Goal: Task Accomplishment & Management: Manage account settings

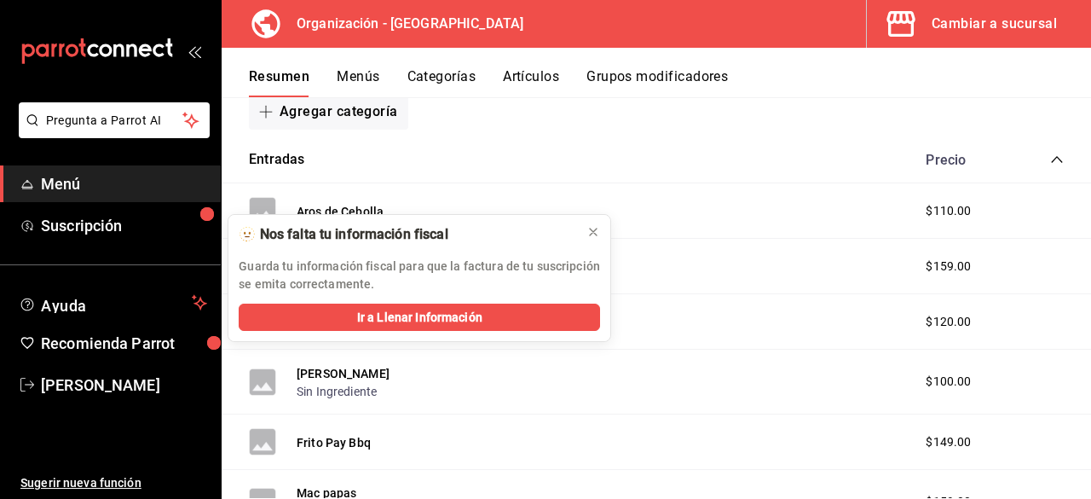
scroll to position [256, 0]
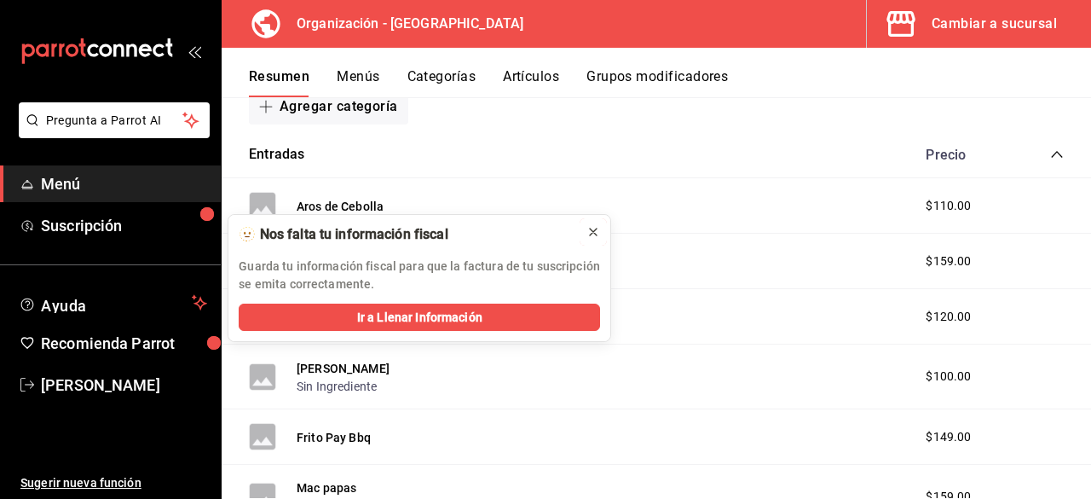
click at [599, 231] on icon at bounding box center [594, 232] width 14 height 14
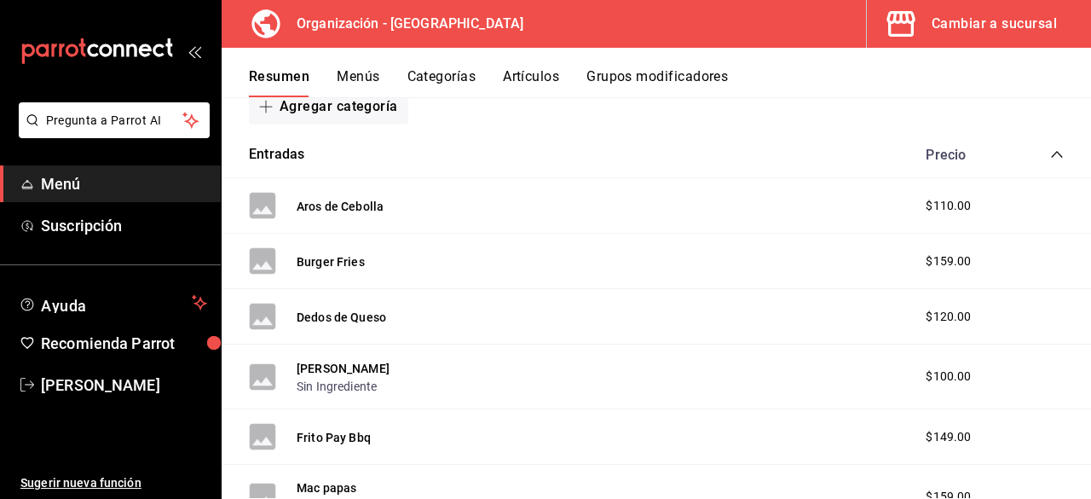
click at [996, 20] on div "Cambiar a sucursal" at bounding box center [994, 24] width 125 height 24
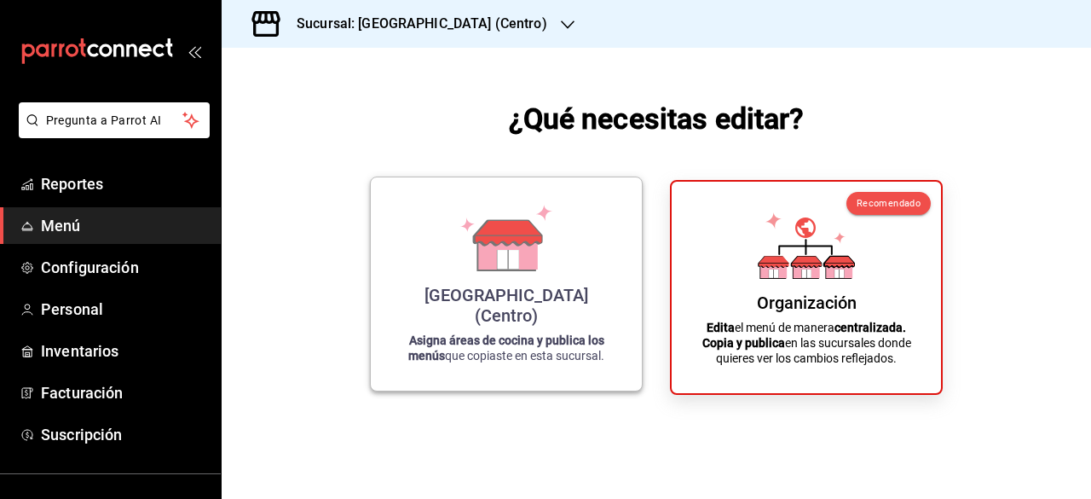
click at [548, 256] on icon at bounding box center [506, 238] width 97 height 67
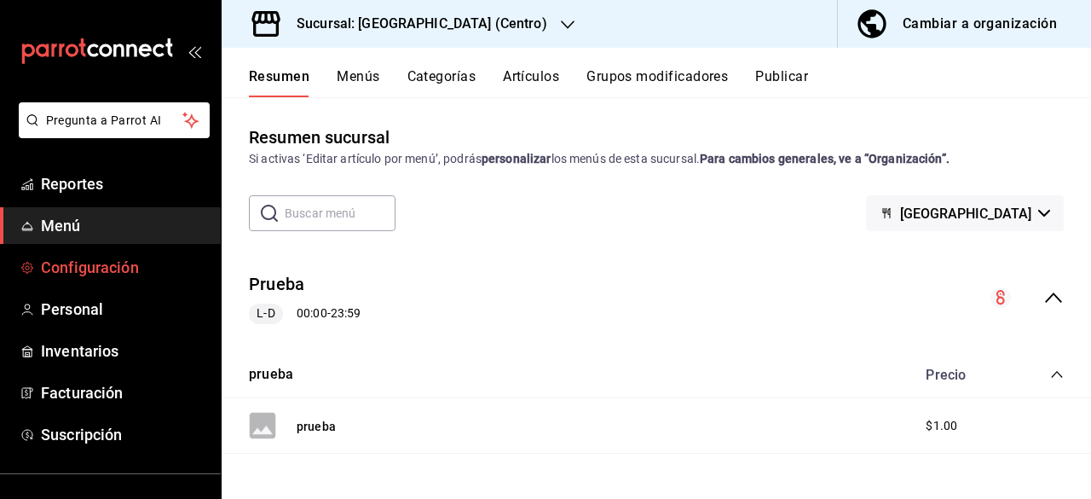
click at [124, 263] on span "Configuración" at bounding box center [124, 267] width 166 height 23
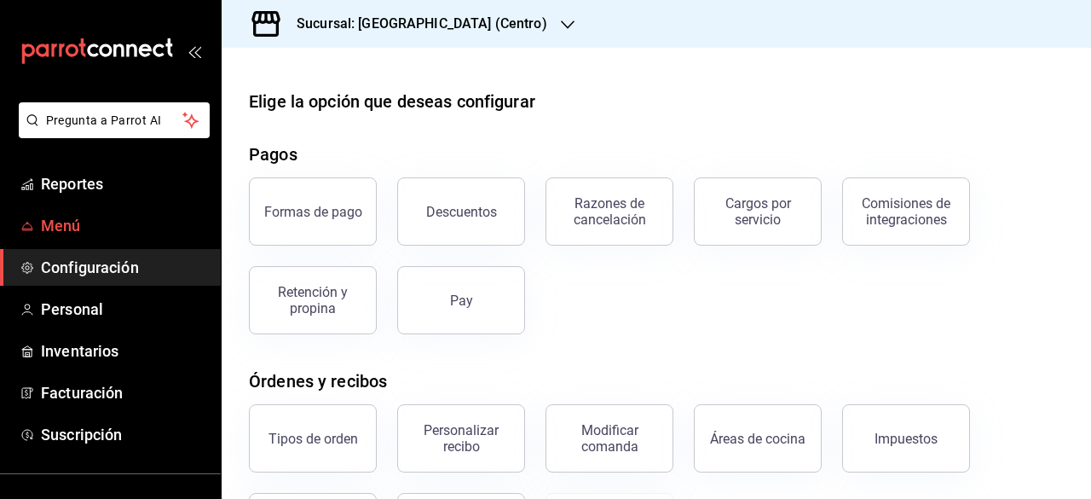
click at [78, 225] on span "Menú" at bounding box center [124, 225] width 166 height 23
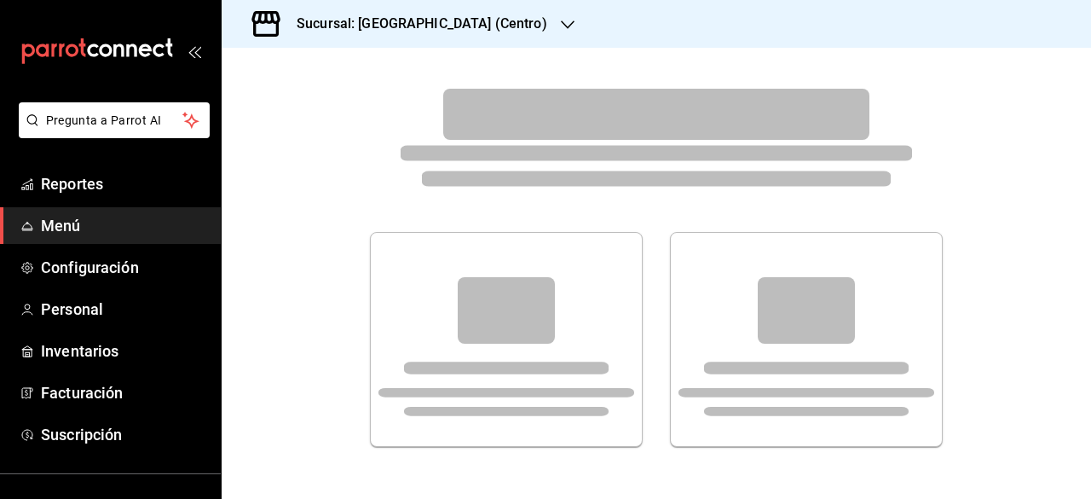
click at [90, 221] on span "Menú" at bounding box center [124, 225] width 166 height 23
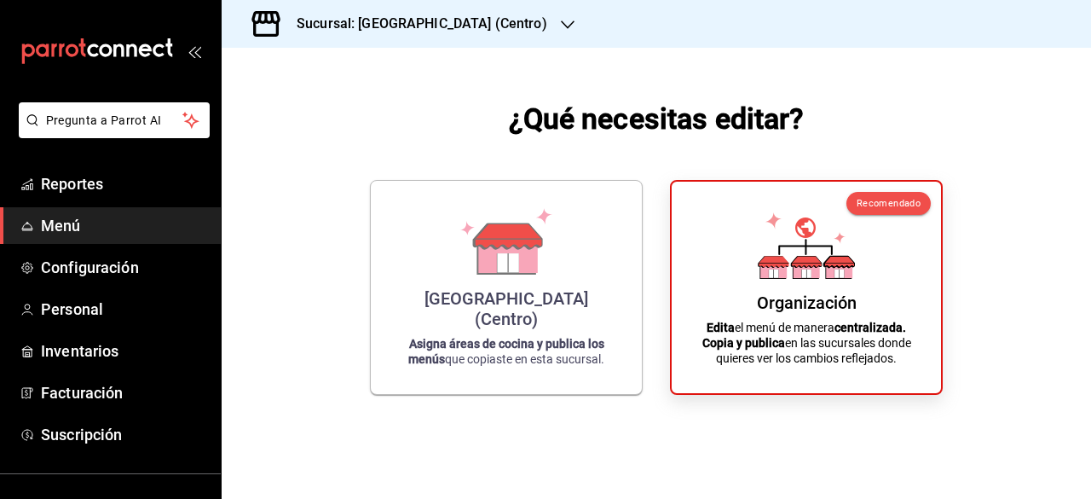
click at [78, 226] on span "Menú" at bounding box center [124, 225] width 166 height 23
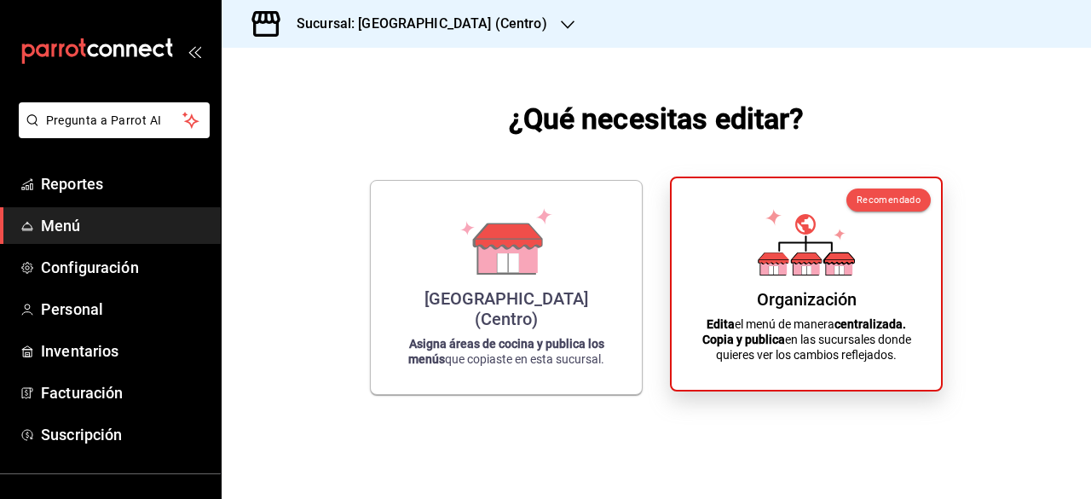
click at [778, 311] on div "Organización Edita el menú de manera centralizada. Copia y publica en las sucur…" at bounding box center [806, 284] width 229 height 184
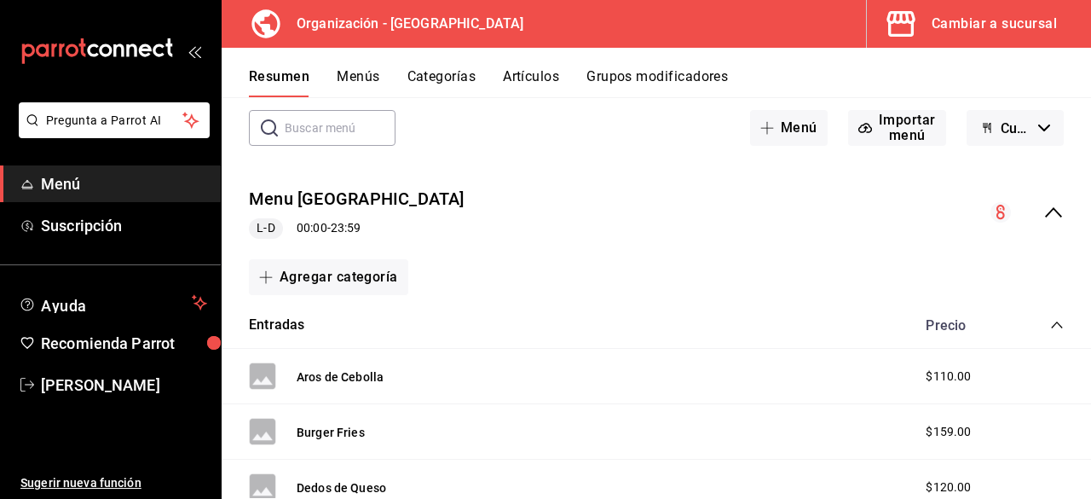
scroll to position [171, 0]
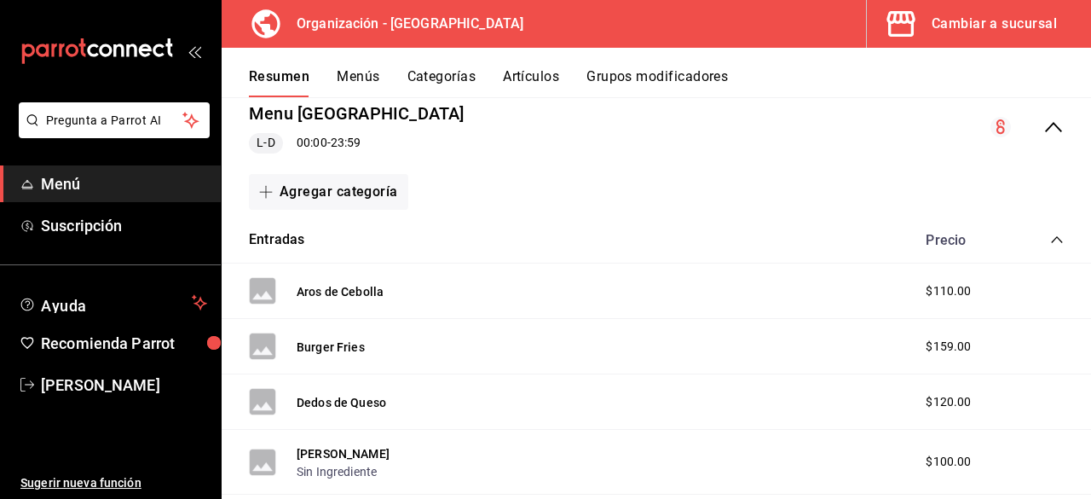
click at [422, 79] on button "Categorías" at bounding box center [442, 82] width 69 height 29
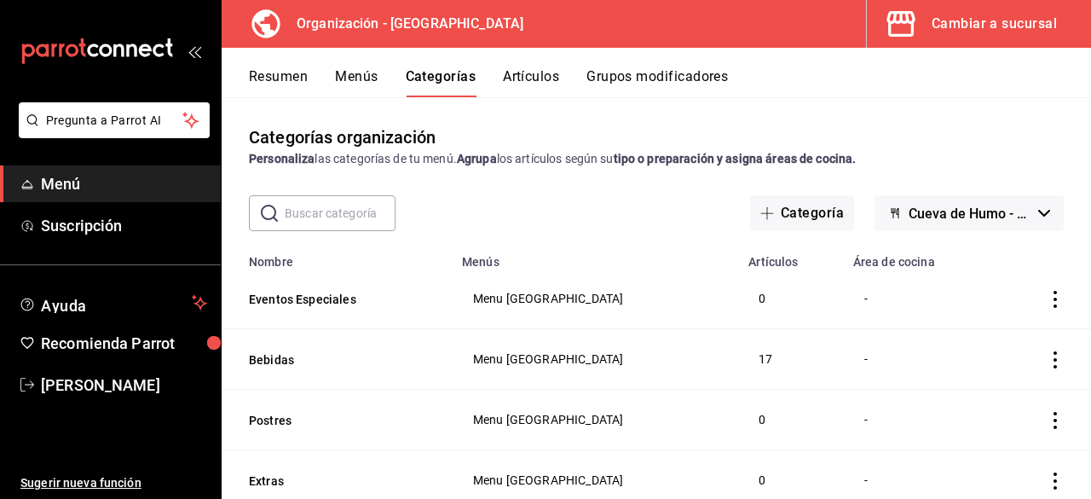
click at [529, 79] on button "Artículos" at bounding box center [531, 82] width 56 height 29
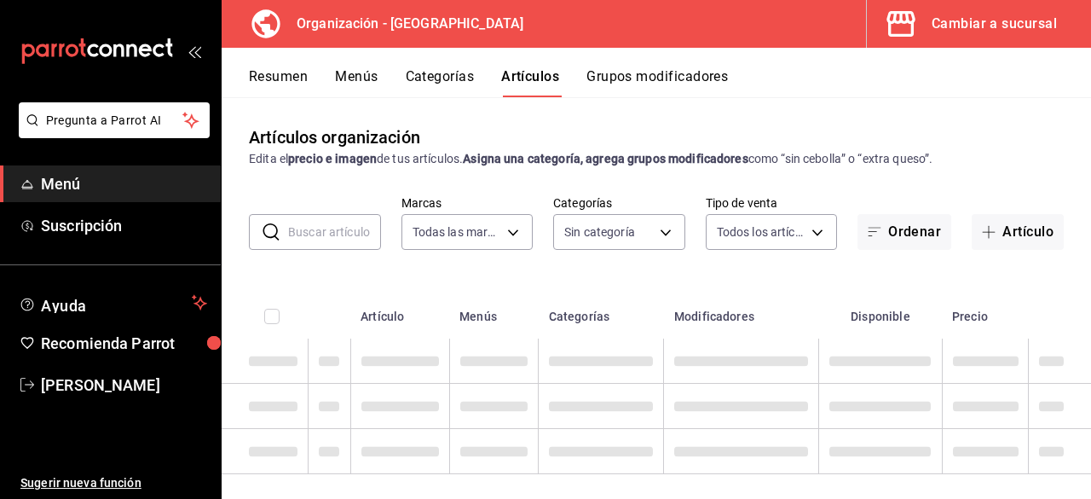
type input "2572bb4d-dc04-43b4-b56d-8ba497cb3e4e"
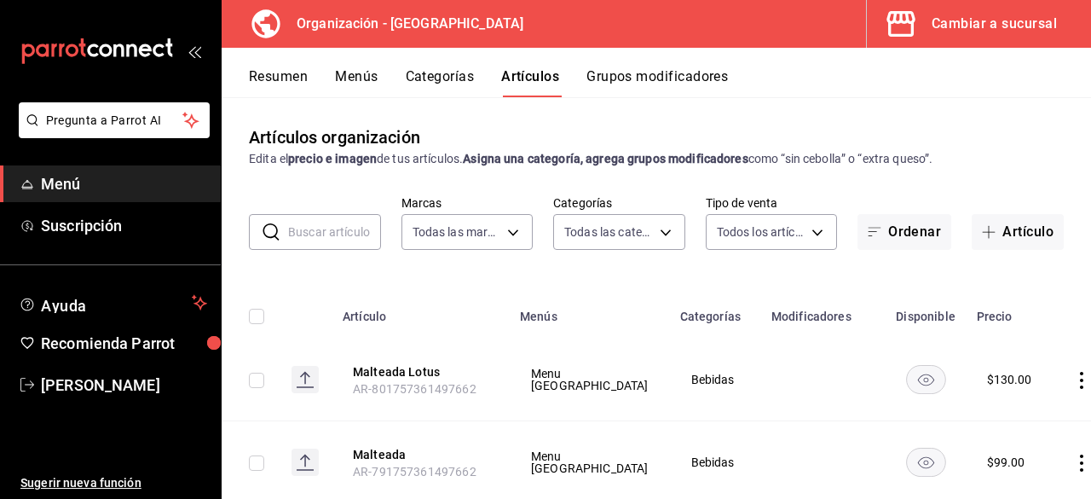
type input "3b0bc7b8-74af-4cbd-823d-4905117e14e5,871d5d69-902a-4574-b654-81e3119c638d,25aac…"
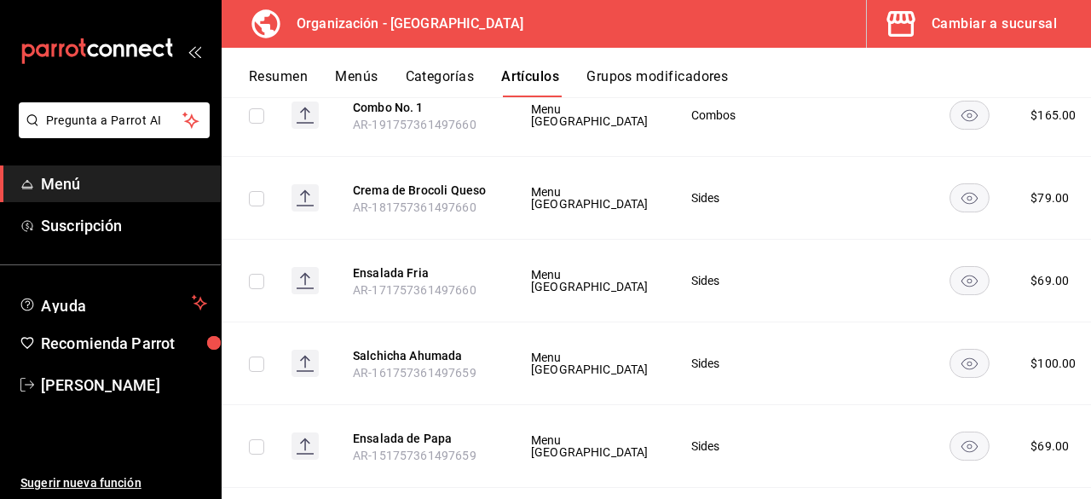
scroll to position [8566, 0]
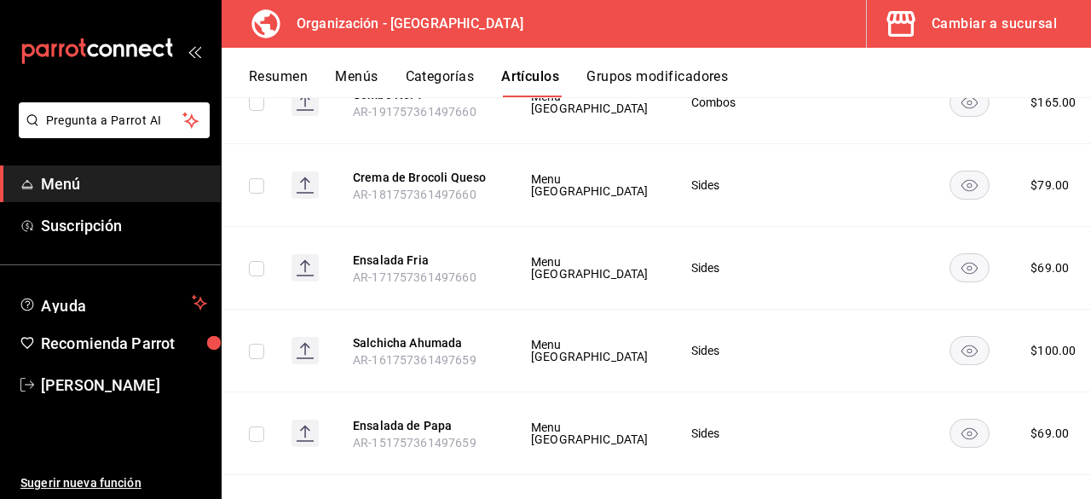
drag, startPoint x: 996, startPoint y: 224, endPoint x: 811, endPoint y: 240, distance: 185.7
click at [996, 225] on span "Editar" at bounding box center [991, 228] width 44 height 18
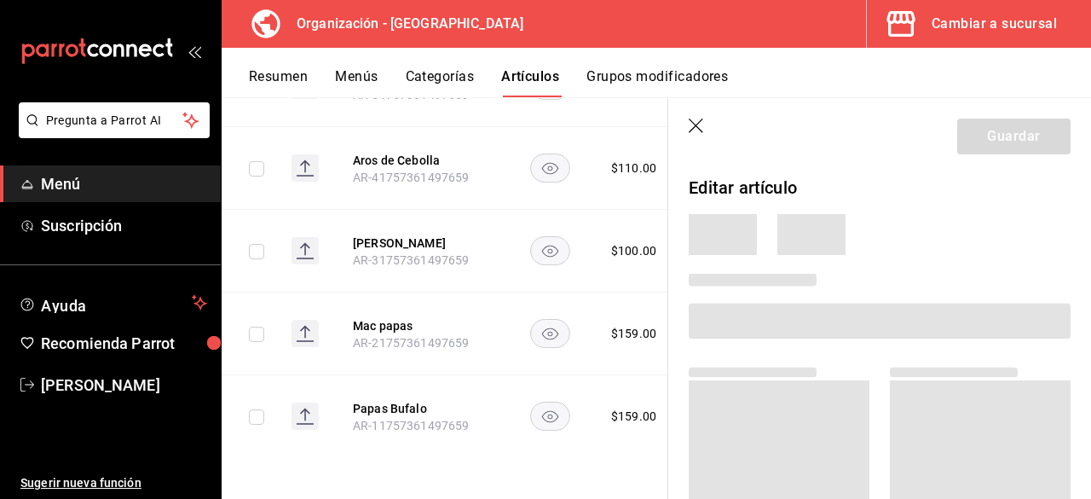
scroll to position [5455, 0]
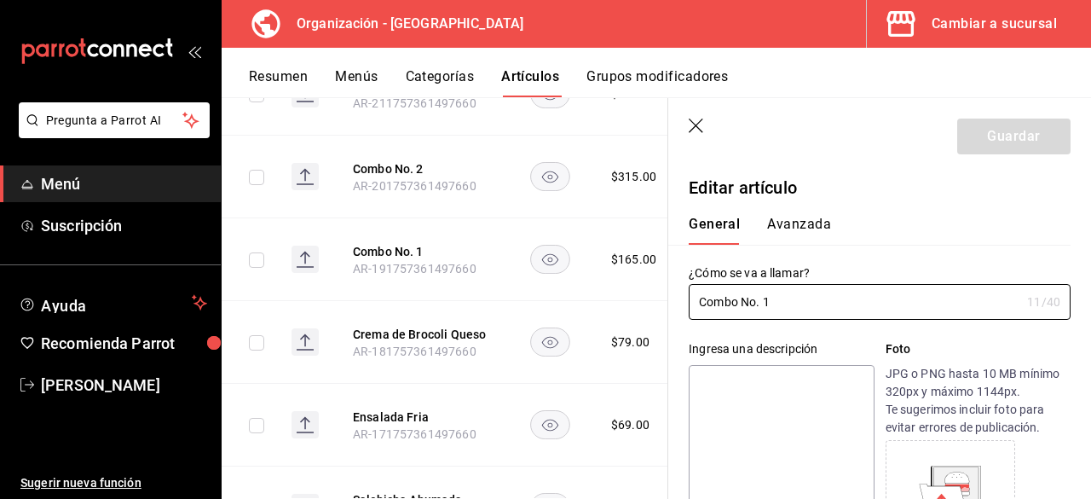
type input "$165.00"
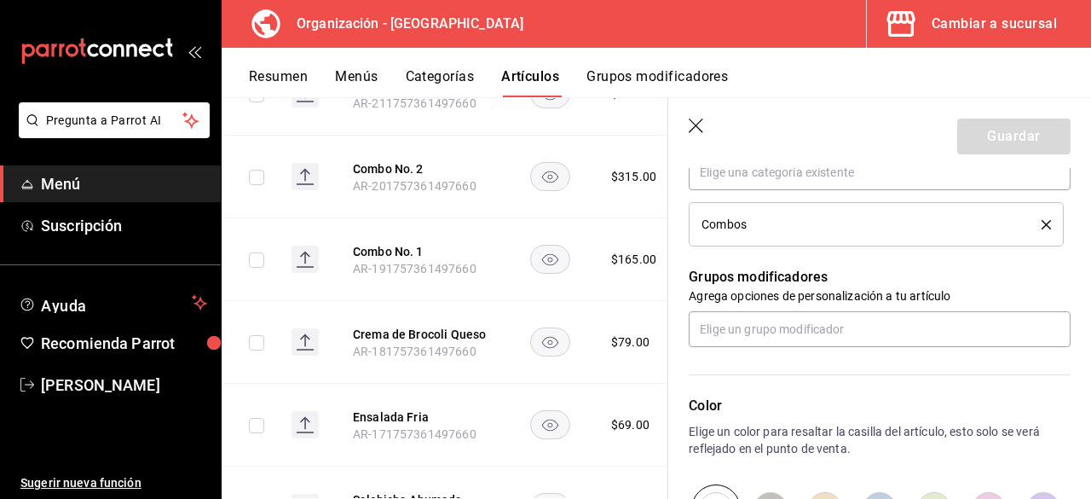
scroll to position [663, 0]
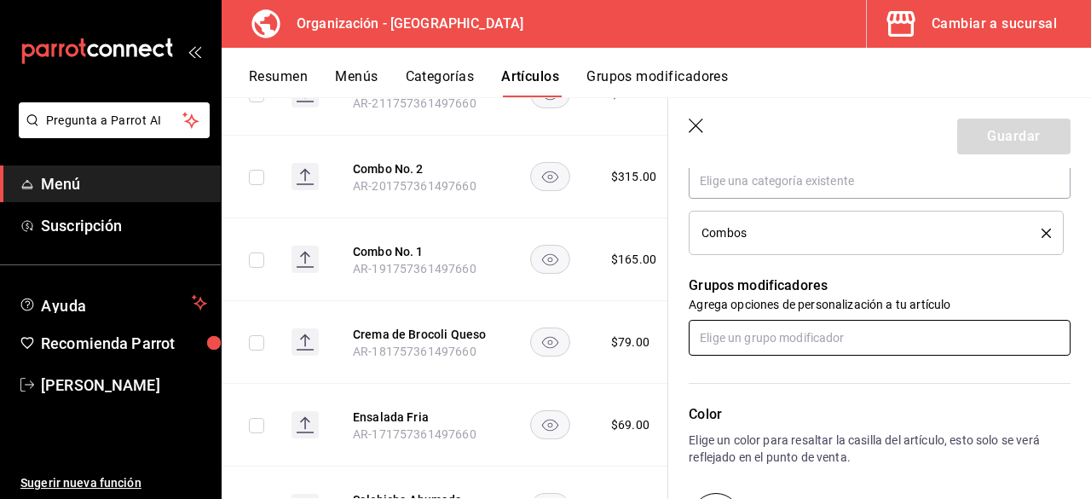
click at [795, 337] on input "text" at bounding box center [880, 338] width 382 height 36
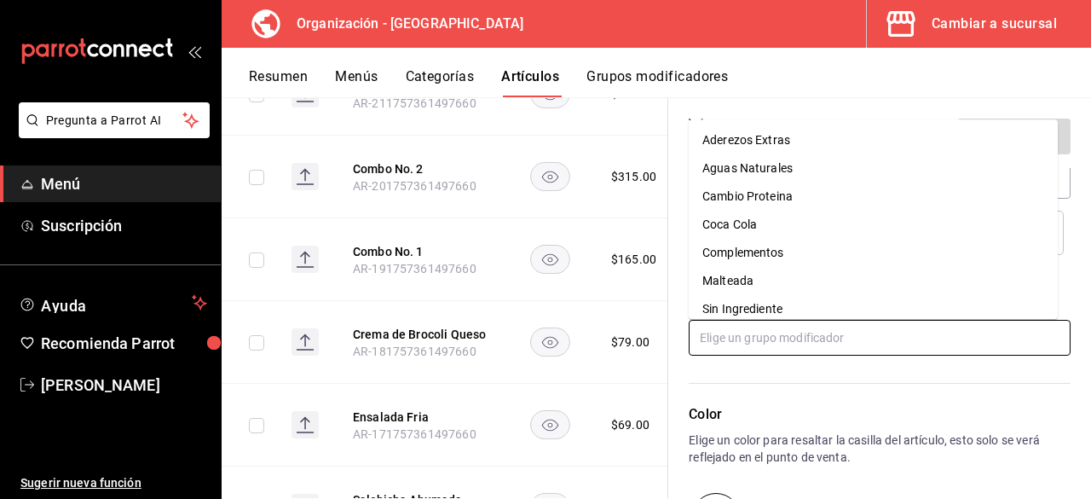
click at [790, 314] on li "Sin Ingrediente" at bounding box center [873, 309] width 369 height 28
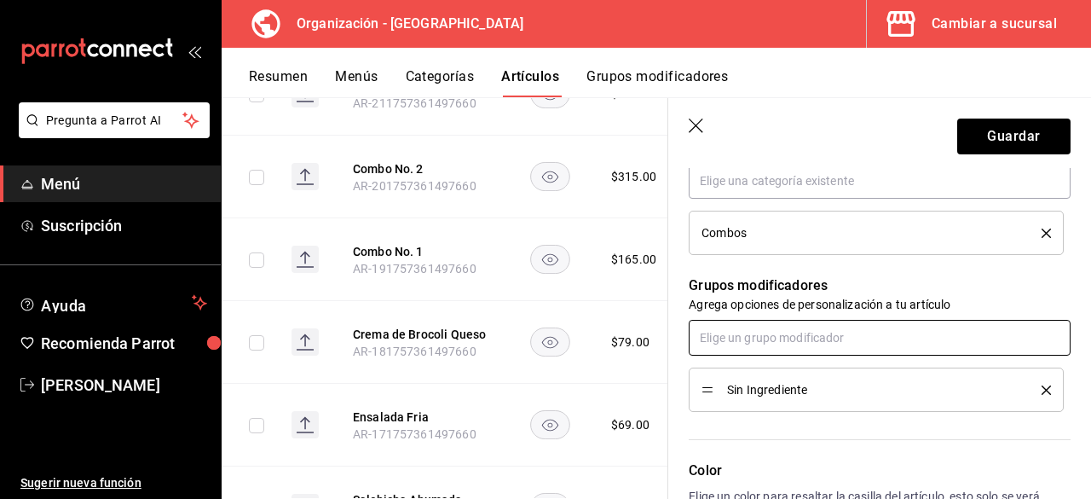
click at [789, 337] on input "text" at bounding box center [880, 338] width 382 height 36
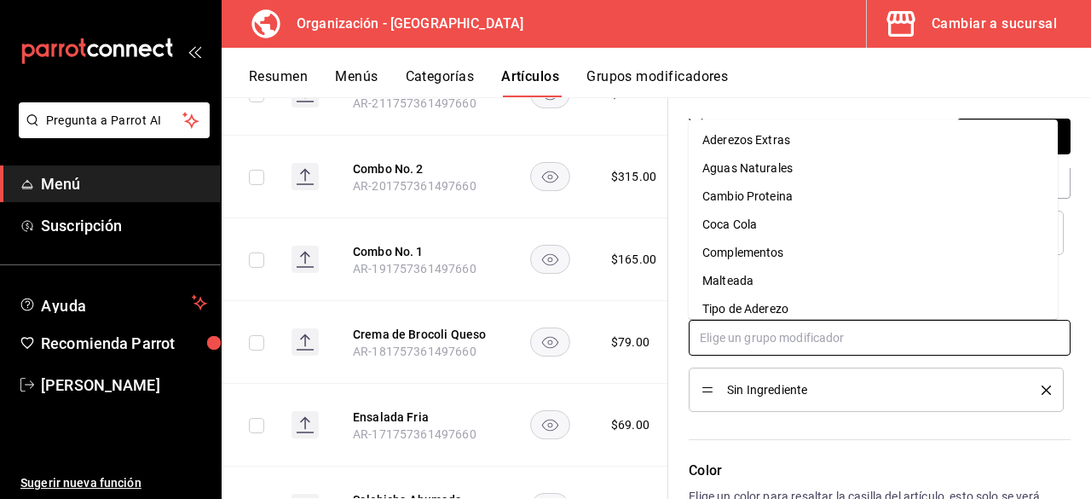
click at [783, 311] on div "Tipo de Aderezo" at bounding box center [746, 309] width 86 height 18
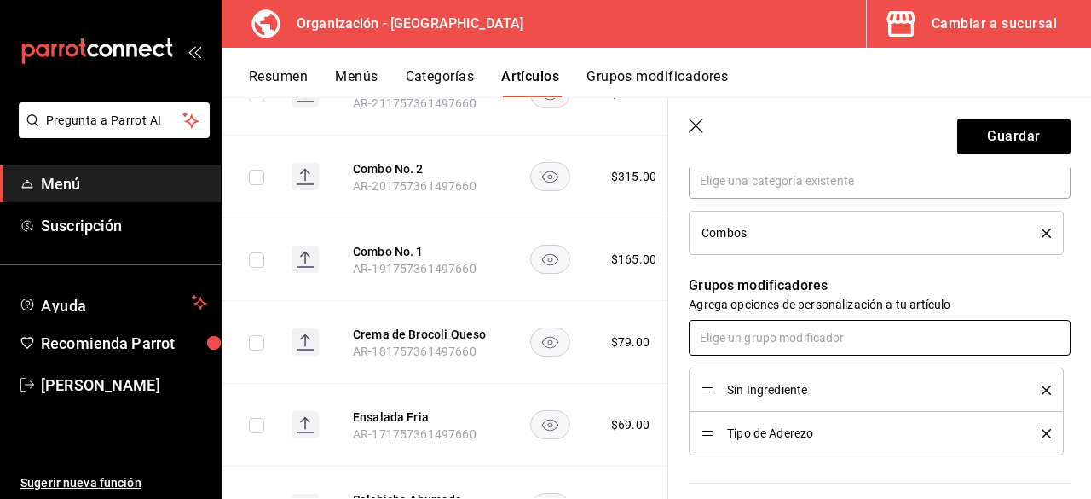
click at [779, 334] on input "text" at bounding box center [880, 338] width 382 height 36
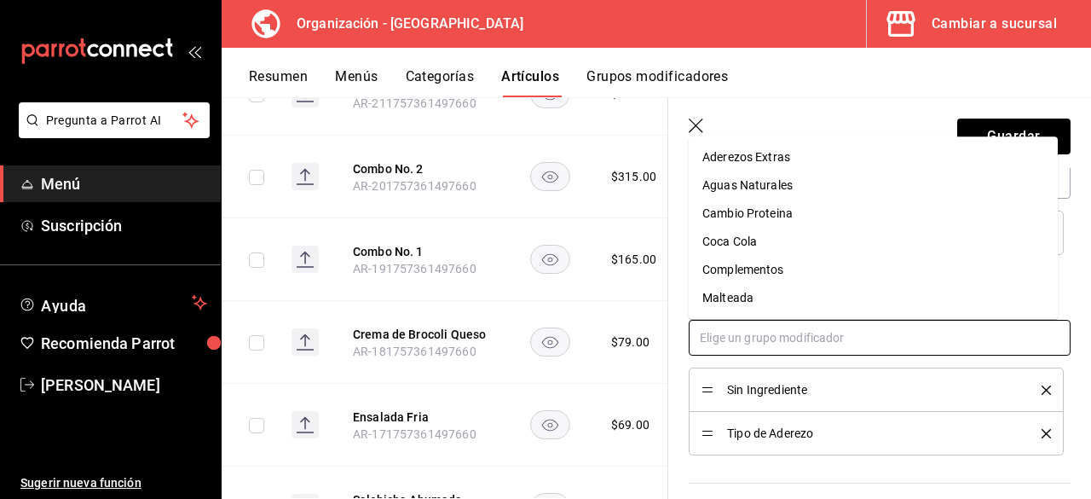
click at [770, 271] on div "Complementos" at bounding box center [744, 270] width 82 height 18
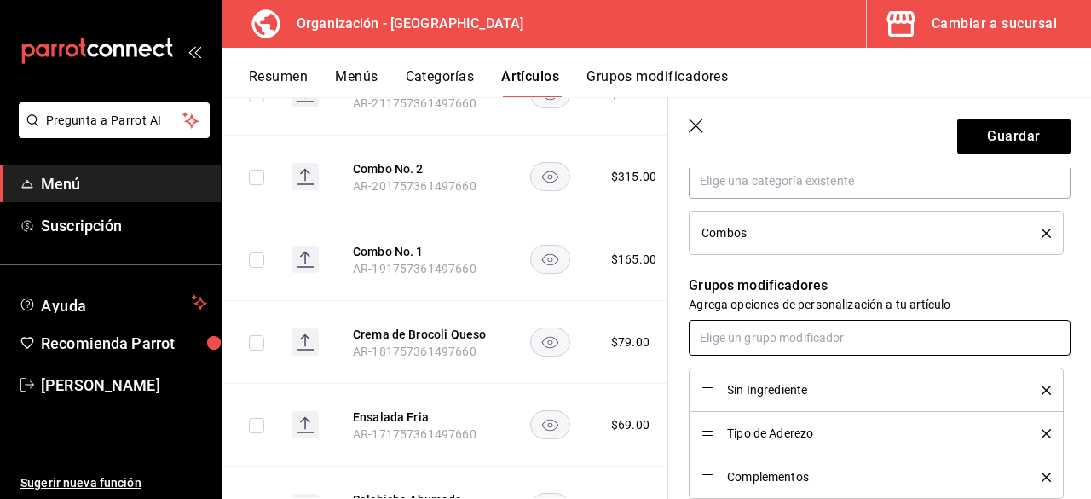
click at [793, 335] on input "text" at bounding box center [880, 338] width 382 height 36
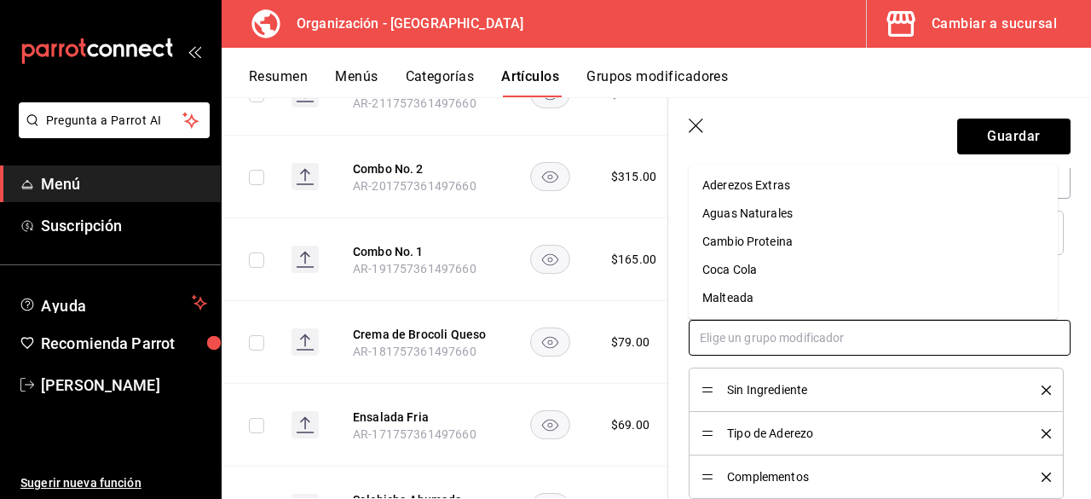
click at [778, 246] on div "Cambio Proteina" at bounding box center [748, 242] width 90 height 18
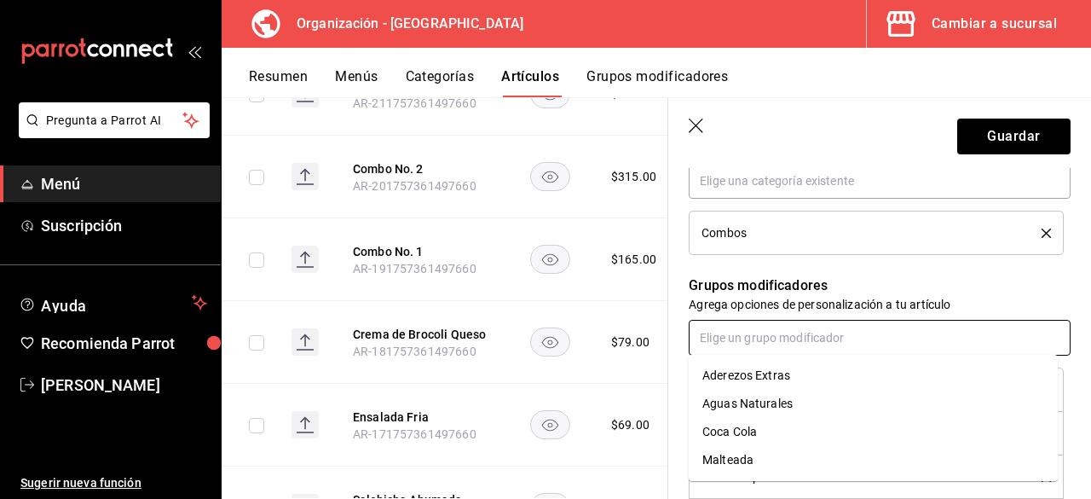
click at [796, 338] on input "text" at bounding box center [880, 338] width 382 height 36
click at [796, 385] on li "Aderezos Extras" at bounding box center [873, 376] width 369 height 28
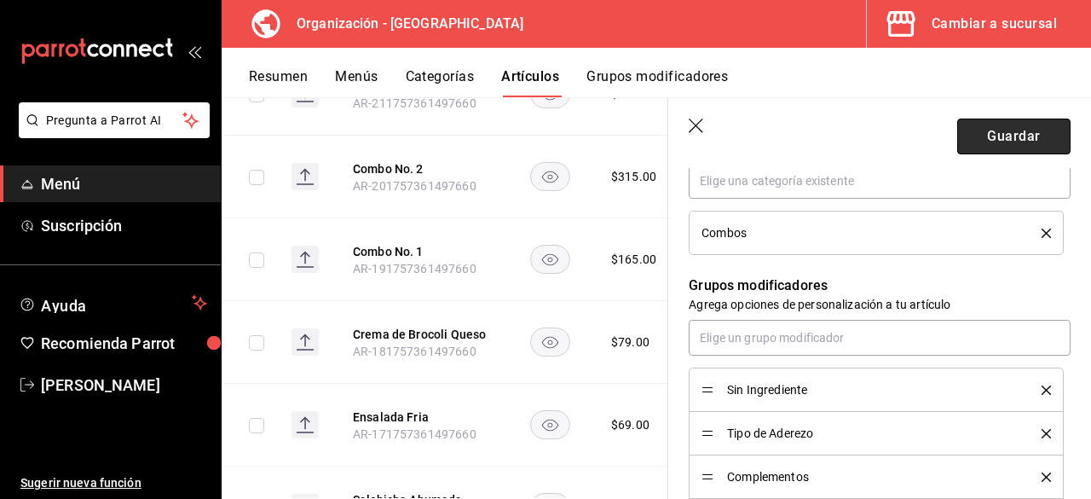
click at [1043, 142] on button "Guardar" at bounding box center [1014, 137] width 113 height 36
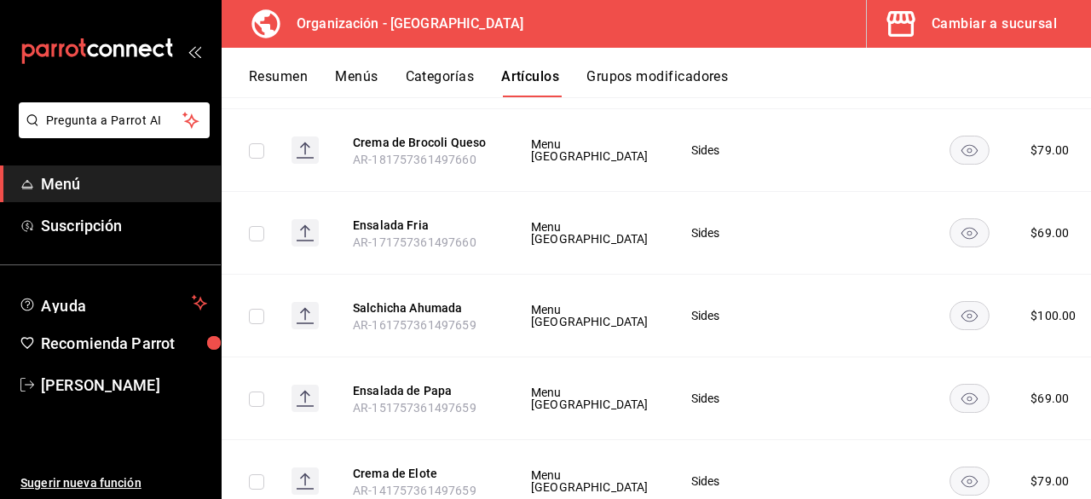
scroll to position [8651, 0]
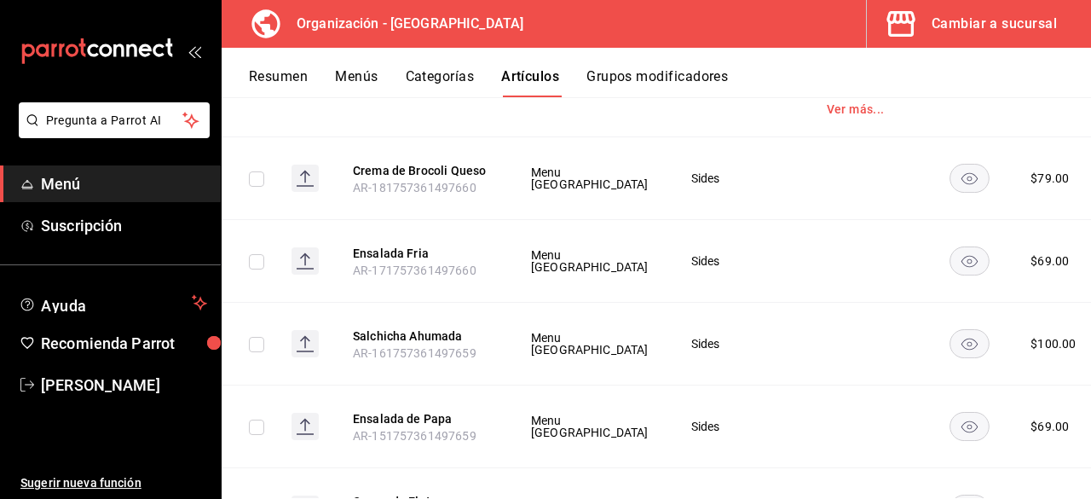
click at [1006, 314] on li "Editar" at bounding box center [976, 303] width 102 height 35
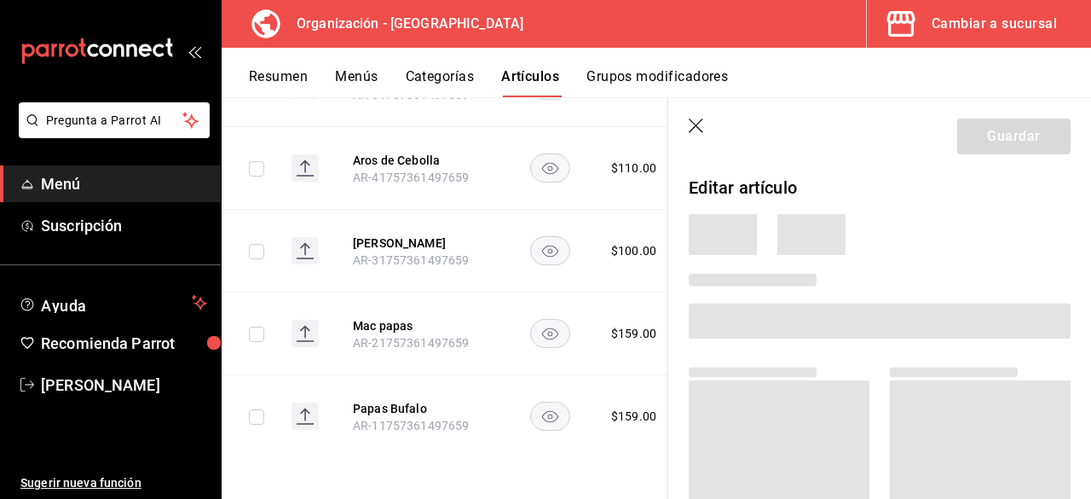
scroll to position [5423, 0]
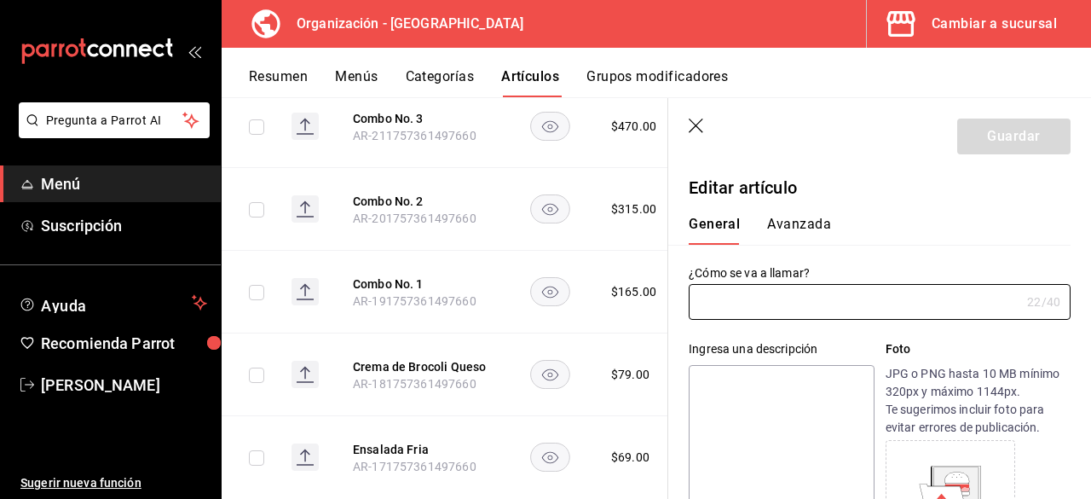
type input "Crema de Brocoli Queso"
type input "AR-181757361497660"
type input "$79.00"
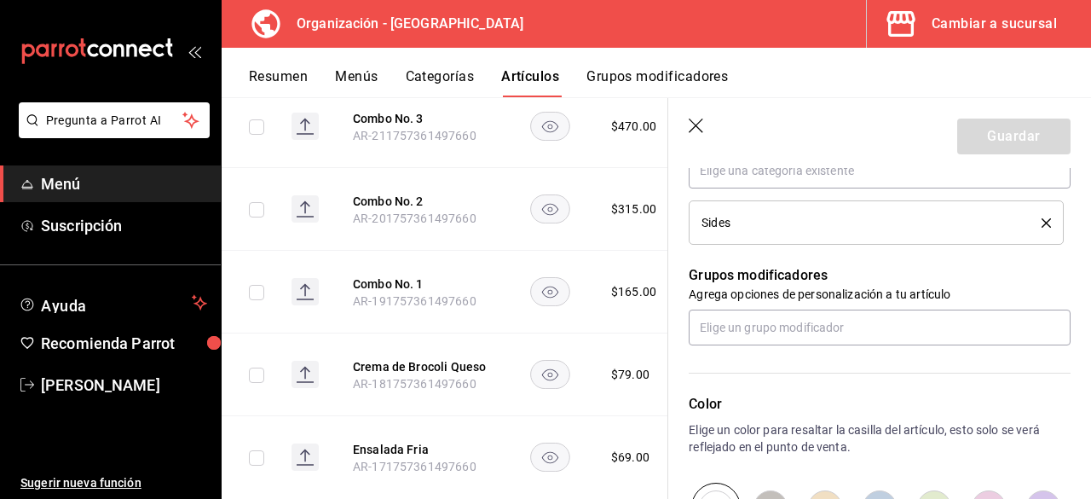
scroll to position [663, 0]
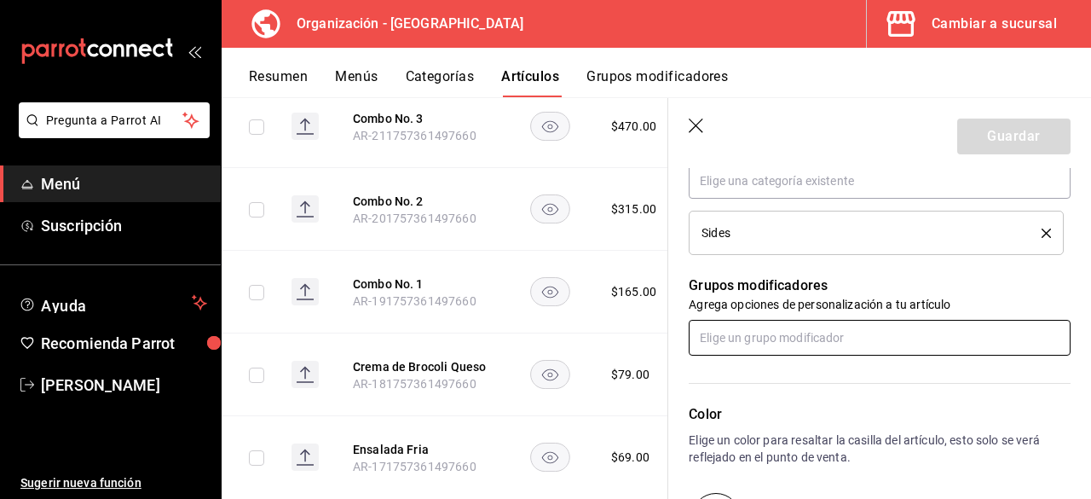
click at [798, 329] on input "text" at bounding box center [880, 338] width 382 height 36
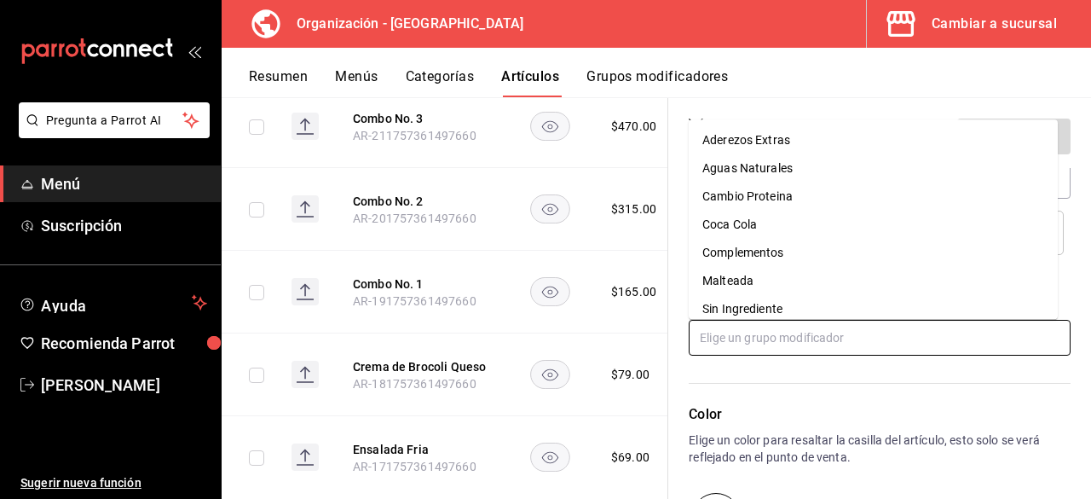
click at [831, 315] on li "Sin Ingrediente" at bounding box center [873, 309] width 369 height 28
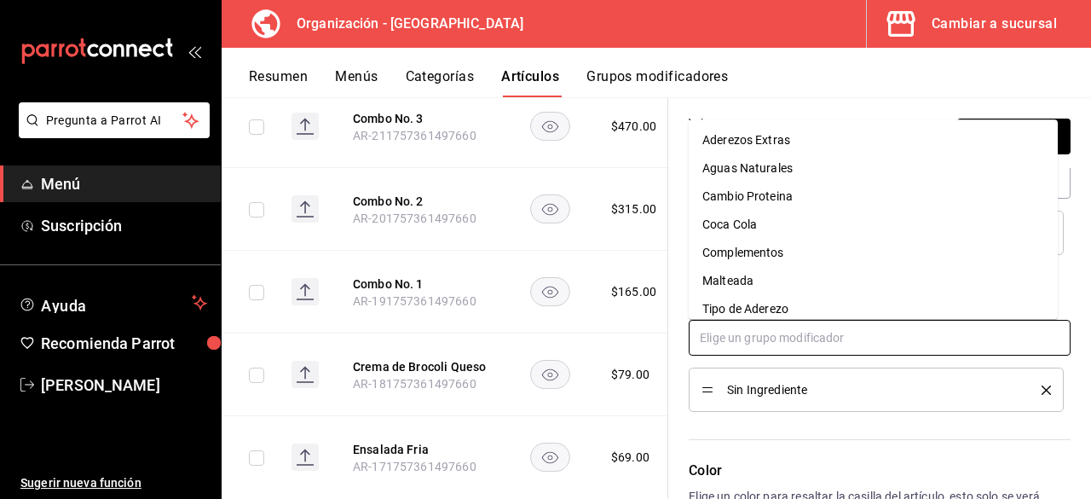
click at [823, 347] on input "text" at bounding box center [880, 338] width 382 height 36
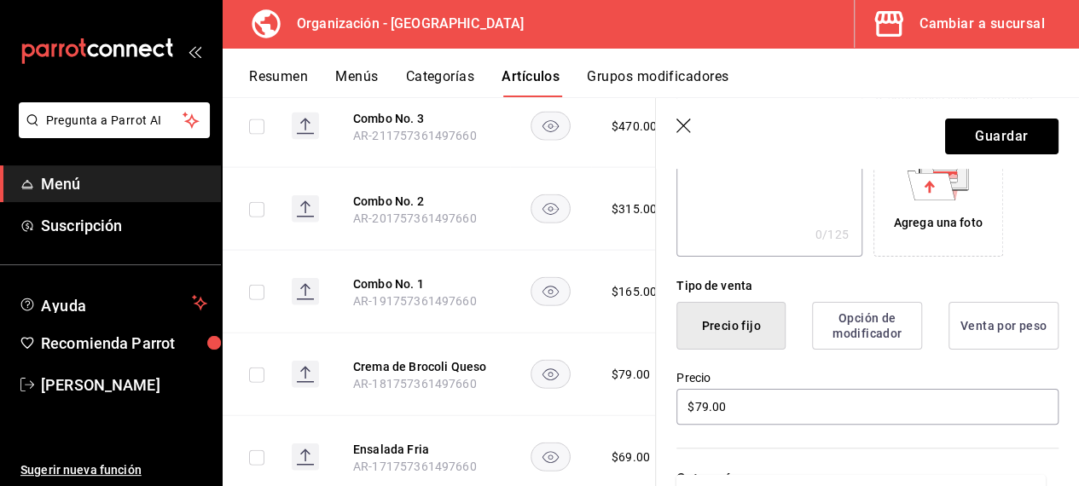
click at [1025, 130] on button "Guardar" at bounding box center [1001, 137] width 113 height 36
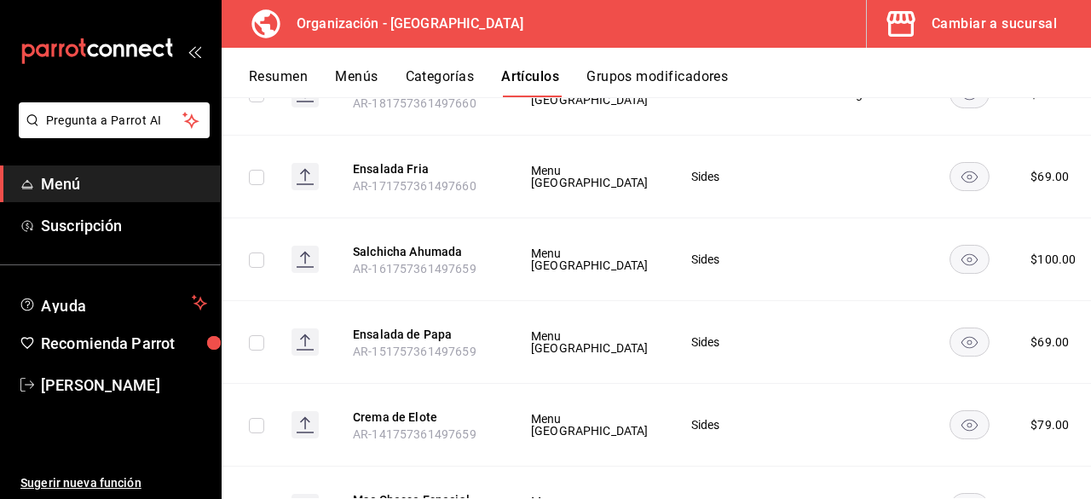
scroll to position [8772, 0]
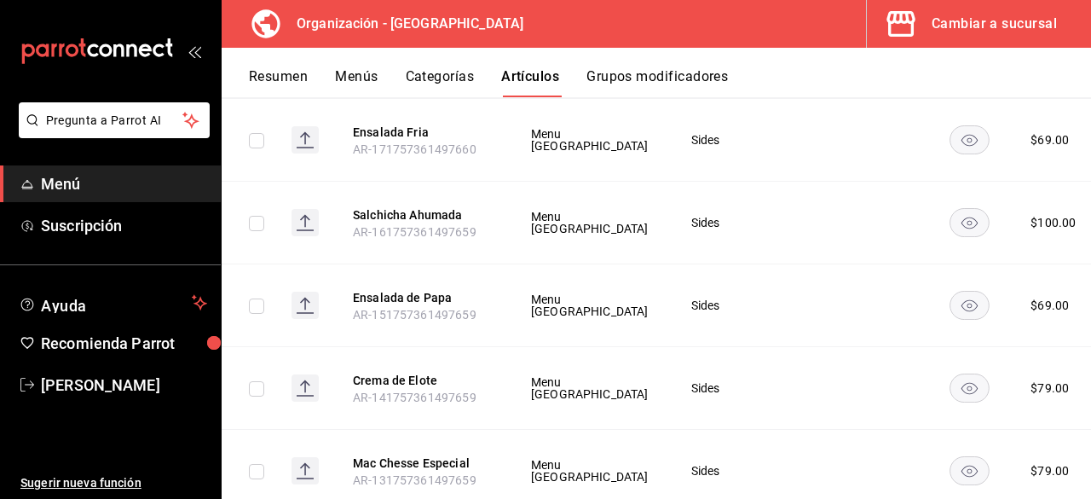
drag, startPoint x: 995, startPoint y: 276, endPoint x: 995, endPoint y: 263, distance: 12.8
click at [995, 270] on span "Editar" at bounding box center [991, 274] width 44 height 18
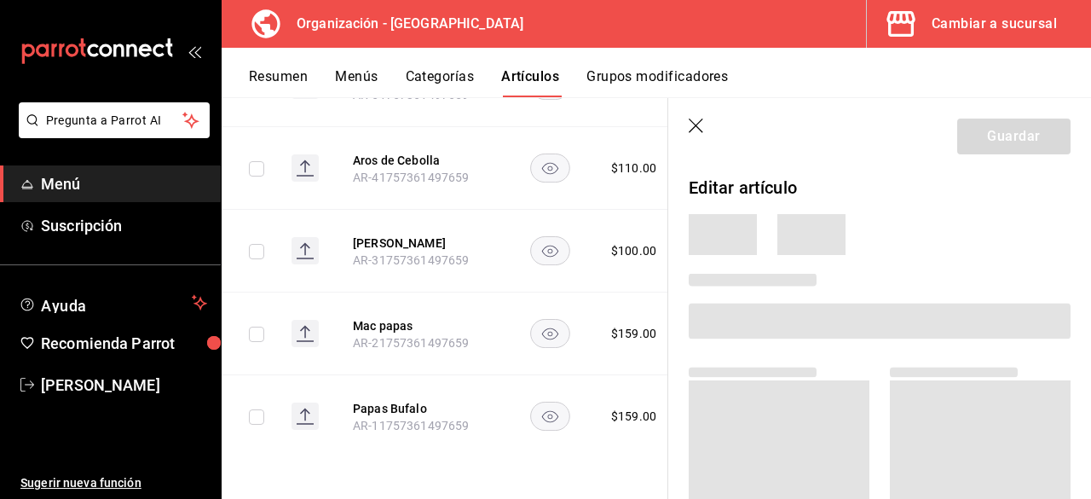
scroll to position [5583, 0]
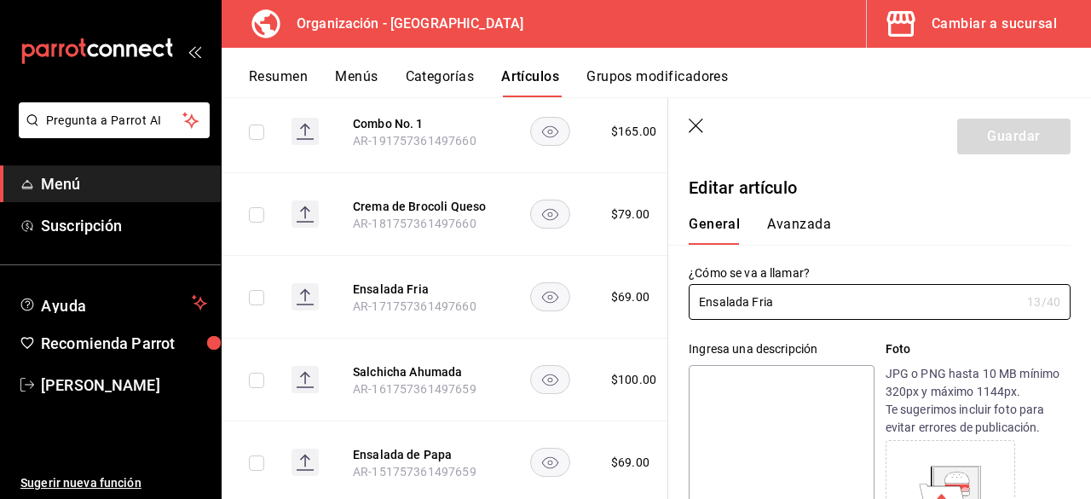
type input "$69.00"
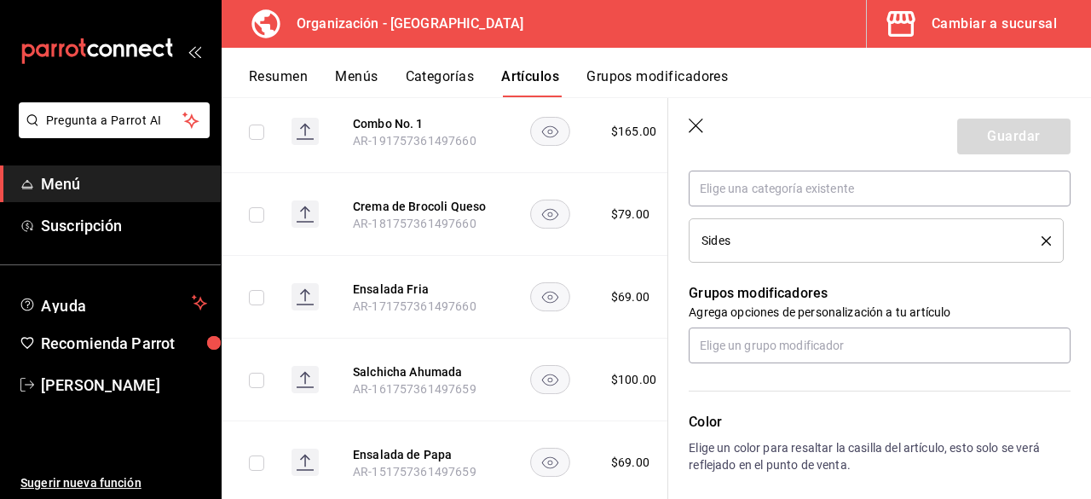
scroll to position [682, 0]
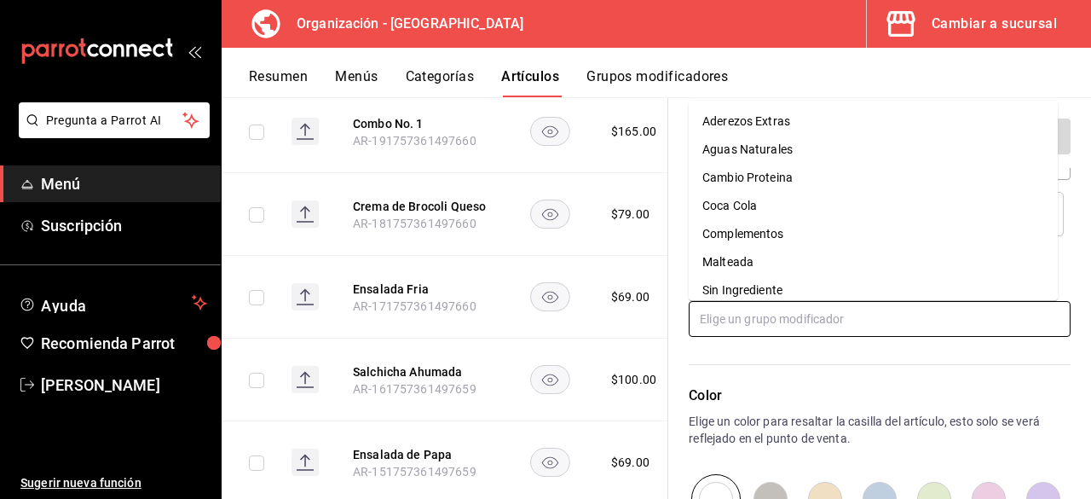
click at [780, 321] on input "text" at bounding box center [880, 319] width 382 height 36
click at [784, 291] on li "Sin Ingrediente" at bounding box center [873, 290] width 369 height 28
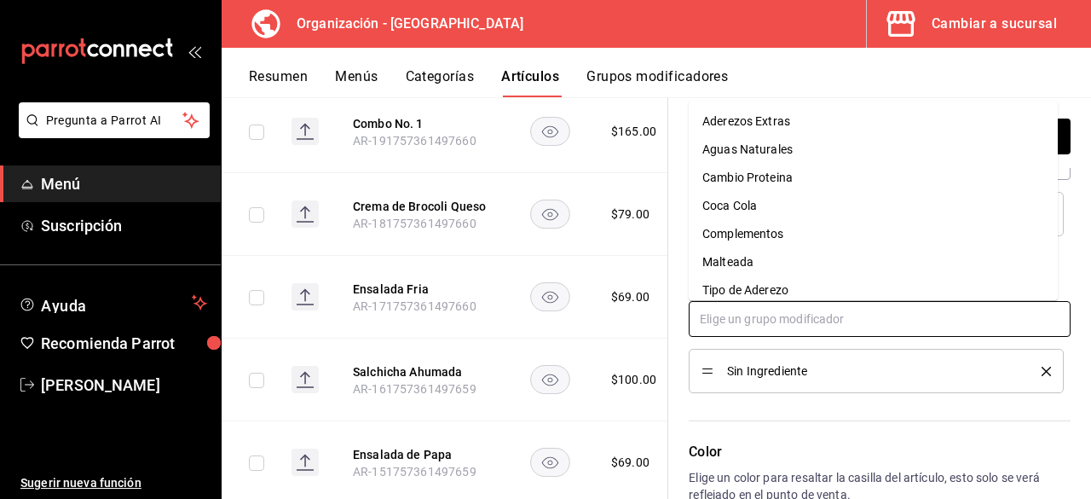
click at [772, 318] on input "text" at bounding box center [880, 319] width 382 height 36
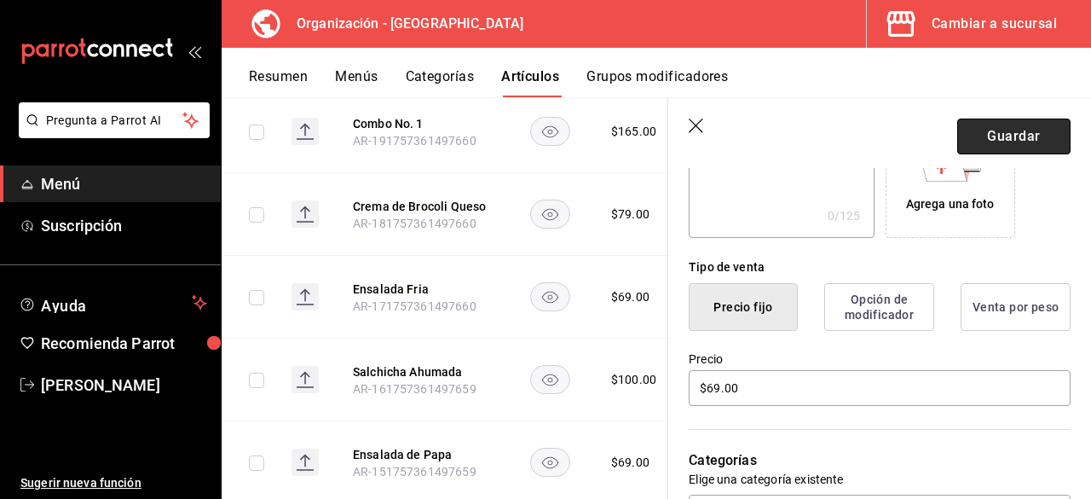
click at [989, 151] on button "Guardar" at bounding box center [1014, 137] width 113 height 36
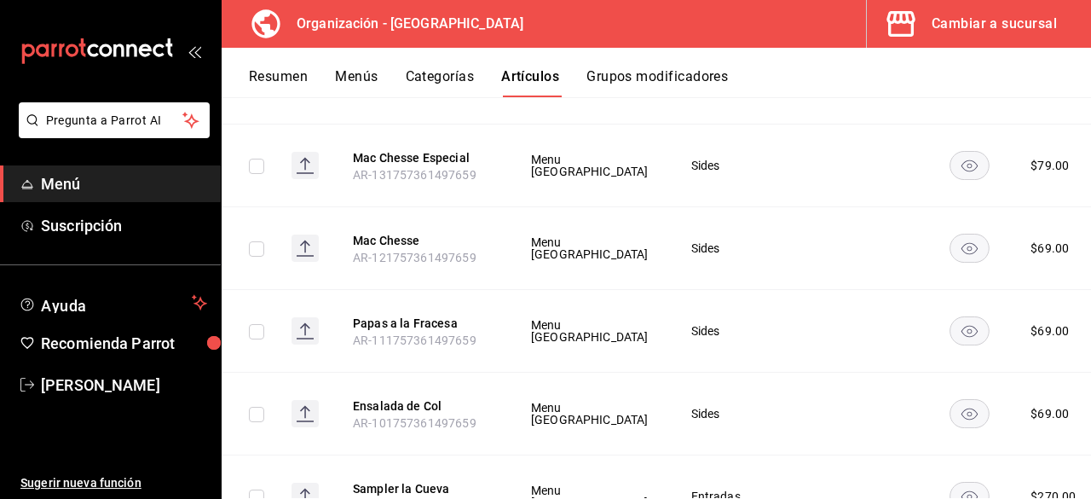
scroll to position [9162, 0]
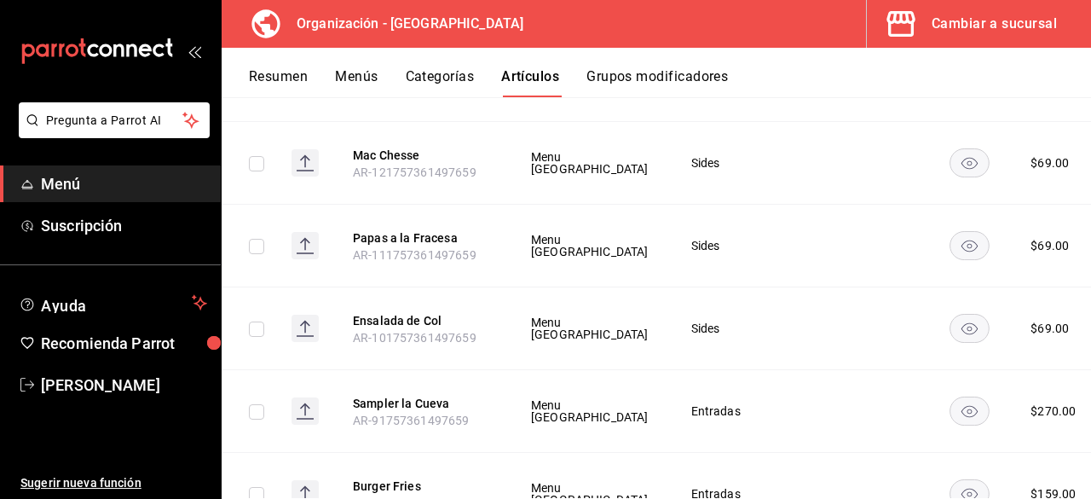
drag, startPoint x: 1001, startPoint y: 247, endPoint x: 751, endPoint y: 284, distance: 252.5
click at [1001, 248] on span "Editar" at bounding box center [991, 247] width 44 height 18
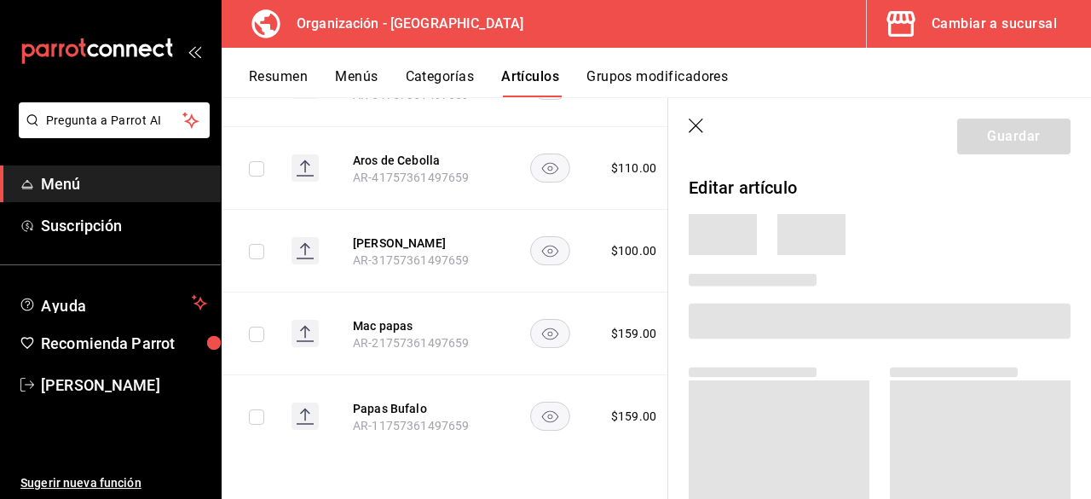
scroll to position [5857, 0]
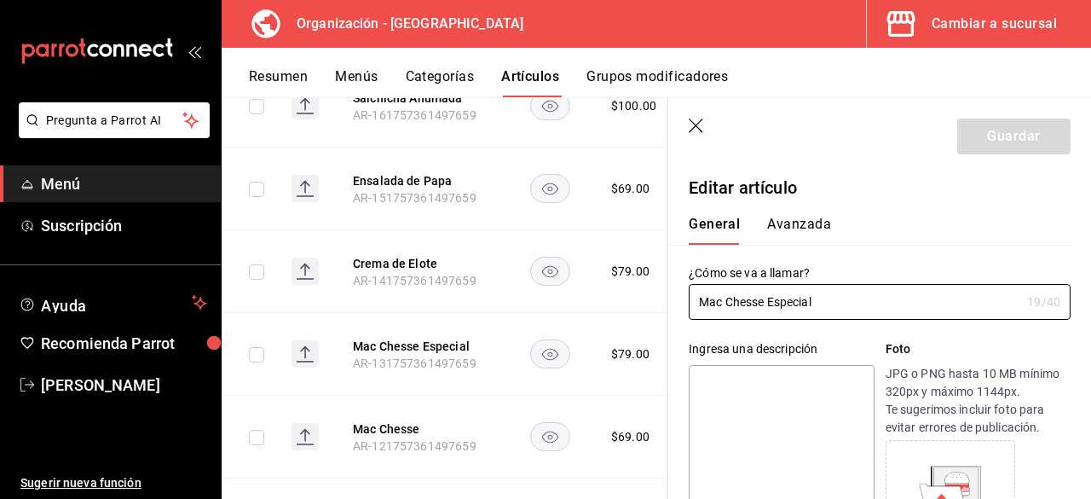
type input "$79.00"
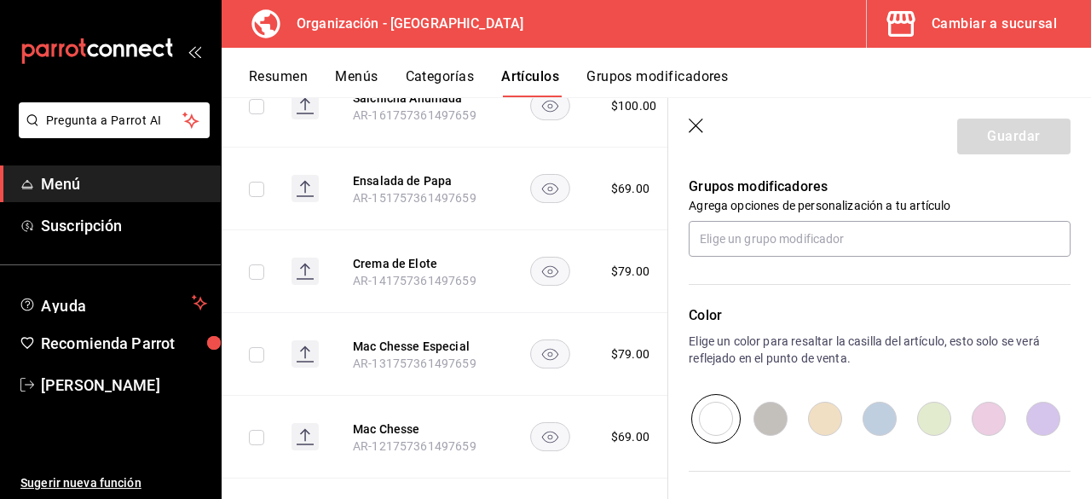
scroll to position [767, 0]
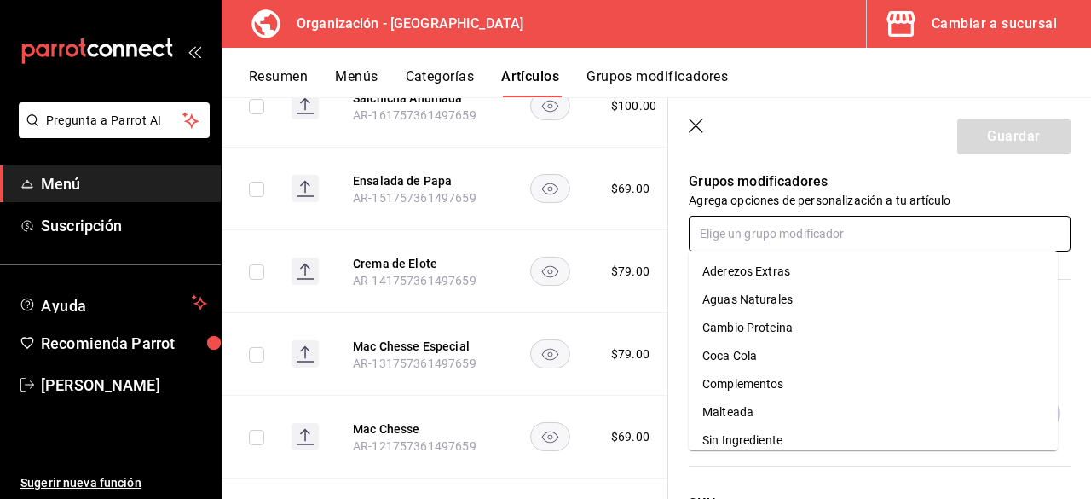
click at [818, 230] on input "text" at bounding box center [880, 234] width 382 height 36
click at [792, 327] on div "Cambio Proteina" at bounding box center [748, 328] width 90 height 18
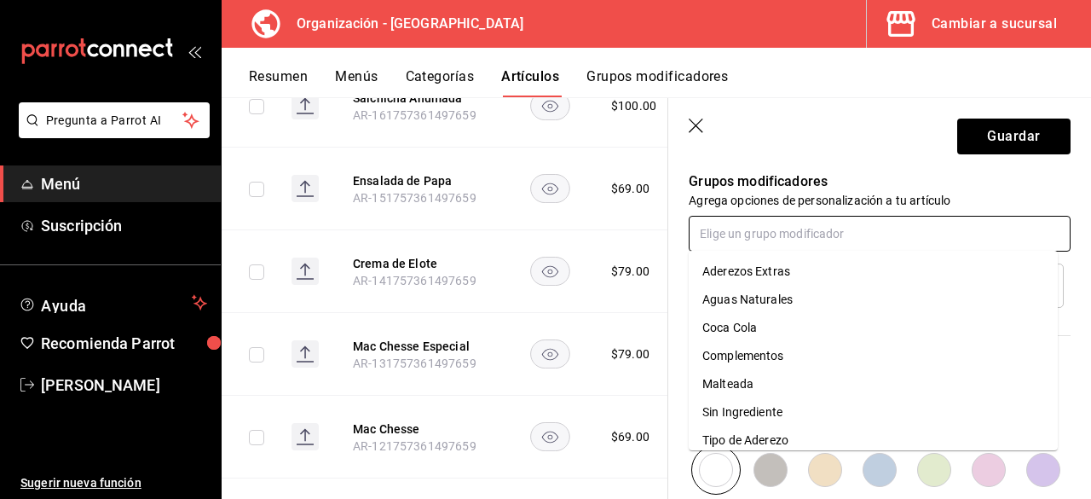
click at [829, 234] on input "text" at bounding box center [880, 234] width 382 height 36
click at [777, 410] on div "Sin Ingrediente" at bounding box center [743, 412] width 80 height 18
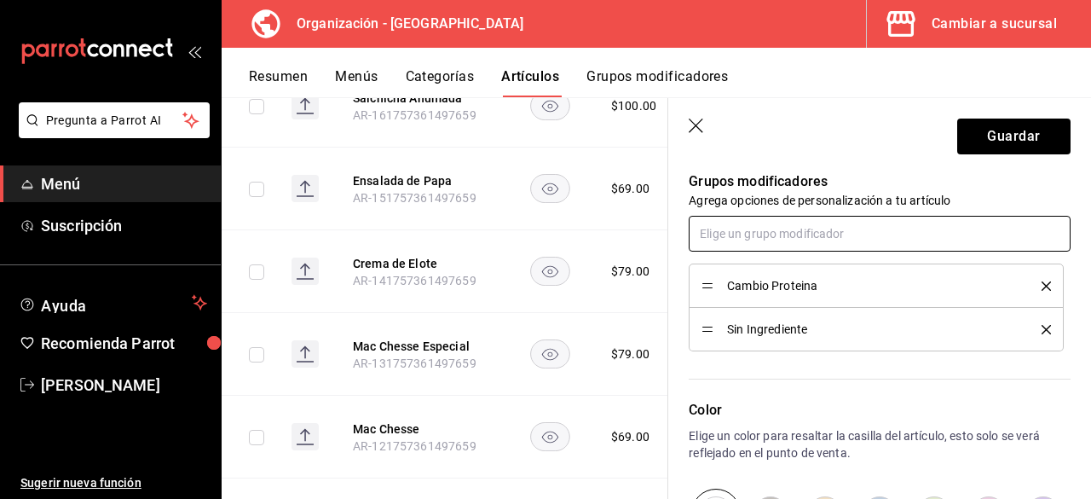
click at [822, 234] on input "text" at bounding box center [880, 234] width 382 height 36
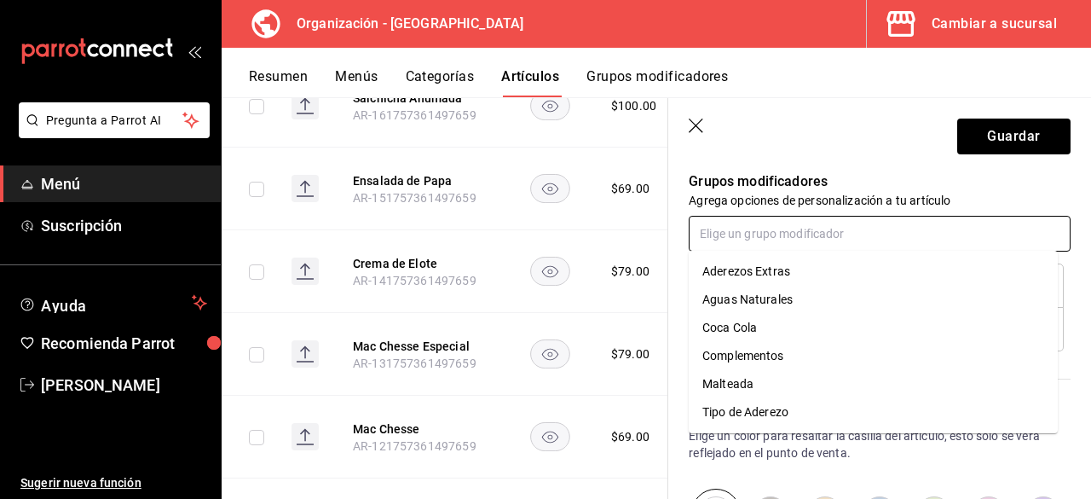
click at [808, 270] on li "Aderezos Extras" at bounding box center [873, 271] width 369 height 28
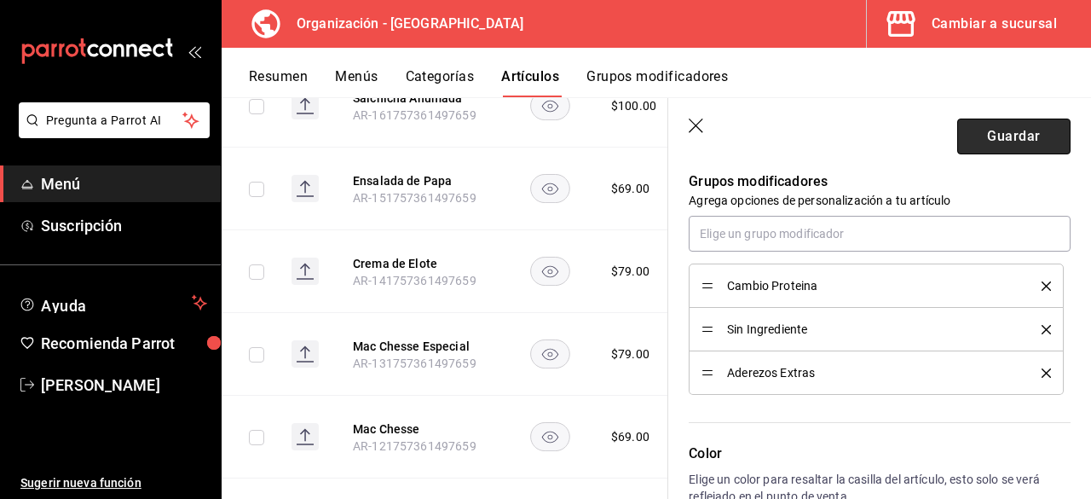
click at [1006, 136] on button "Guardar" at bounding box center [1014, 137] width 113 height 36
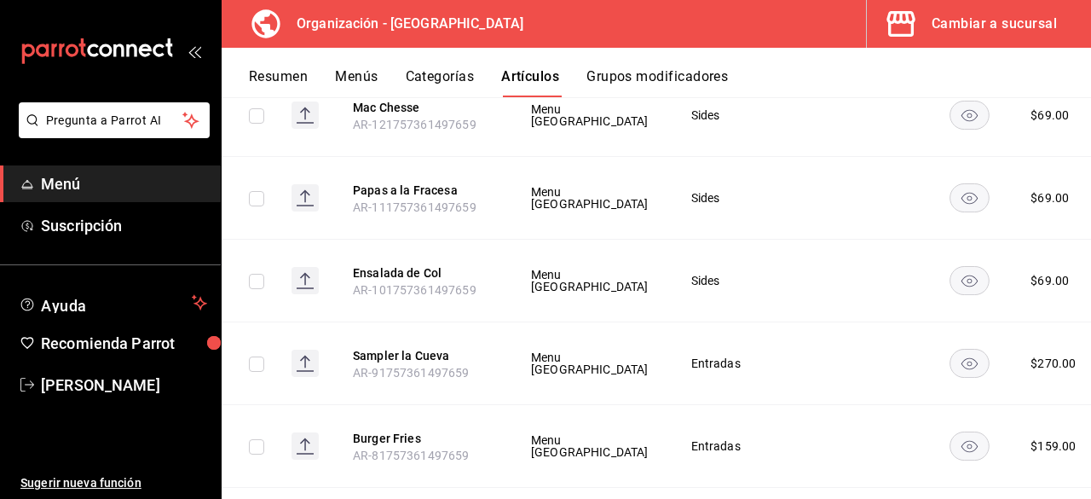
scroll to position [9333, 0]
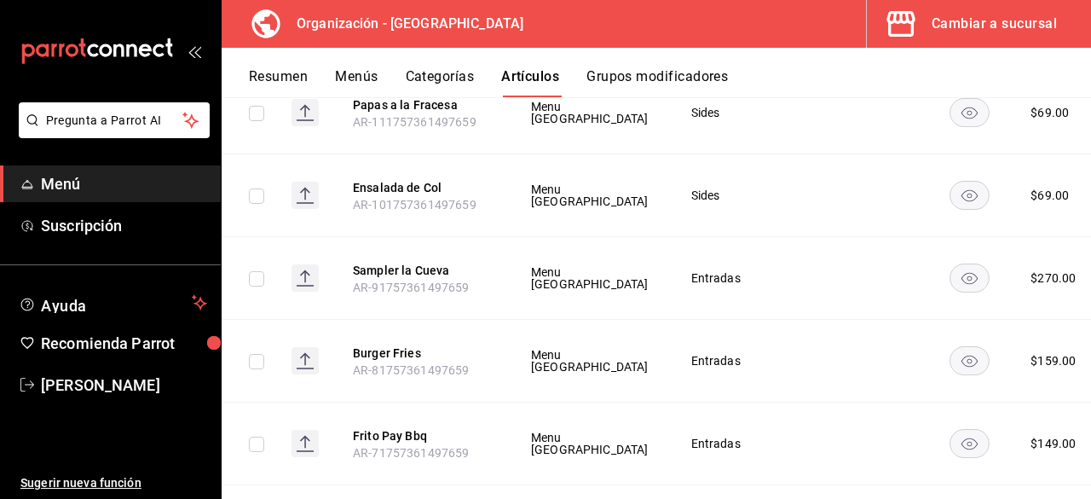
click at [806, 154] on td at bounding box center [868, 113] width 124 height 83
click at [1002, 287] on span "Editar" at bounding box center [991, 288] width 44 height 18
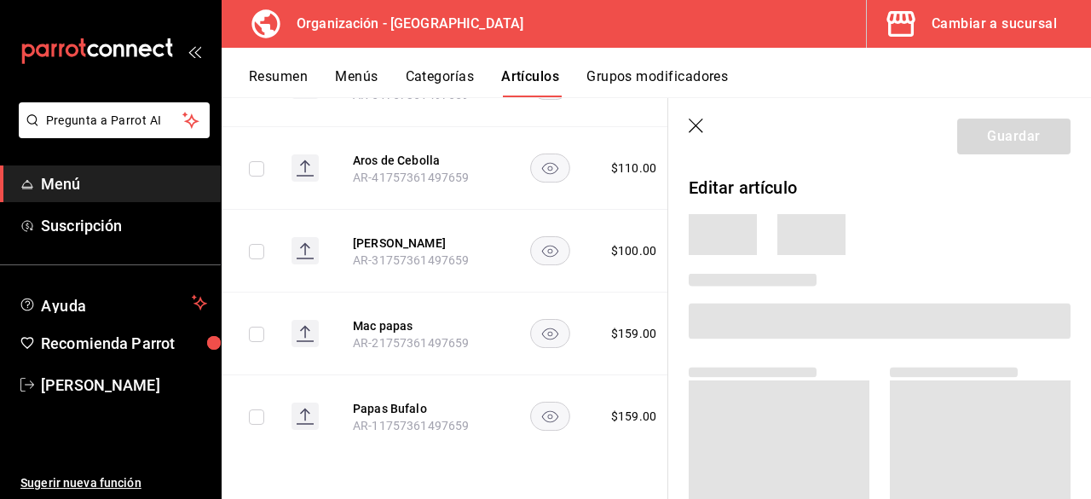
scroll to position [6023, 0]
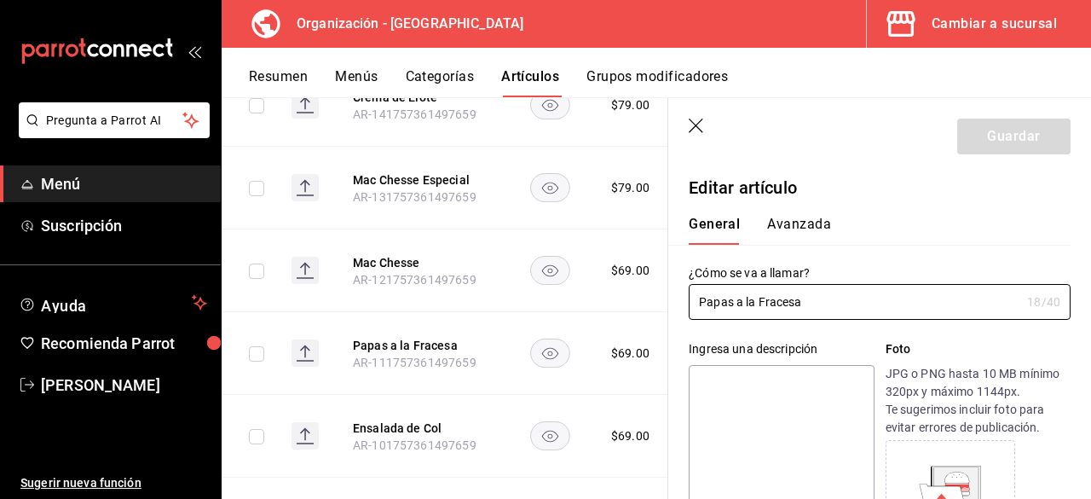
type input "$69.00"
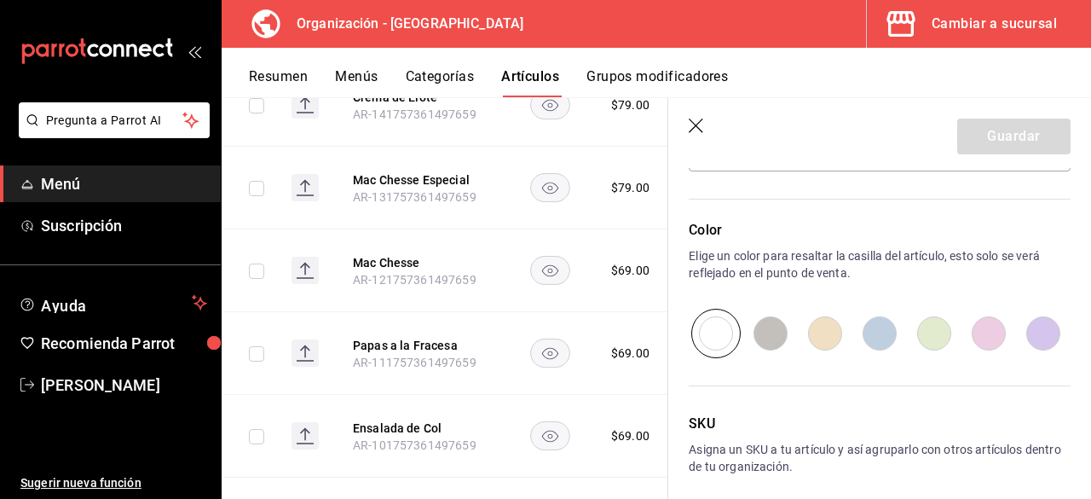
scroll to position [749, 0]
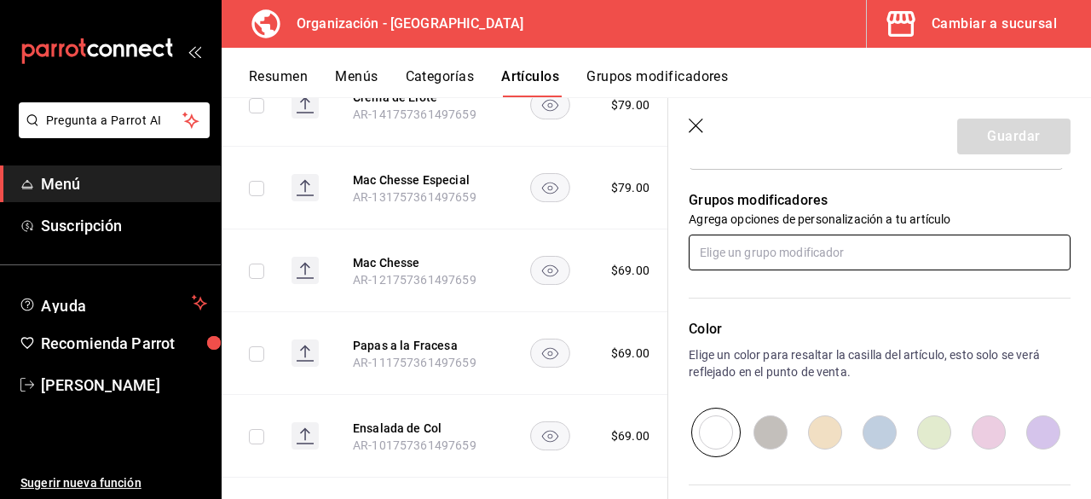
click at [834, 252] on input "text" at bounding box center [880, 252] width 382 height 36
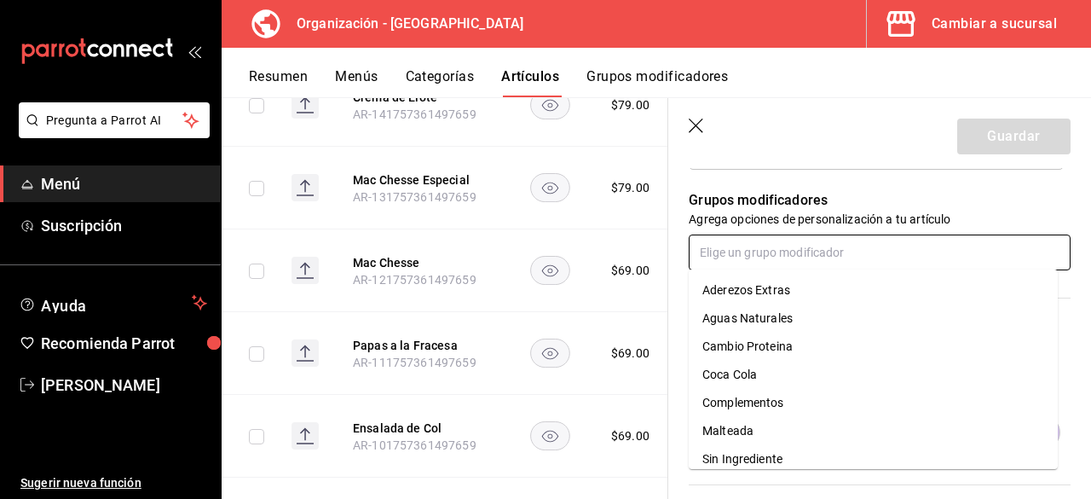
drag, startPoint x: 798, startPoint y: 466, endPoint x: 801, endPoint y: 456, distance: 10.5
click at [798, 466] on li "Sin Ingrediente" at bounding box center [873, 459] width 369 height 28
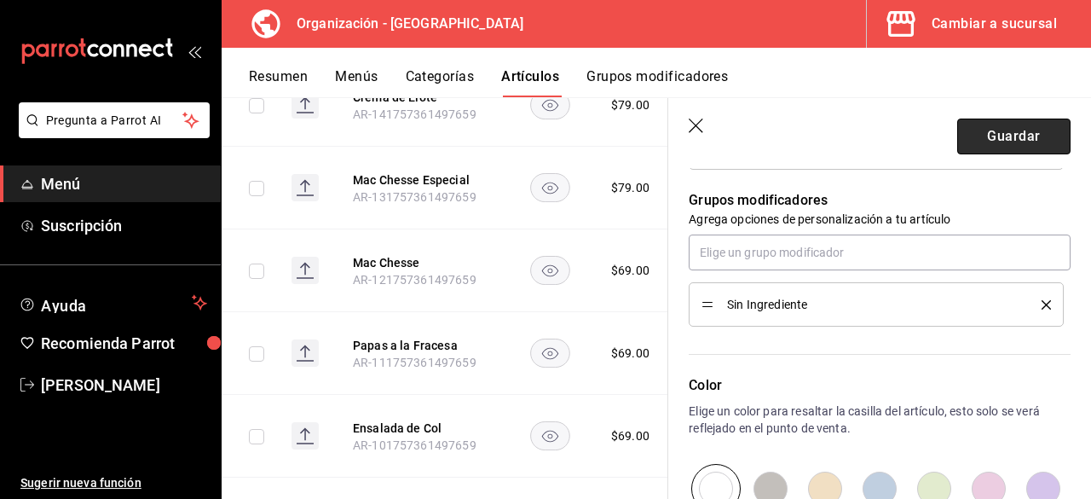
click at [1052, 130] on button "Guardar" at bounding box center [1014, 137] width 113 height 36
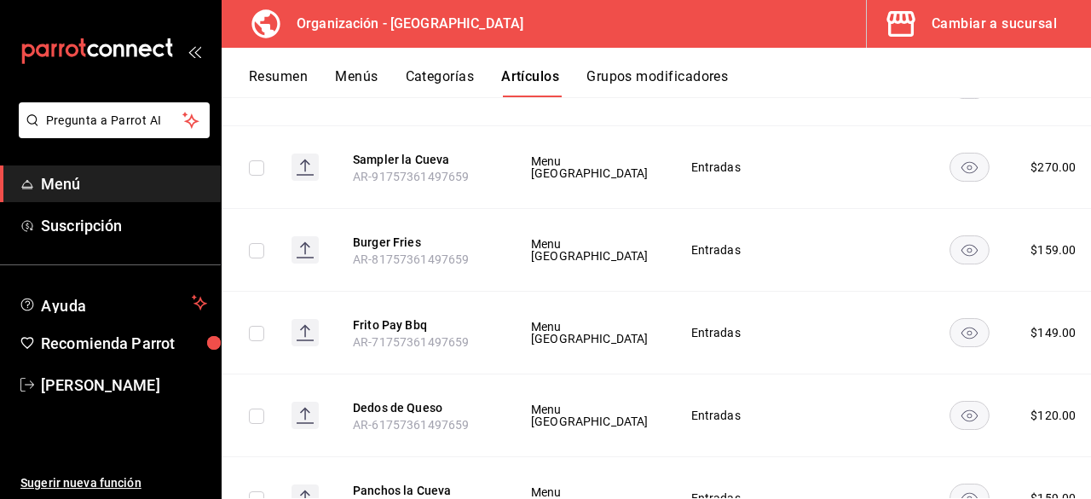
scroll to position [9418, 0]
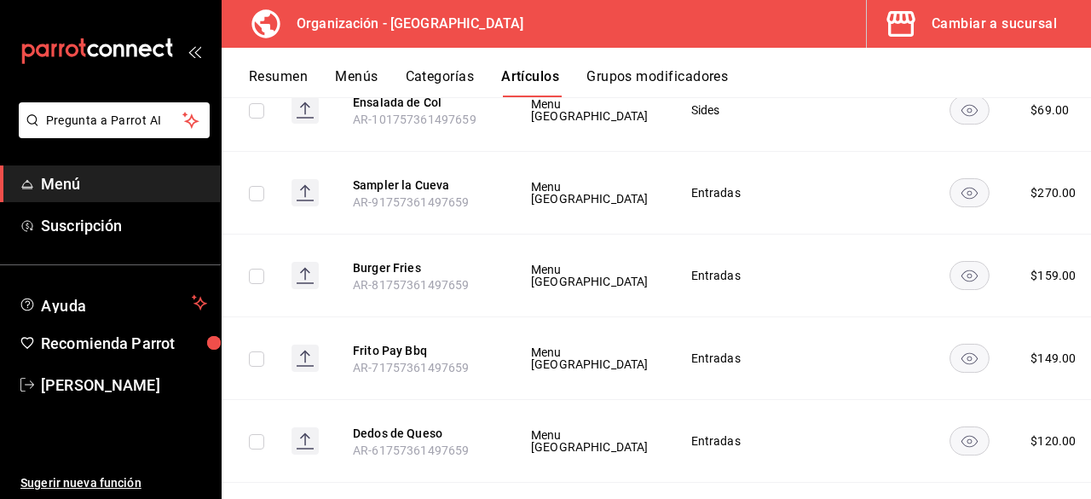
click at [806, 234] on td at bounding box center [868, 193] width 124 height 83
click at [991, 380] on span "Editar" at bounding box center [991, 384] width 44 height 18
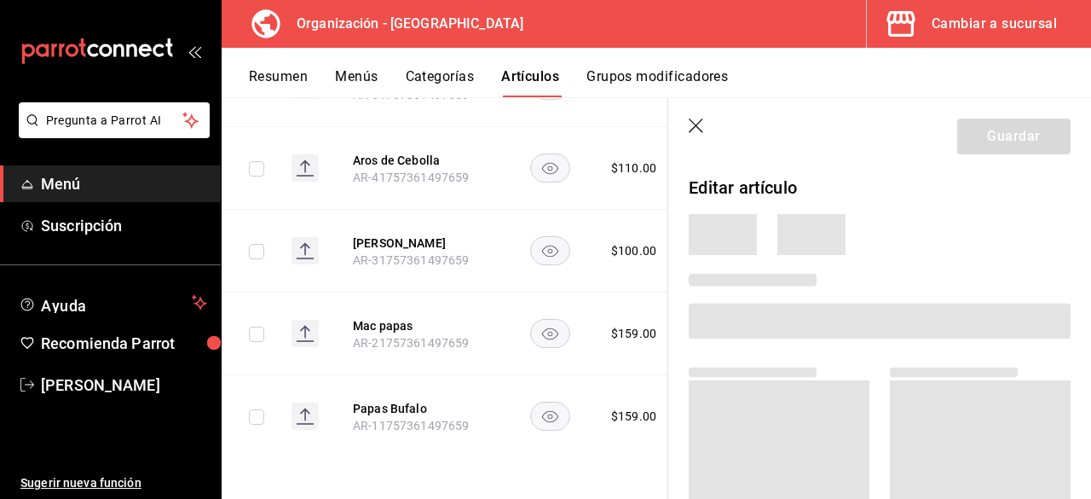
scroll to position [6071, 0]
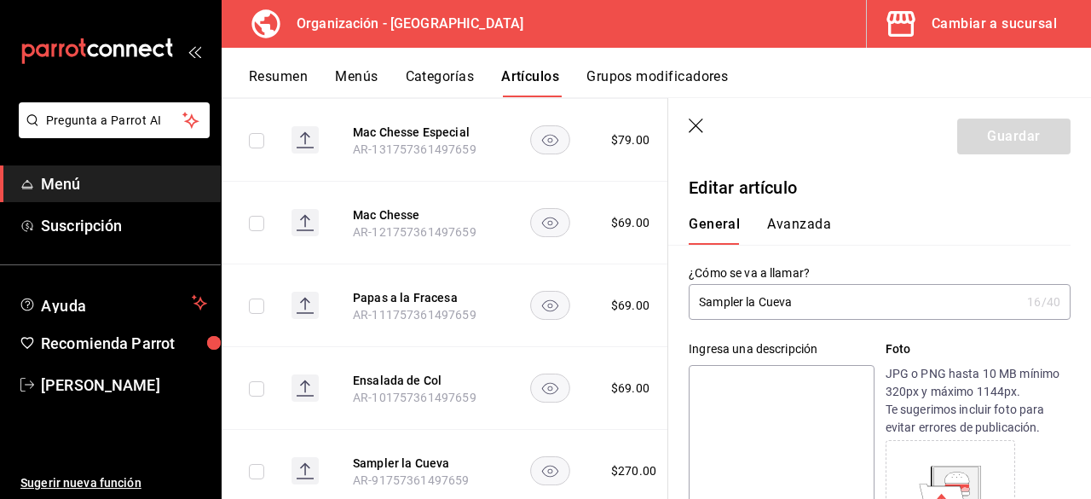
type input "$270.00"
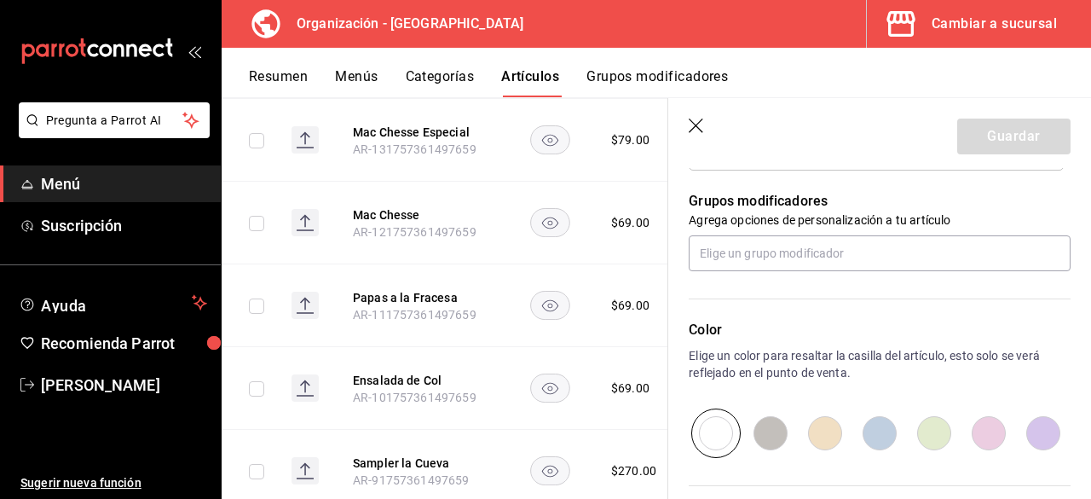
scroll to position [663, 0]
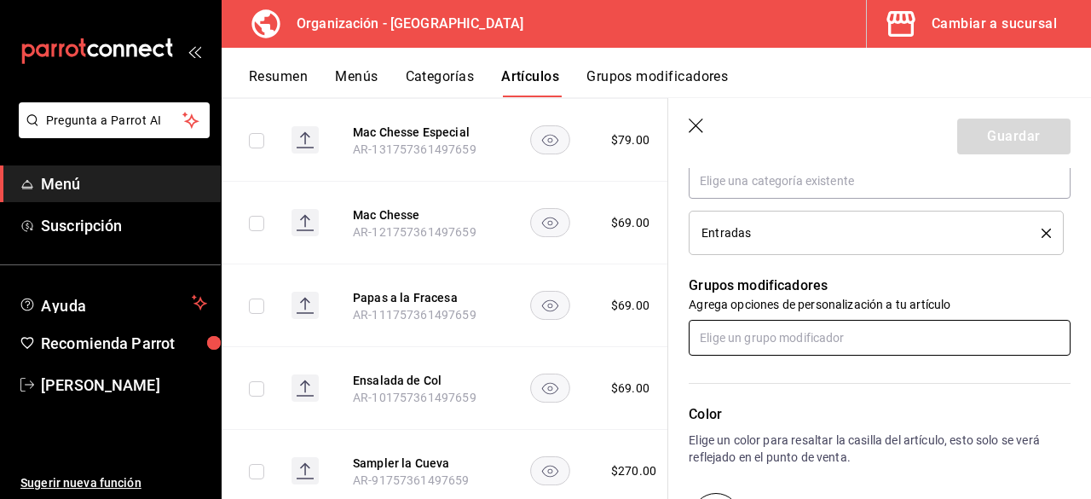
click at [775, 335] on input "text" at bounding box center [880, 338] width 382 height 36
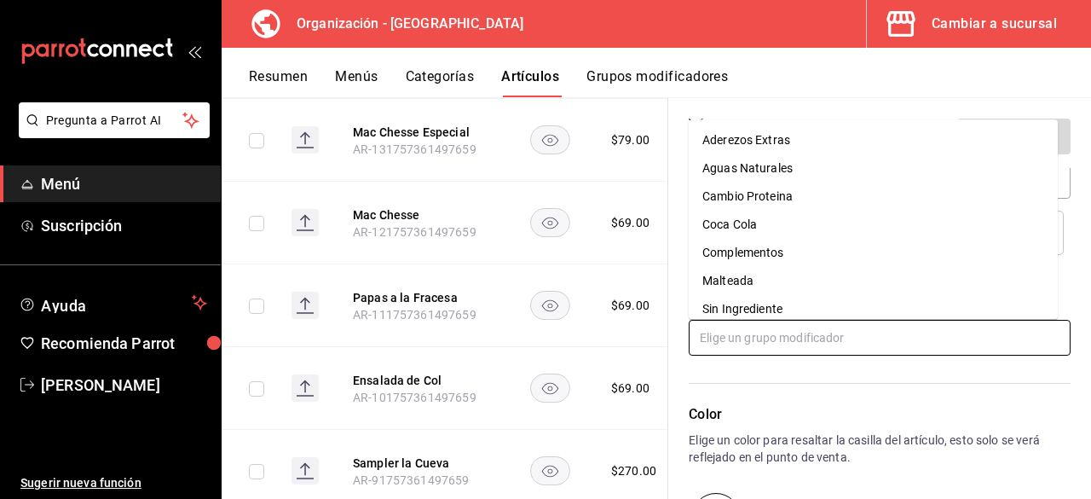
click at [783, 315] on div "Sin Ingrediente" at bounding box center [743, 309] width 80 height 18
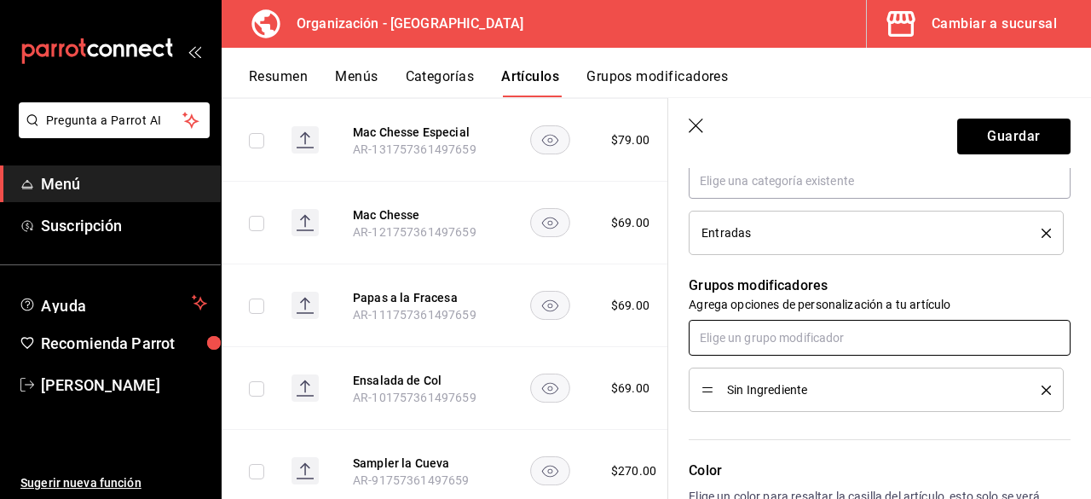
click at [781, 338] on input "text" at bounding box center [880, 338] width 382 height 36
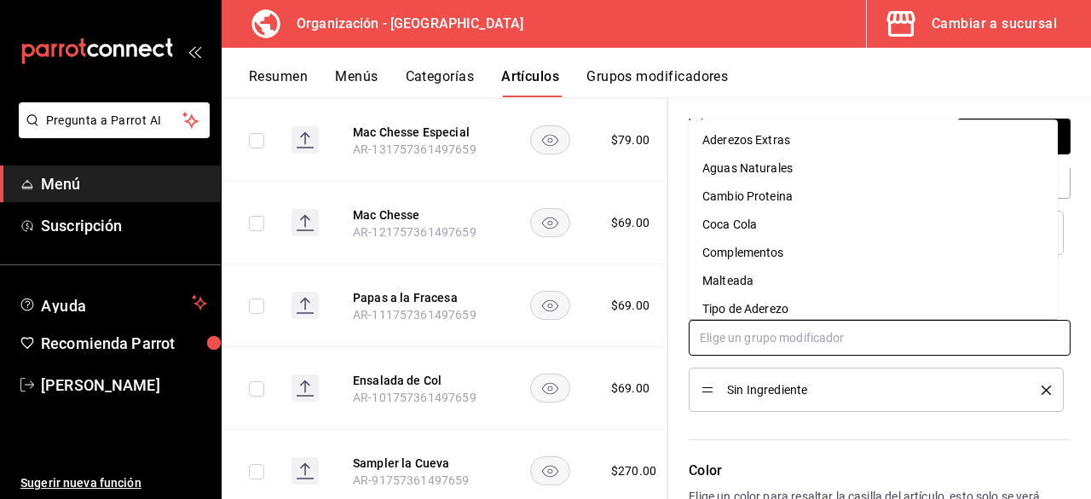
drag, startPoint x: 771, startPoint y: 252, endPoint x: 772, endPoint y: 263, distance: 12.0
click at [772, 253] on div "Complementos" at bounding box center [744, 253] width 82 height 18
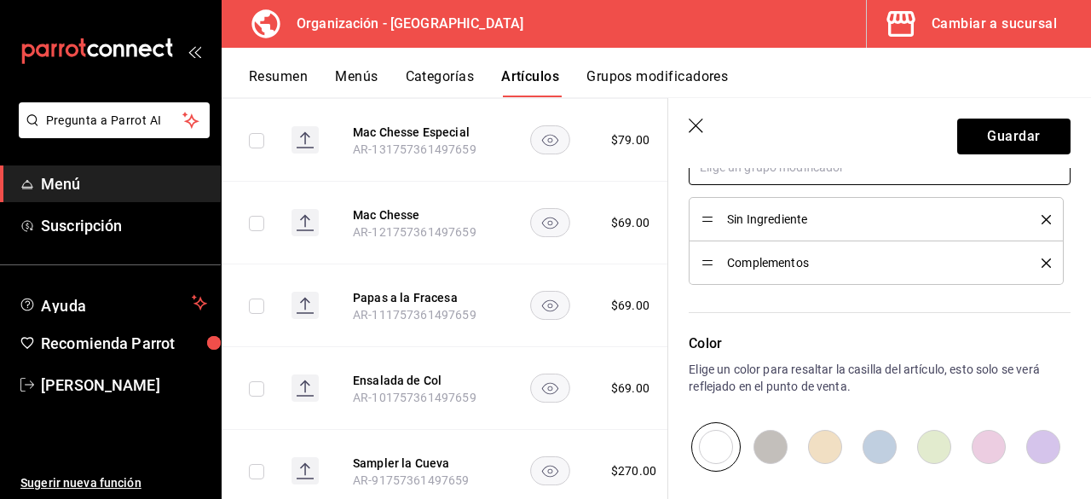
scroll to position [749, 0]
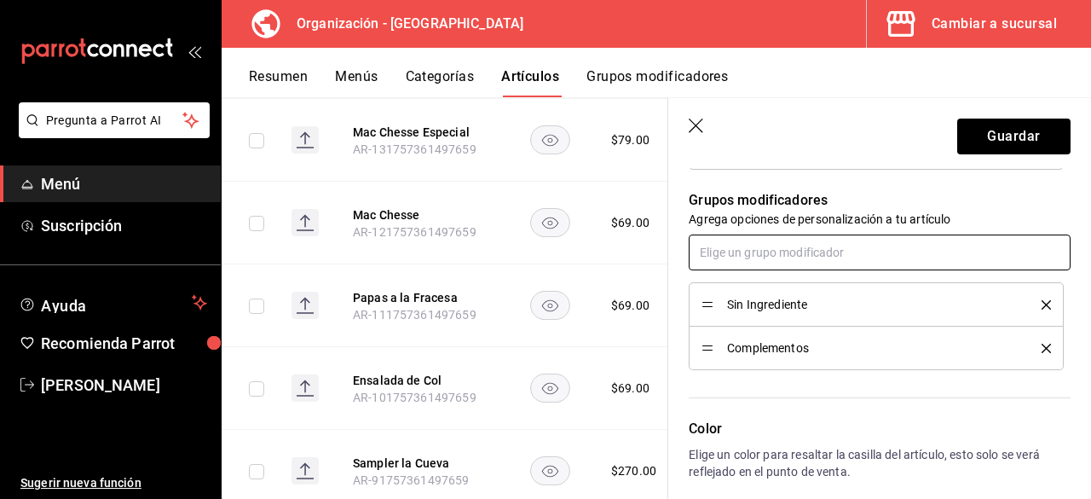
click at [830, 247] on input "text" at bounding box center [880, 252] width 382 height 36
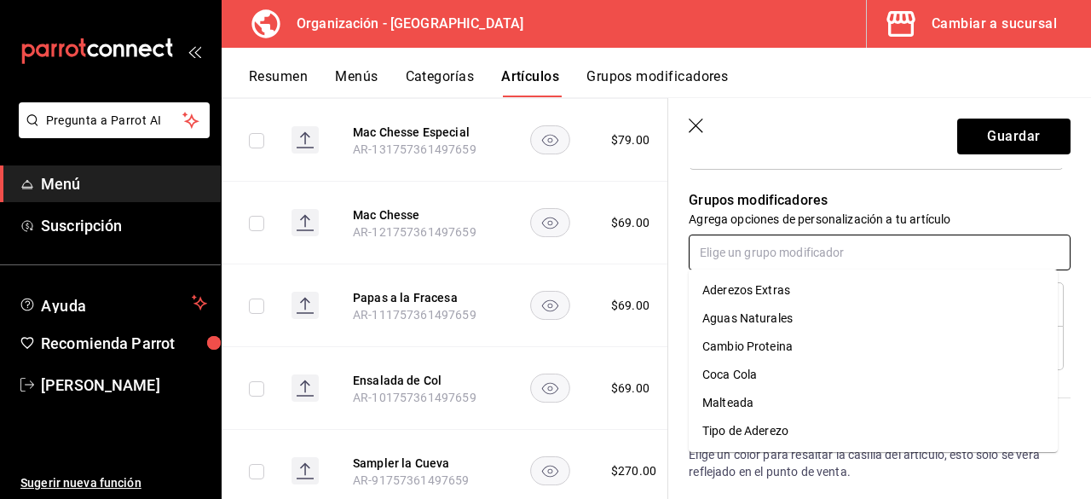
click at [788, 290] on div "Aderezos Extras" at bounding box center [747, 290] width 88 height 18
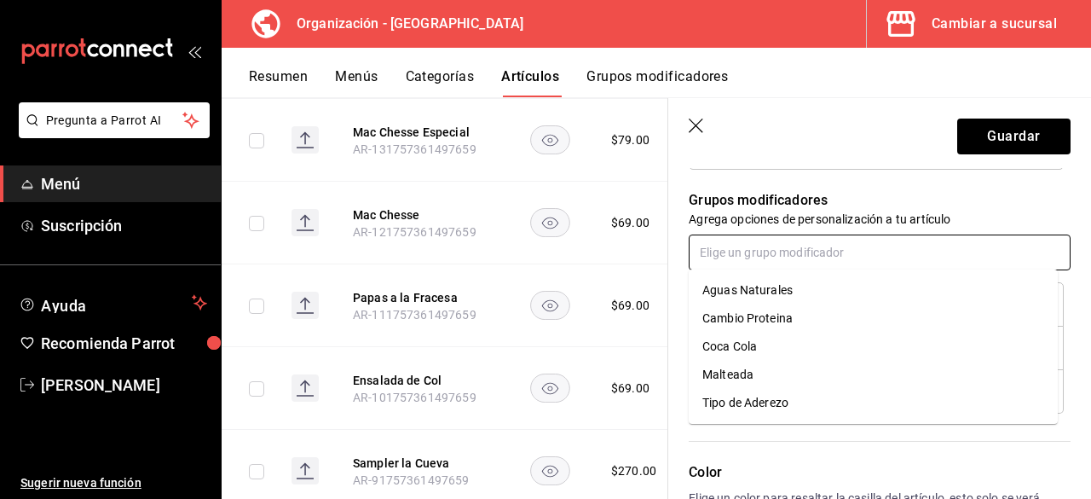
click at [801, 257] on input "text" at bounding box center [880, 252] width 382 height 36
click at [804, 327] on li "Cambio Proteina" at bounding box center [873, 318] width 369 height 28
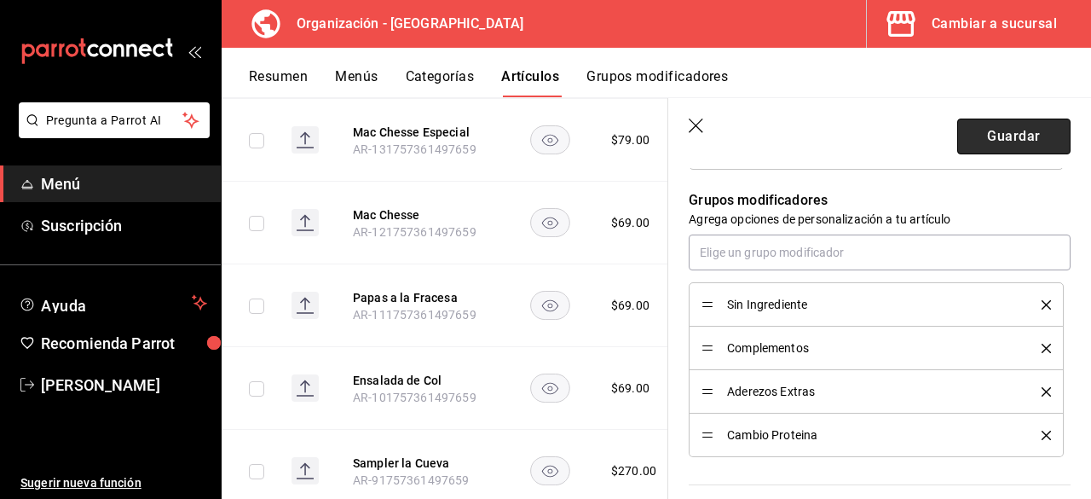
click at [994, 136] on button "Guardar" at bounding box center [1014, 137] width 113 height 36
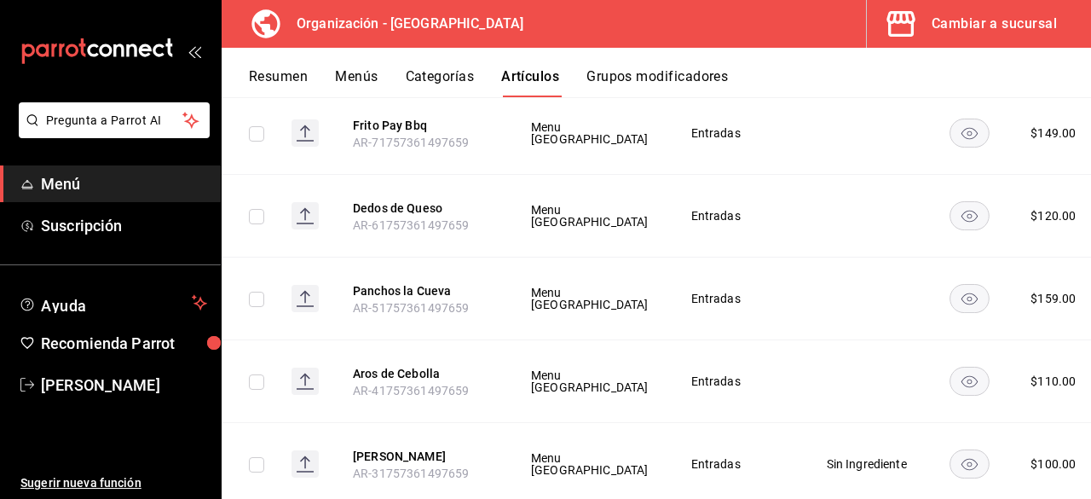
scroll to position [9674, 0]
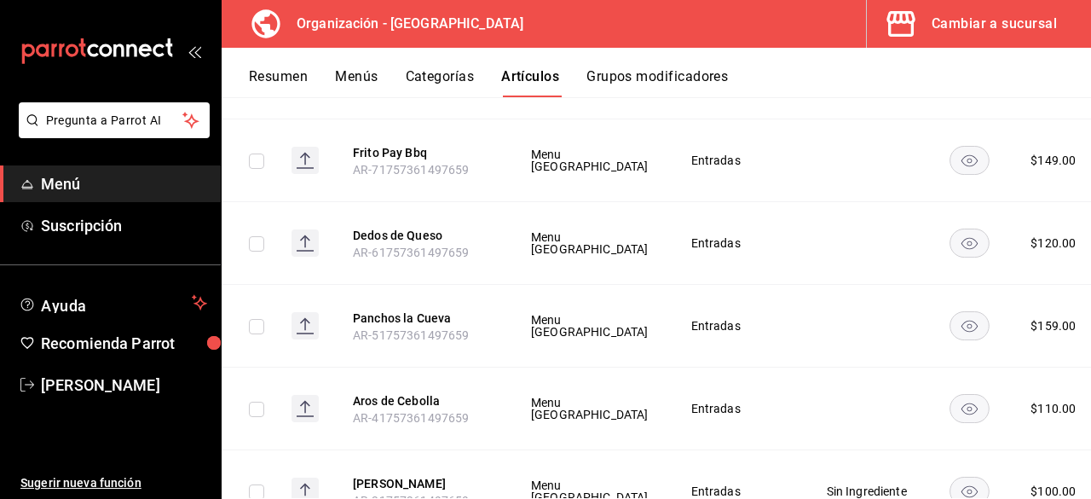
click at [985, 280] on li "Editar" at bounding box center [976, 269] width 102 height 35
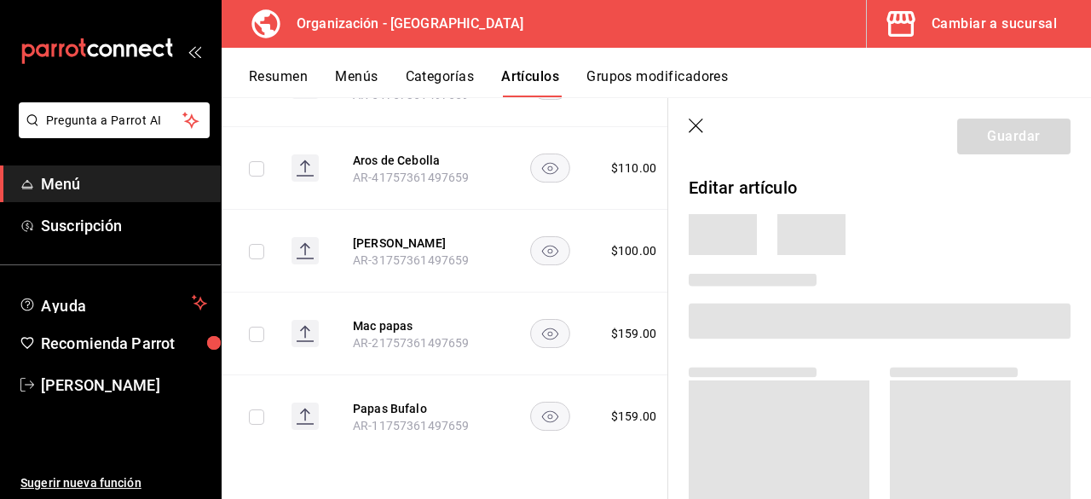
scroll to position [6272, 0]
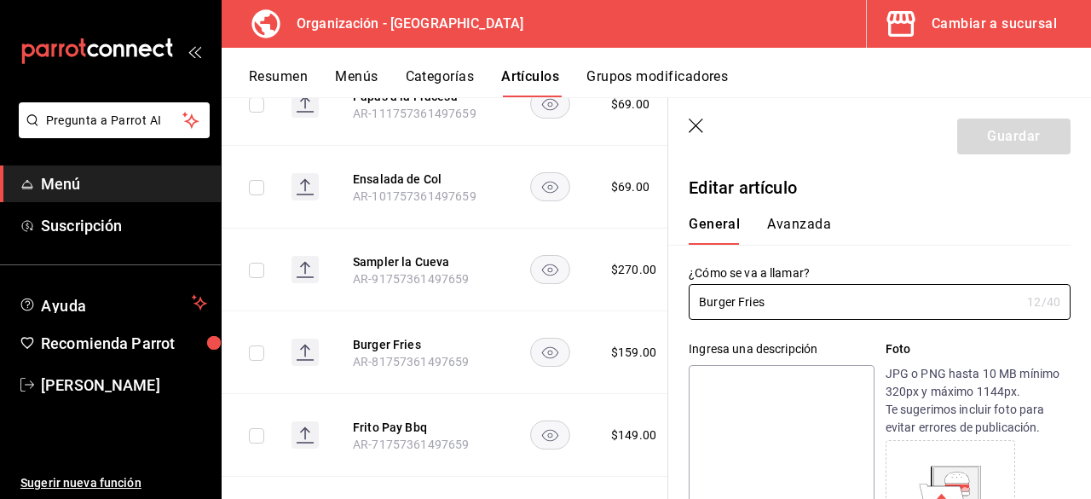
type input "$159.00"
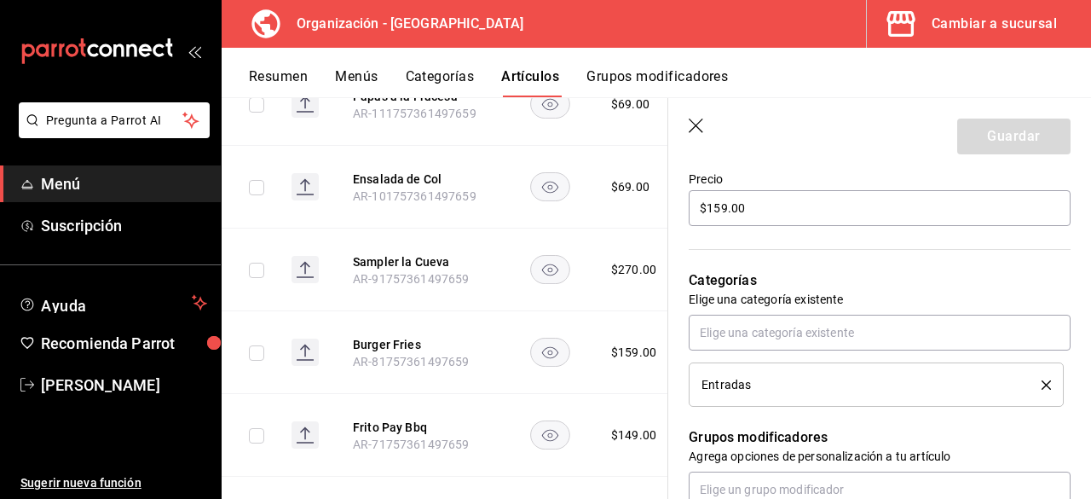
scroll to position [597, 0]
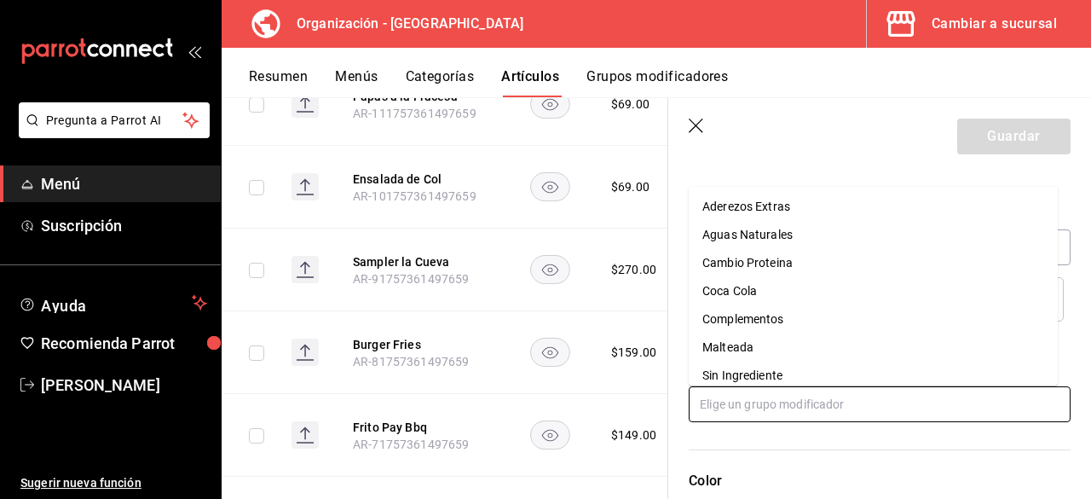
click at [785, 407] on input "text" at bounding box center [880, 404] width 382 height 36
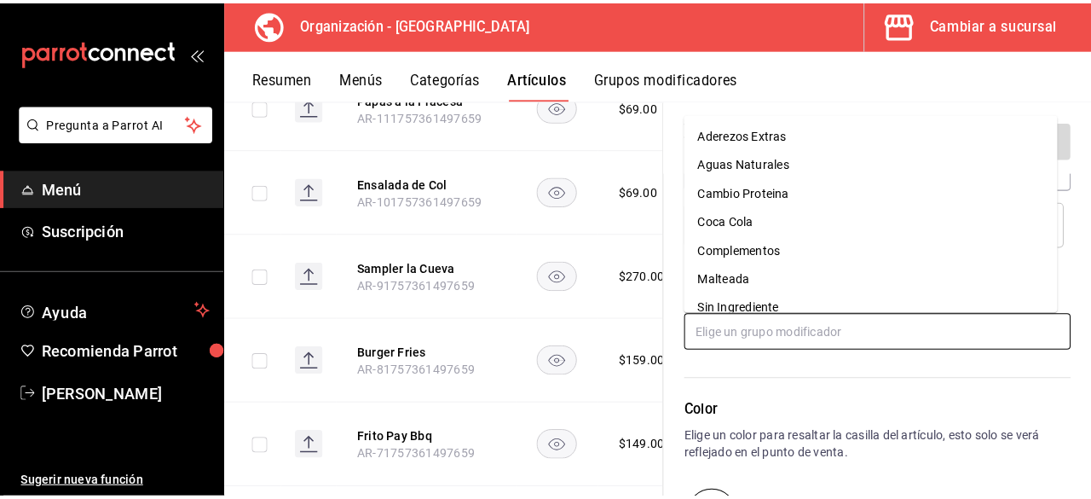
scroll to position [680, 0]
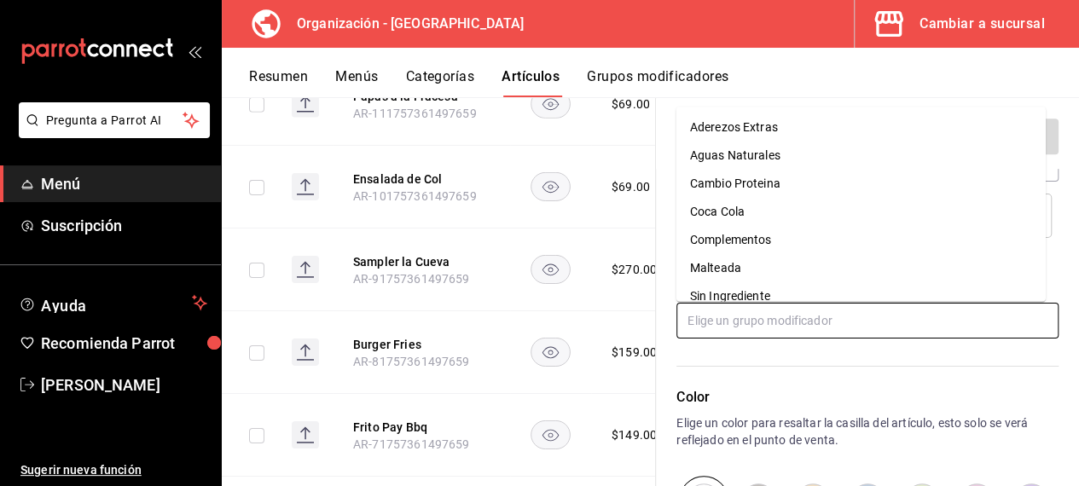
click at [812, 297] on li "Sin Ingrediente" at bounding box center [860, 296] width 369 height 28
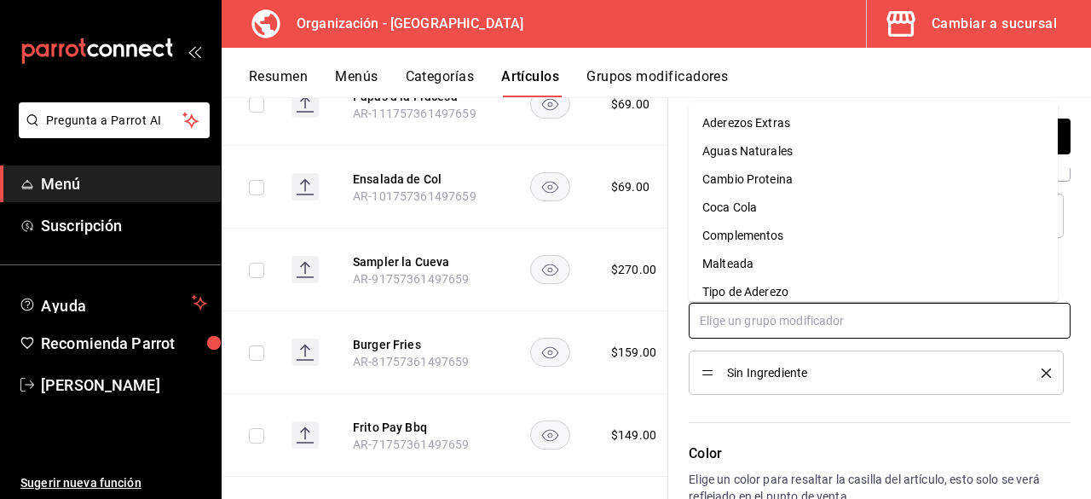
click at [812, 326] on input "text" at bounding box center [880, 321] width 382 height 36
click at [775, 231] on div "Complementos" at bounding box center [744, 236] width 82 height 18
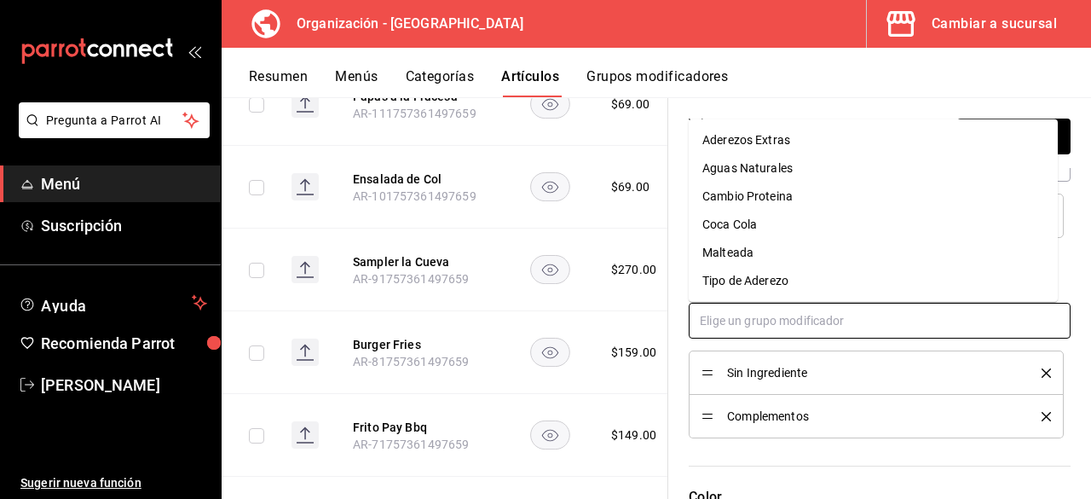
click at [781, 316] on input "text" at bounding box center [880, 321] width 382 height 36
click at [788, 194] on div "Cambio Proteina" at bounding box center [748, 197] width 90 height 18
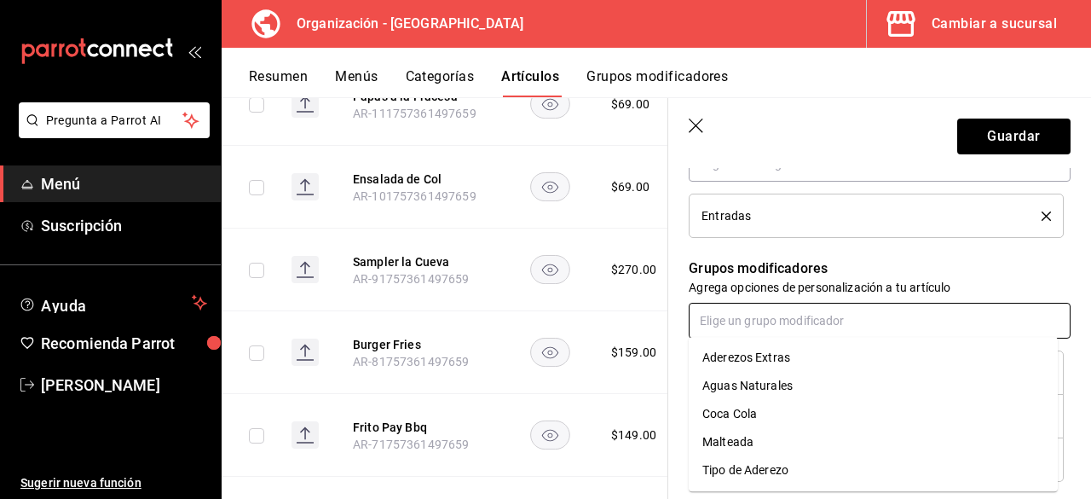
click at [808, 317] on input "text" at bounding box center [880, 321] width 382 height 36
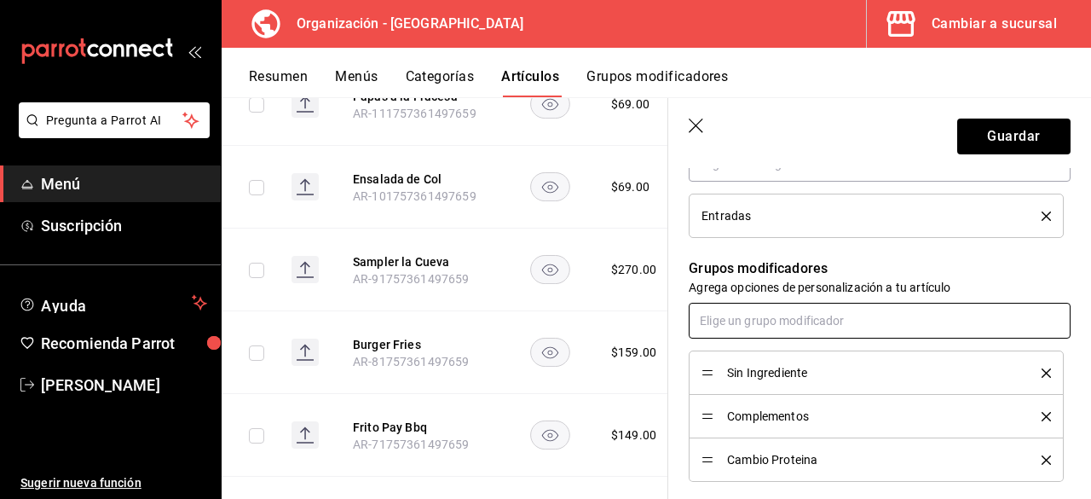
click at [807, 316] on input "text" at bounding box center [880, 321] width 382 height 36
click at [807, 323] on input "text" at bounding box center [880, 321] width 382 height 36
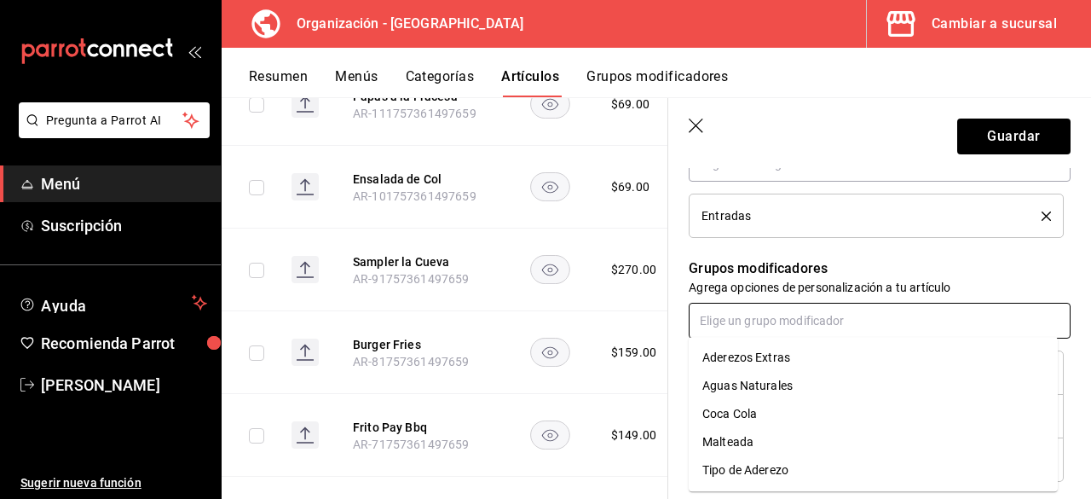
click at [782, 350] on div "Aderezos Extras" at bounding box center [747, 358] width 88 height 18
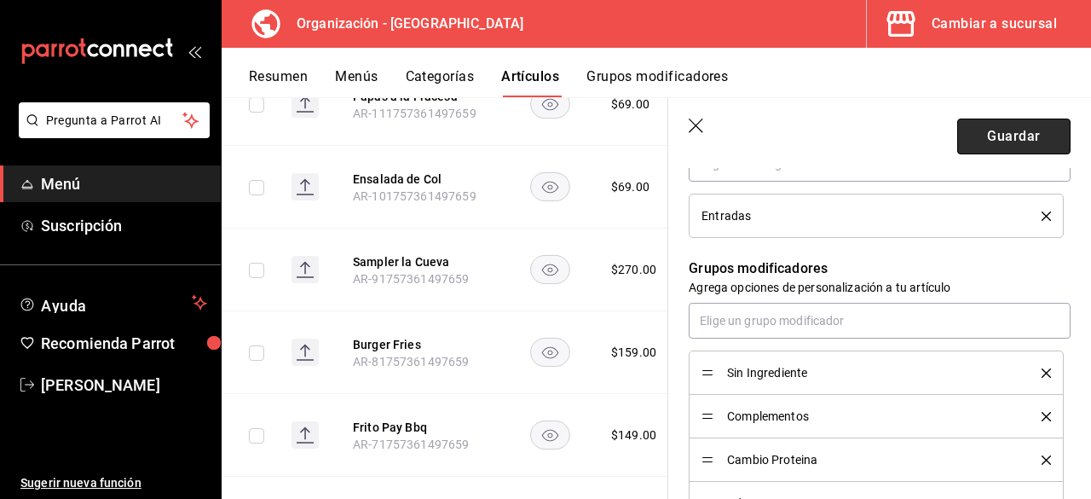
click at [1016, 134] on button "Guardar" at bounding box center [1014, 137] width 113 height 36
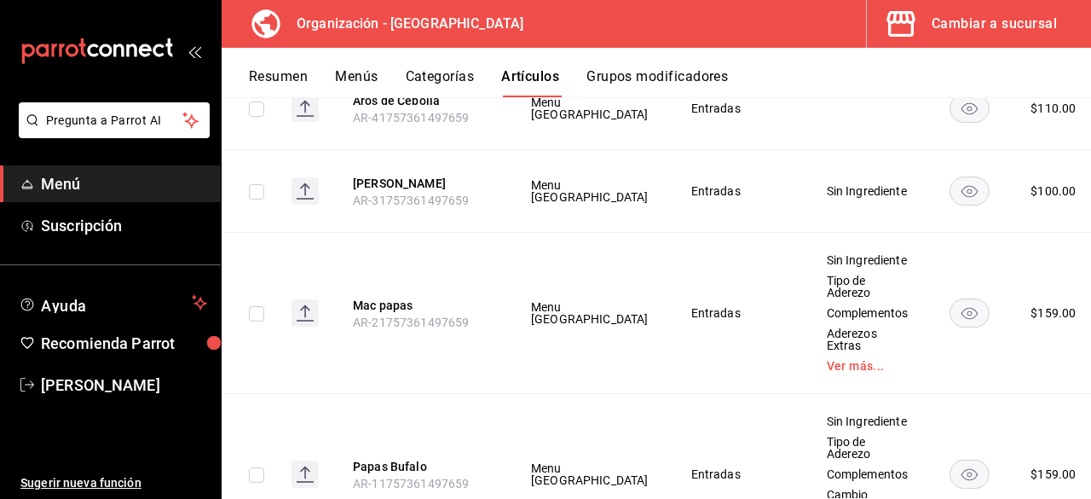
scroll to position [10025, 0]
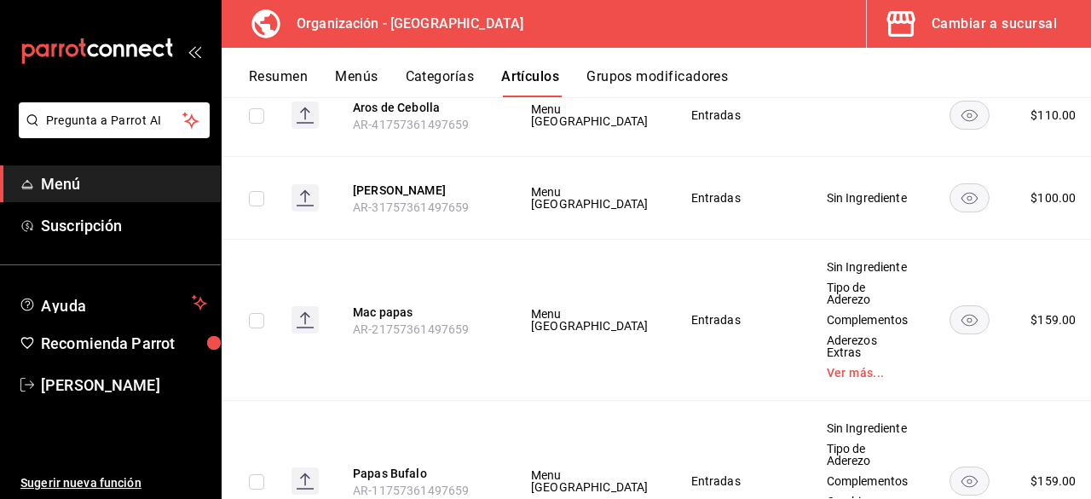
click at [826, 116] on div at bounding box center [868, 115] width 84 height 2
click at [1003, 327] on span "Editar" at bounding box center [991, 330] width 44 height 18
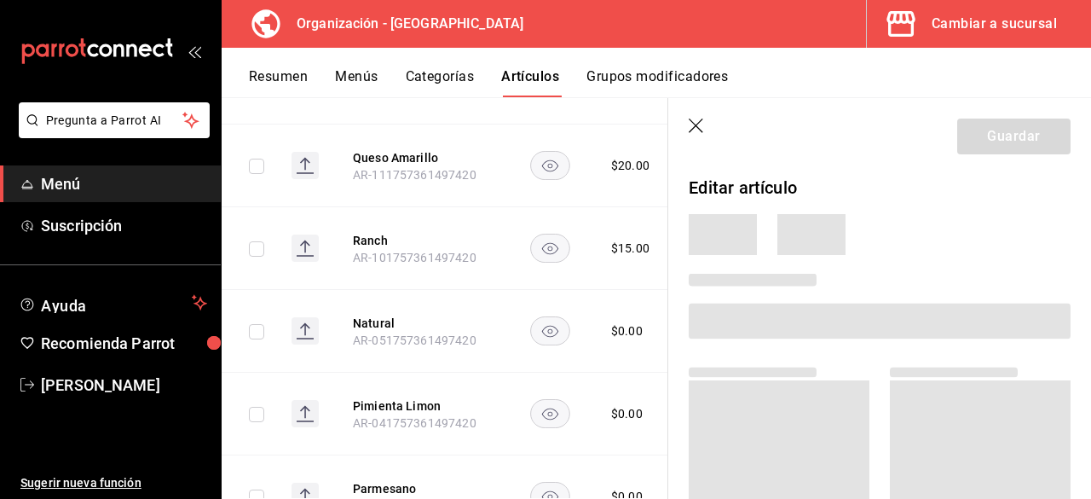
scroll to position [6524, 0]
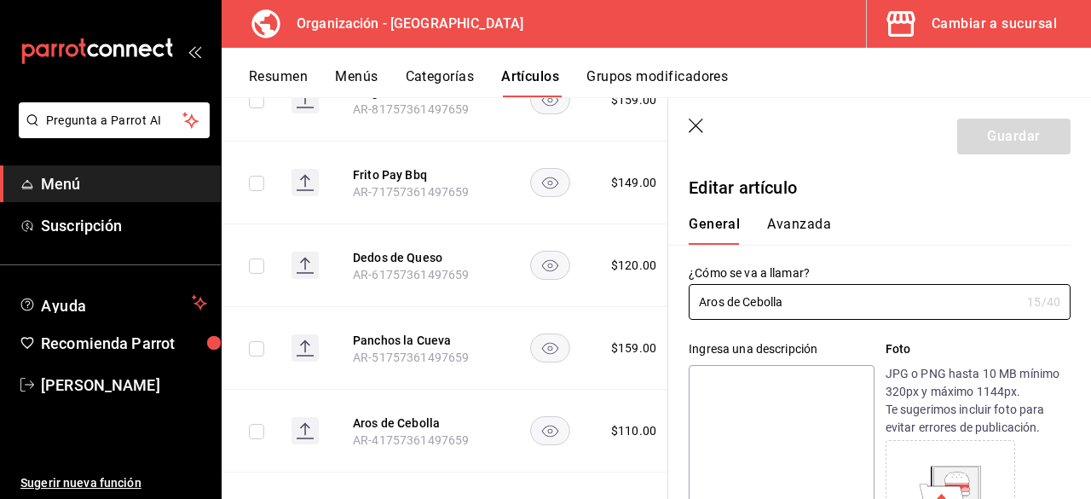
type input "$110.00"
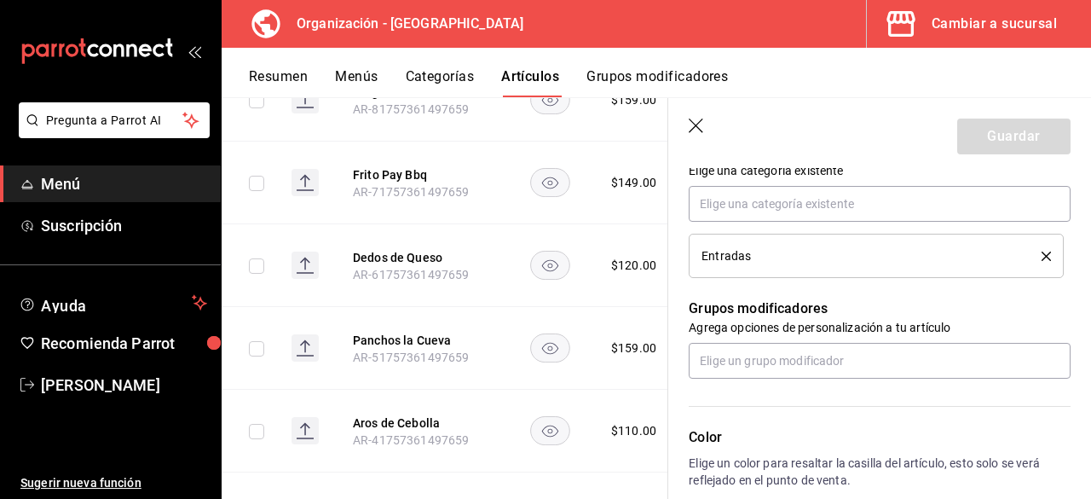
scroll to position [663, 0]
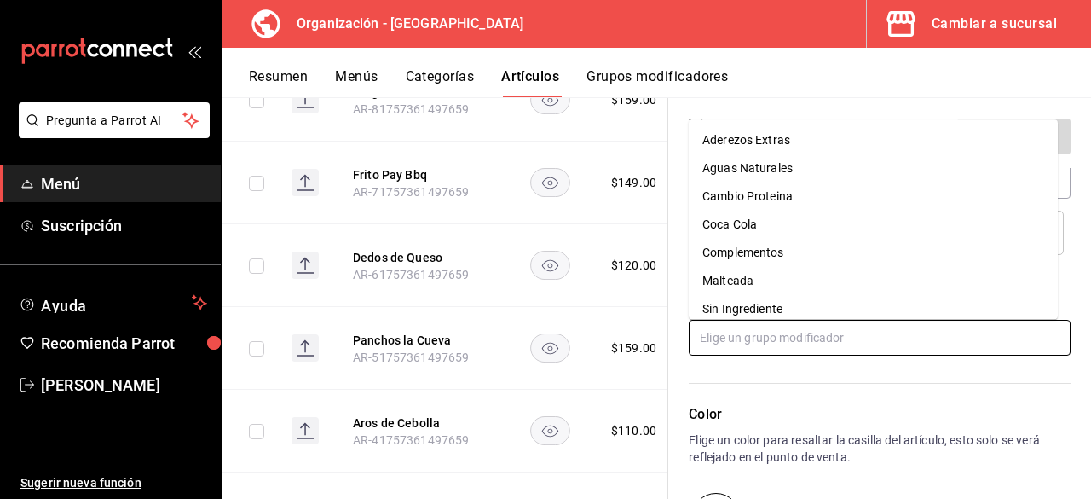
click at [826, 333] on input "text" at bounding box center [880, 338] width 382 height 36
click at [818, 144] on li "Aderezos Extras" at bounding box center [873, 140] width 369 height 28
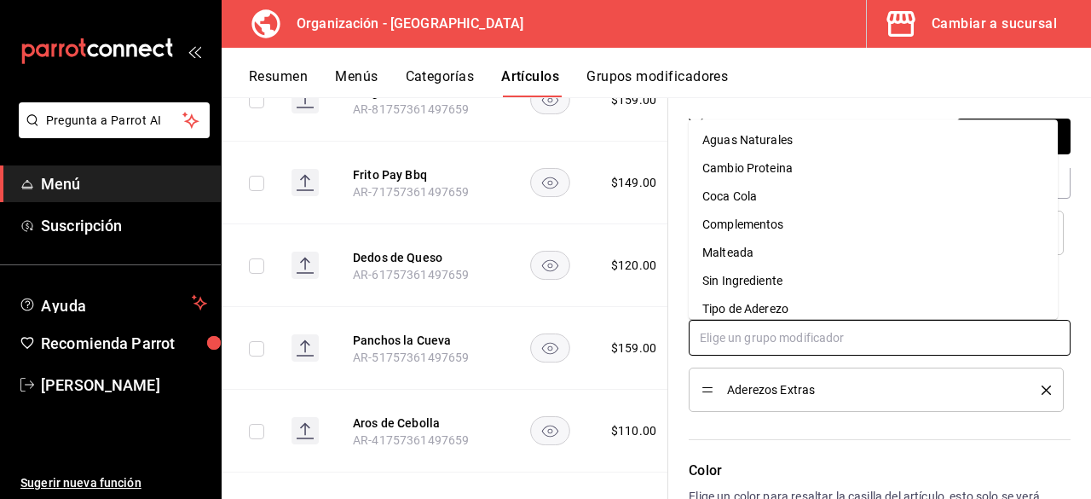
click at [775, 345] on input "text" at bounding box center [880, 338] width 382 height 36
click at [810, 288] on li "Sin Ingrediente" at bounding box center [873, 281] width 369 height 28
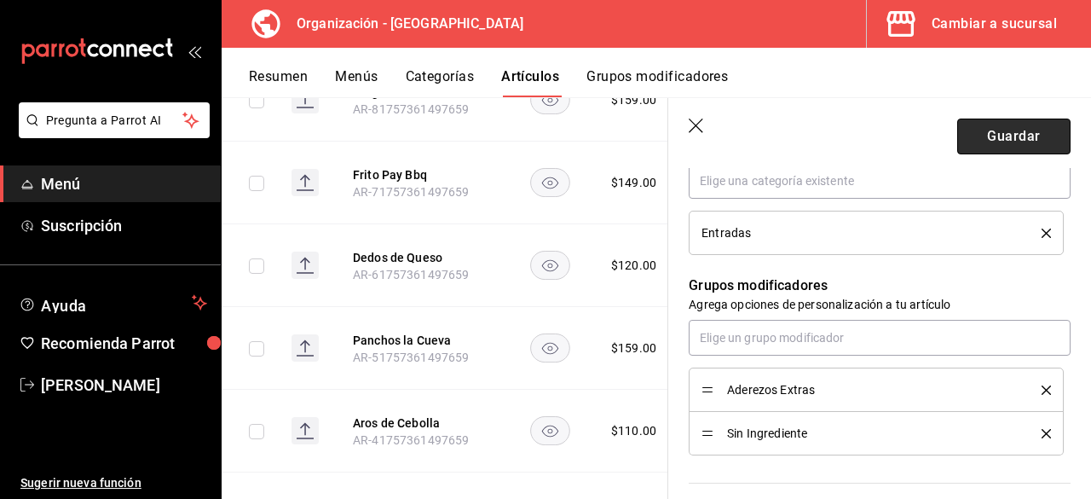
click at [984, 148] on button "Guardar" at bounding box center [1014, 137] width 113 height 36
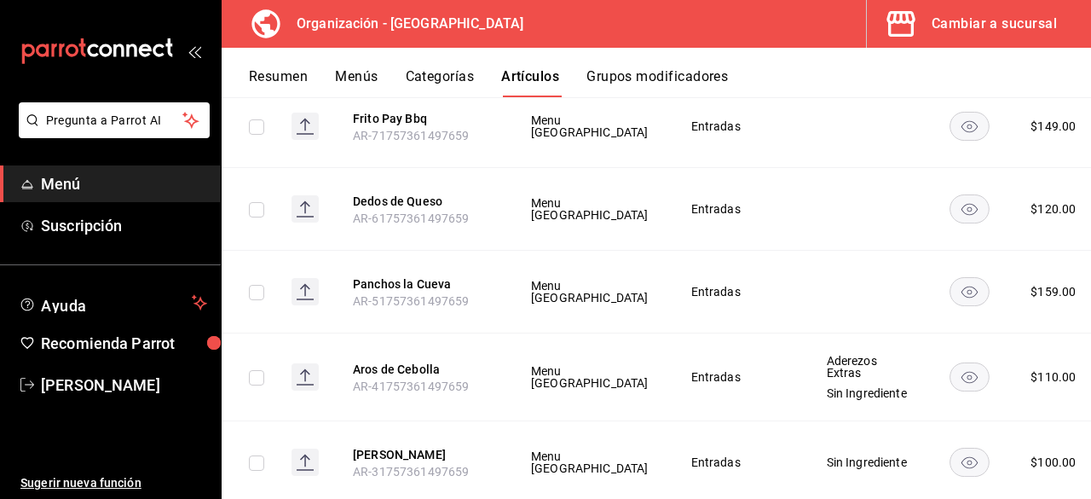
scroll to position [10107, 0]
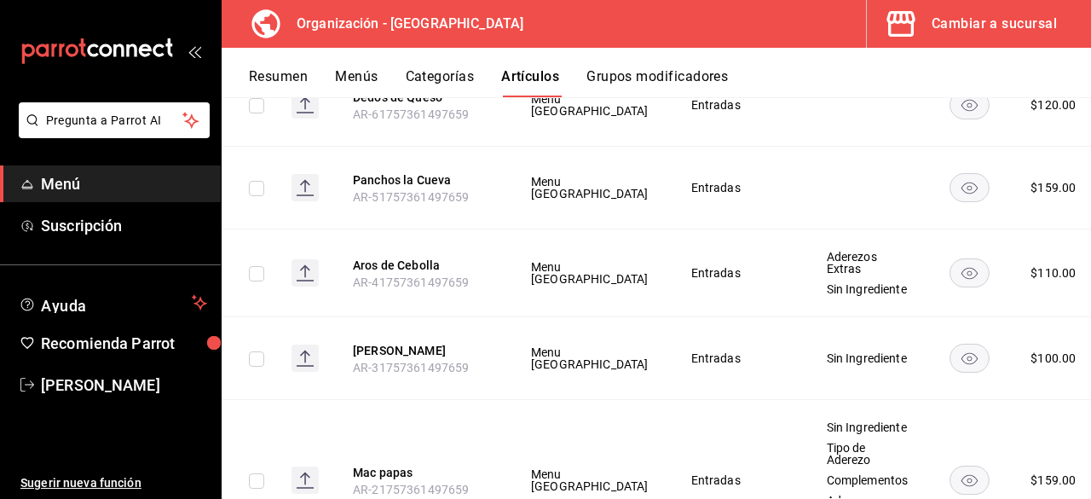
scroll to position [9854, 0]
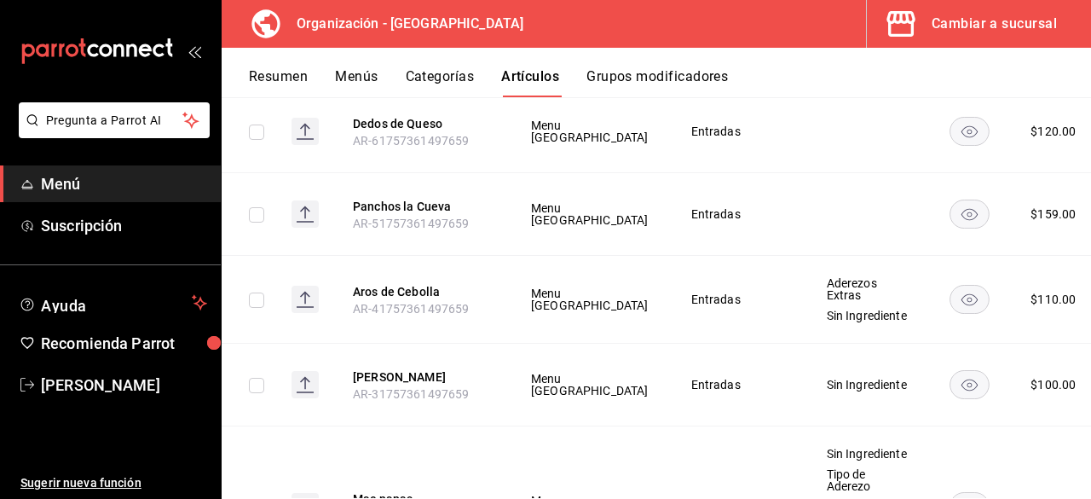
drag, startPoint x: 1018, startPoint y: 378, endPoint x: 919, endPoint y: 376, distance: 98.9
click at [1016, 378] on li "Editar" at bounding box center [976, 384] width 102 height 35
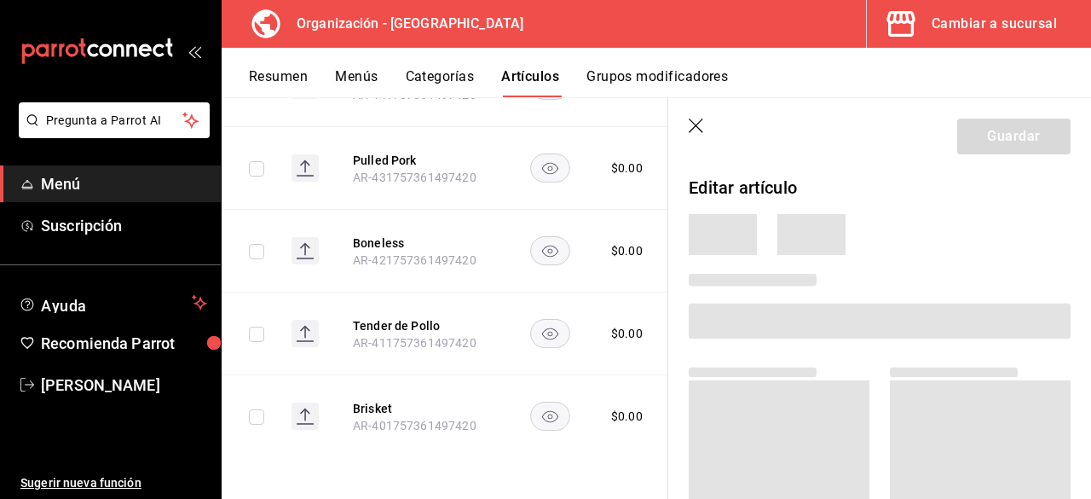
scroll to position [6424, 0]
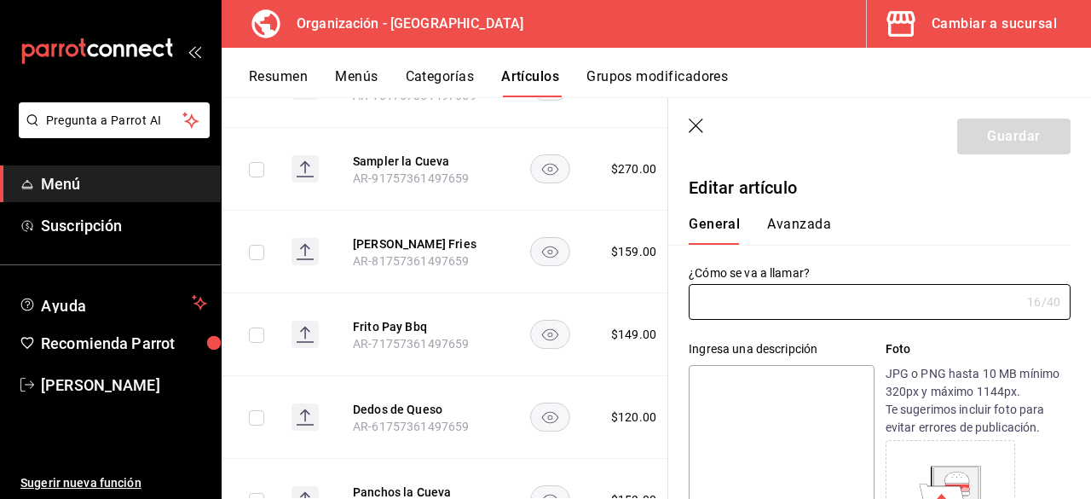
type input "Panchos la Cueva"
type input "AR-51757361497659"
type input "$159.00"
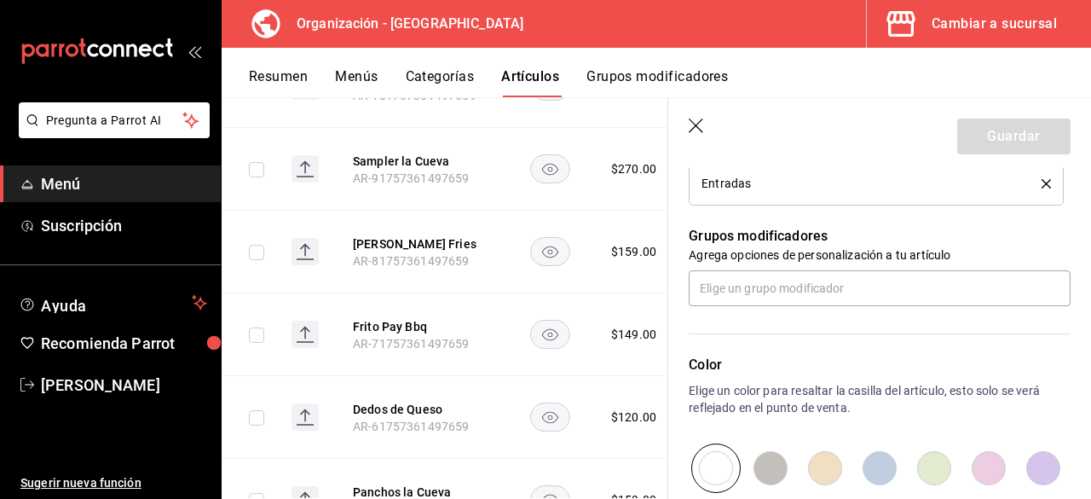
scroll to position [663, 0]
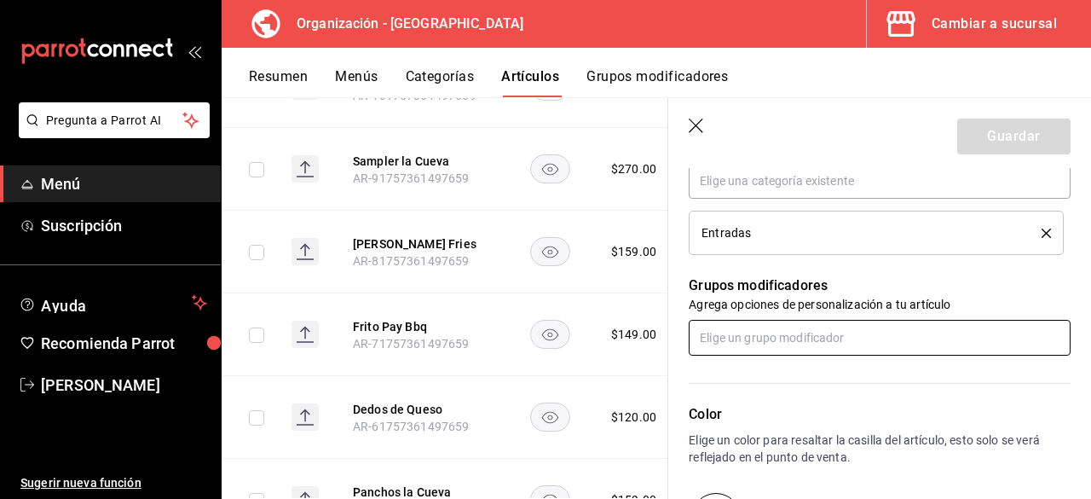
click at [749, 349] on input "text" at bounding box center [880, 338] width 382 height 36
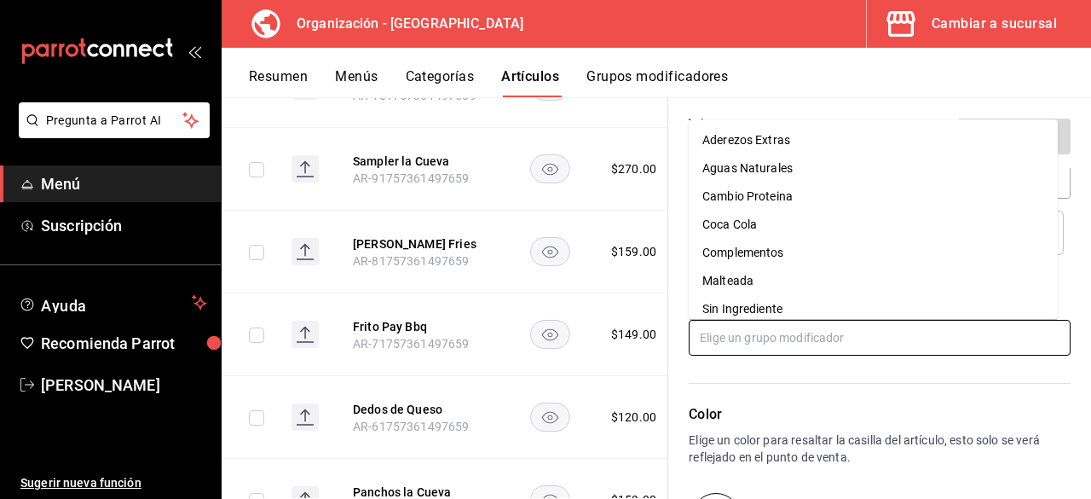
click at [745, 310] on div "Sin Ingrediente" at bounding box center [743, 309] width 80 height 18
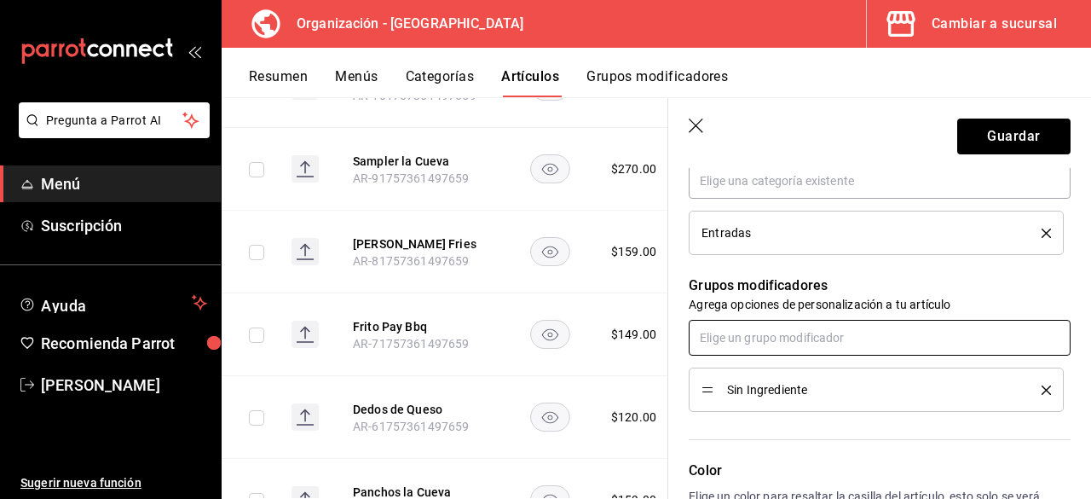
click at [742, 344] on input "text" at bounding box center [880, 338] width 382 height 36
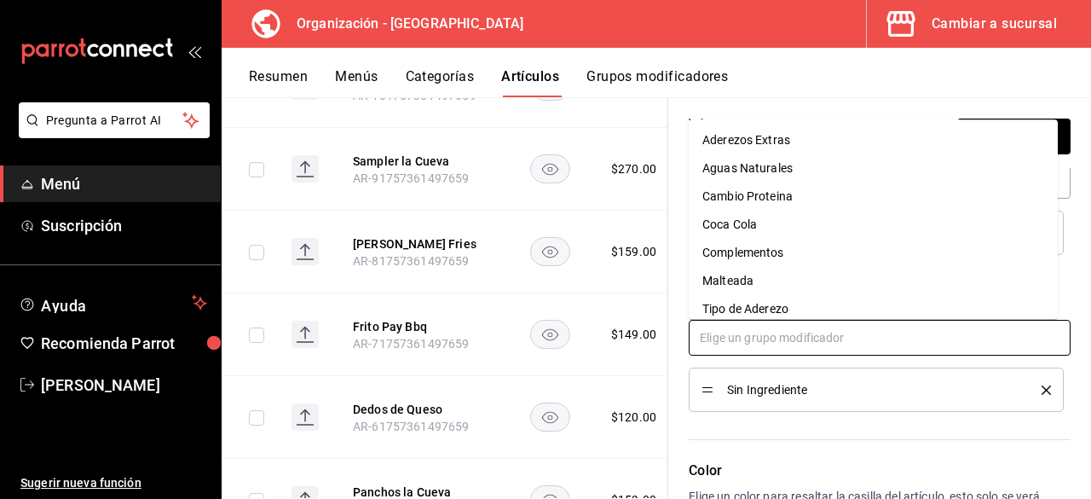
click at [741, 312] on div "Tipo de Aderezo" at bounding box center [746, 309] width 86 height 18
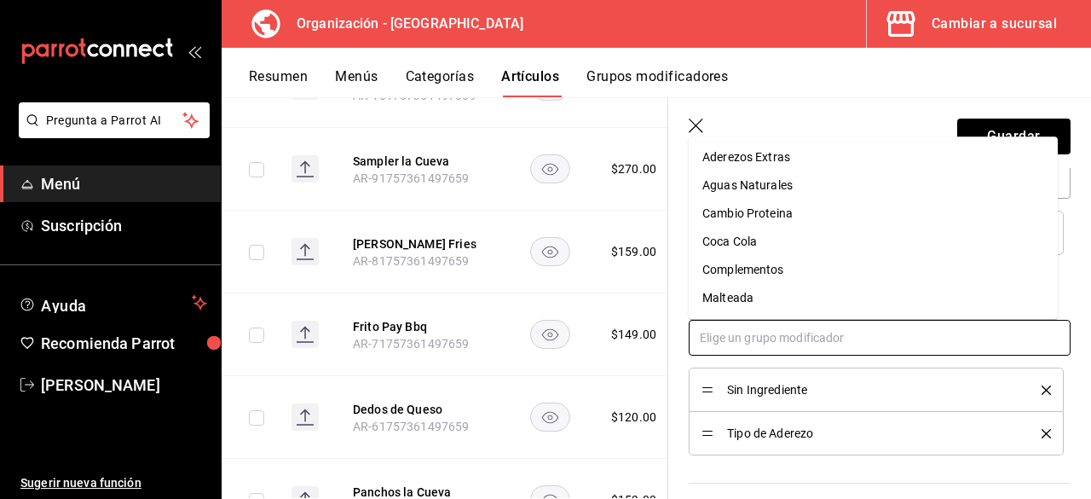
click at [744, 335] on input "text" at bounding box center [880, 338] width 382 height 36
click at [755, 267] on div "Complementos" at bounding box center [744, 270] width 82 height 18
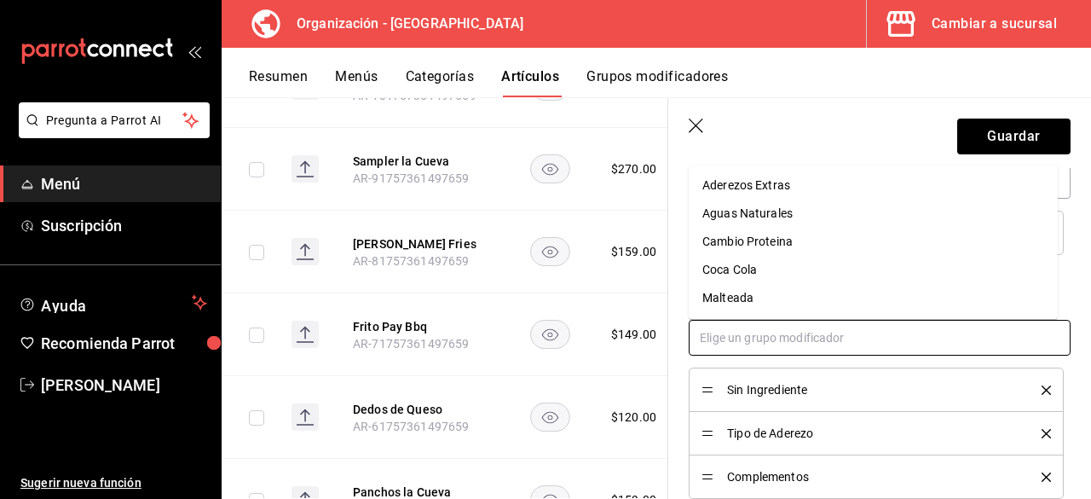
click at [774, 344] on input "text" at bounding box center [880, 338] width 382 height 36
click at [762, 185] on div "Aderezos Extras" at bounding box center [747, 185] width 88 height 18
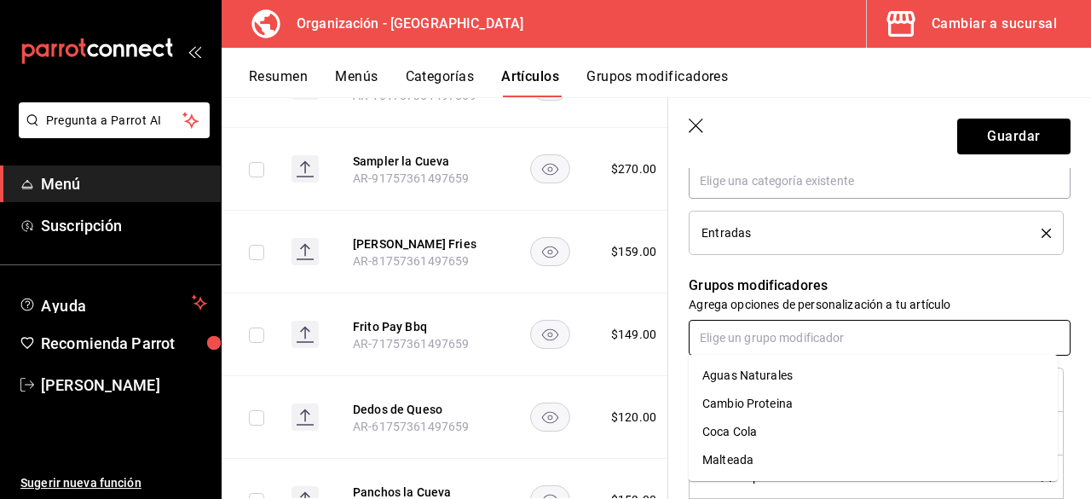
click at [790, 341] on input "text" at bounding box center [880, 338] width 382 height 36
click at [804, 407] on li "Cambio Proteina" at bounding box center [873, 404] width 369 height 28
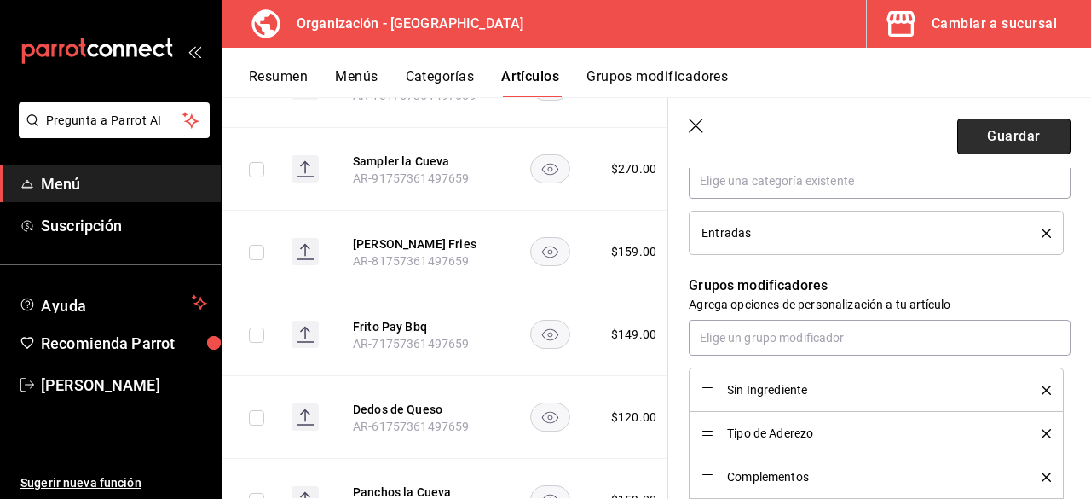
click at [983, 144] on button "Guardar" at bounding box center [1014, 137] width 113 height 36
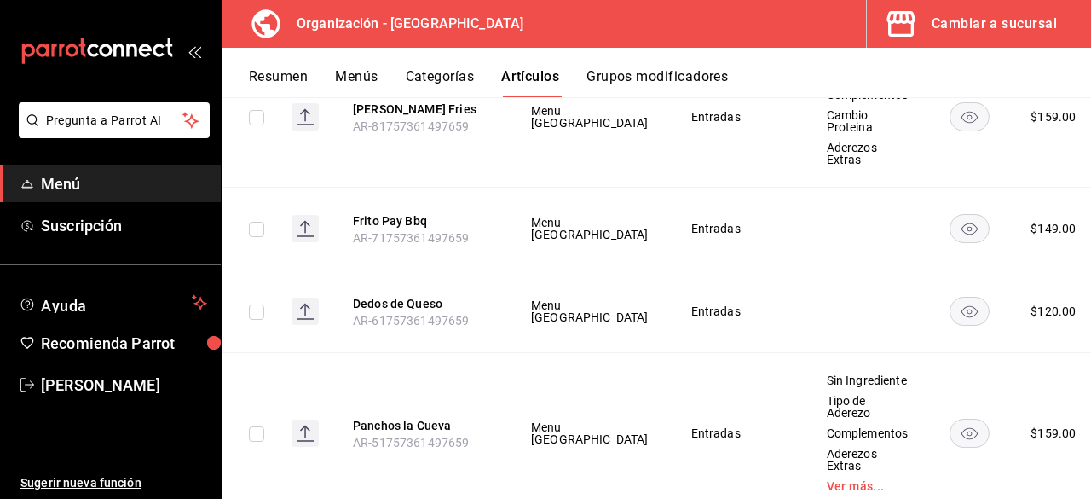
scroll to position [9759, 0]
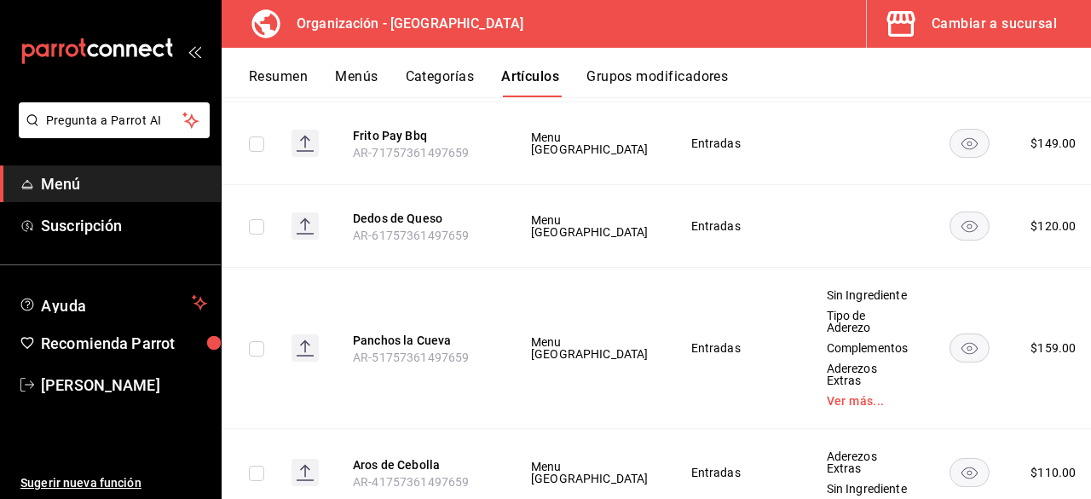
click at [1013, 321] on span "Editar" at bounding box center [991, 324] width 44 height 18
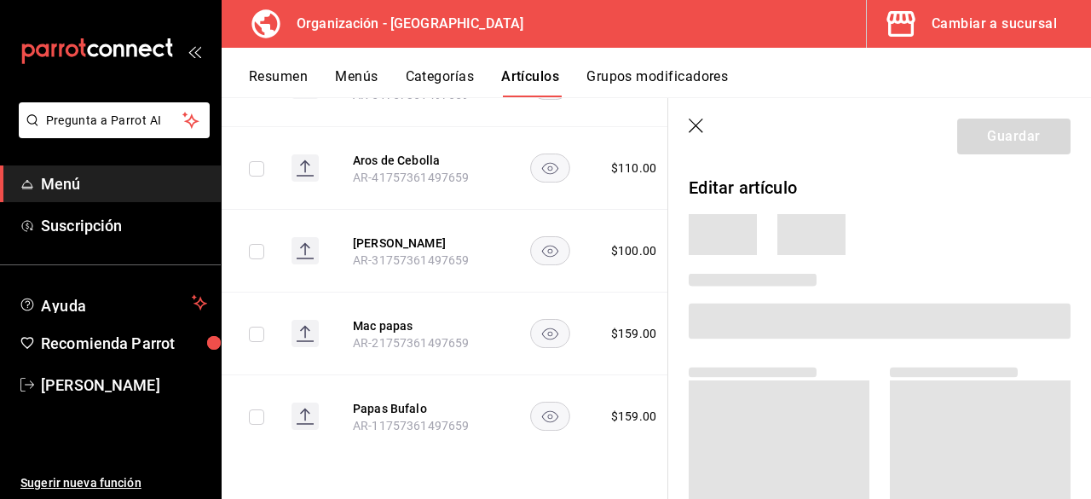
scroll to position [6386, 0]
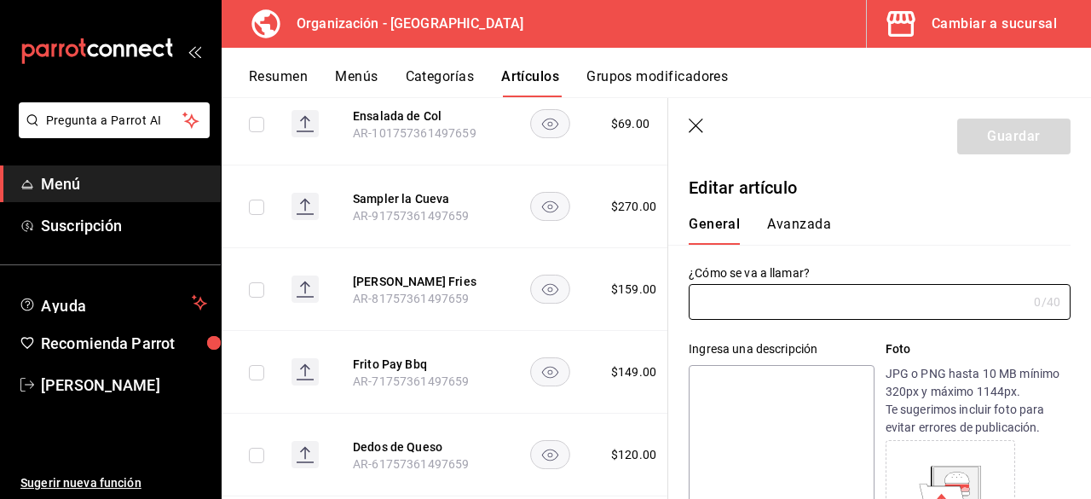
type input "Frito Pay Bbq"
type input "AR-71757361497659"
type input "$149.00"
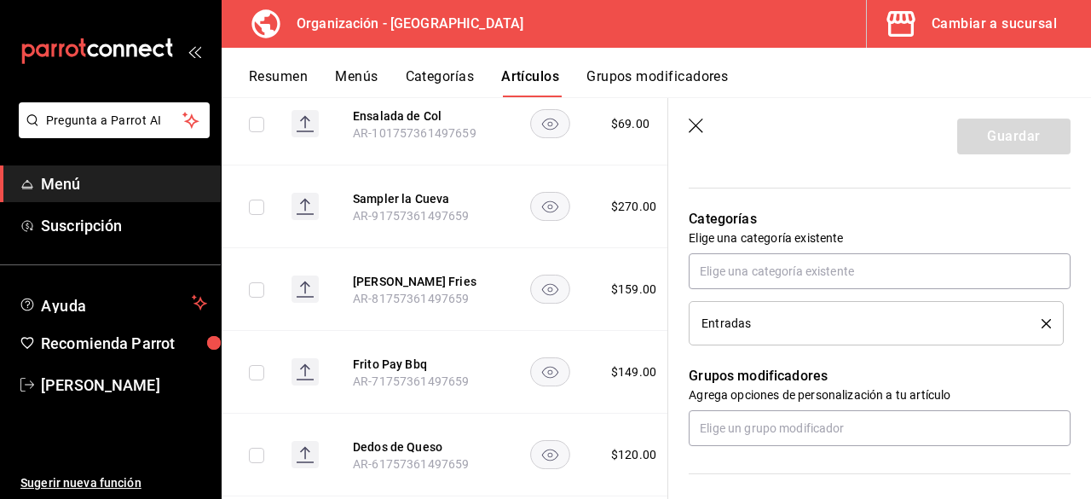
scroll to position [597, 0]
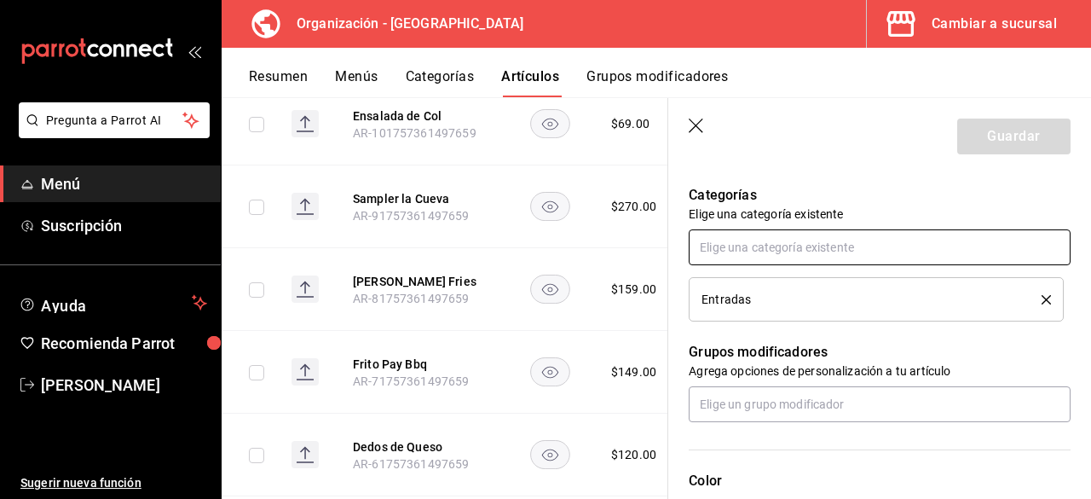
click at [803, 248] on input "text" at bounding box center [880, 247] width 382 height 36
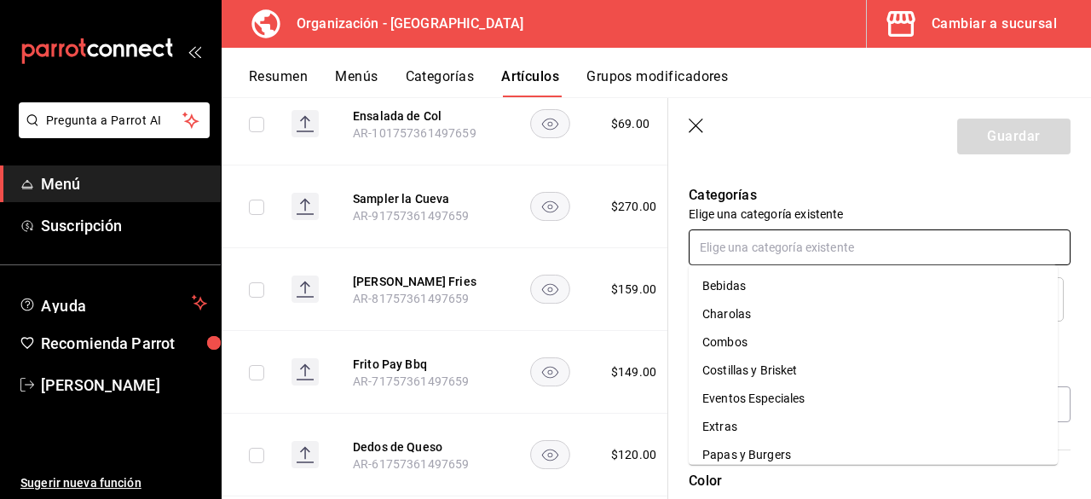
click at [803, 248] on input "text" at bounding box center [880, 247] width 382 height 36
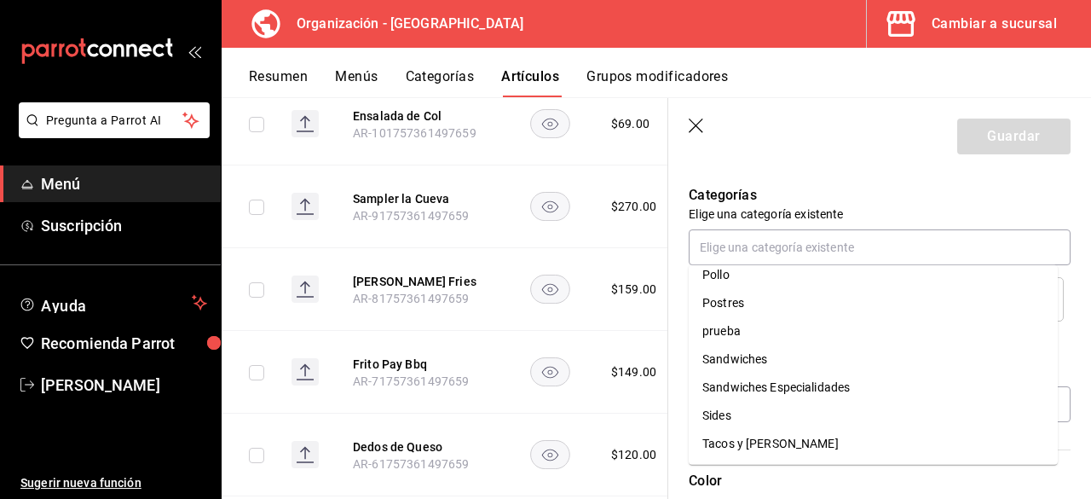
click at [914, 202] on p "Categorías" at bounding box center [880, 195] width 382 height 20
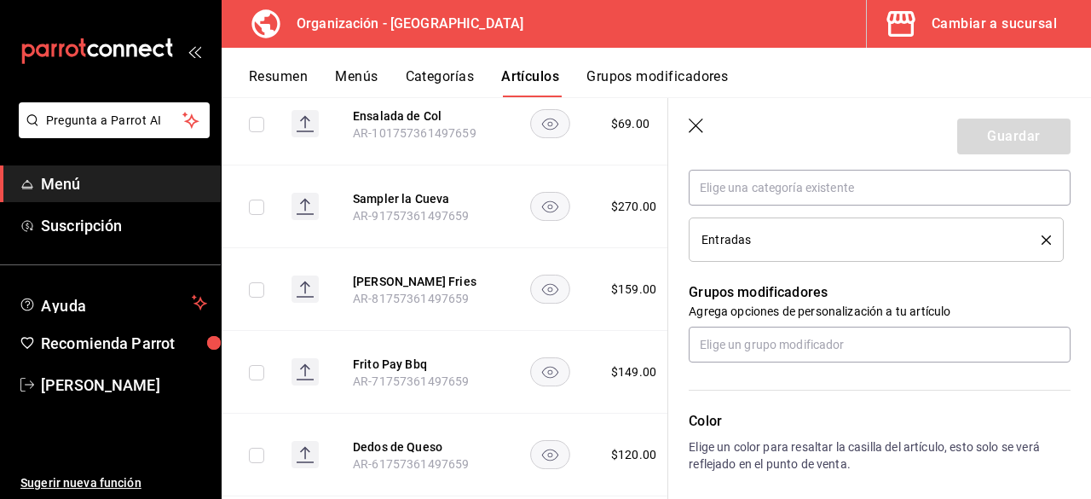
scroll to position [682, 0]
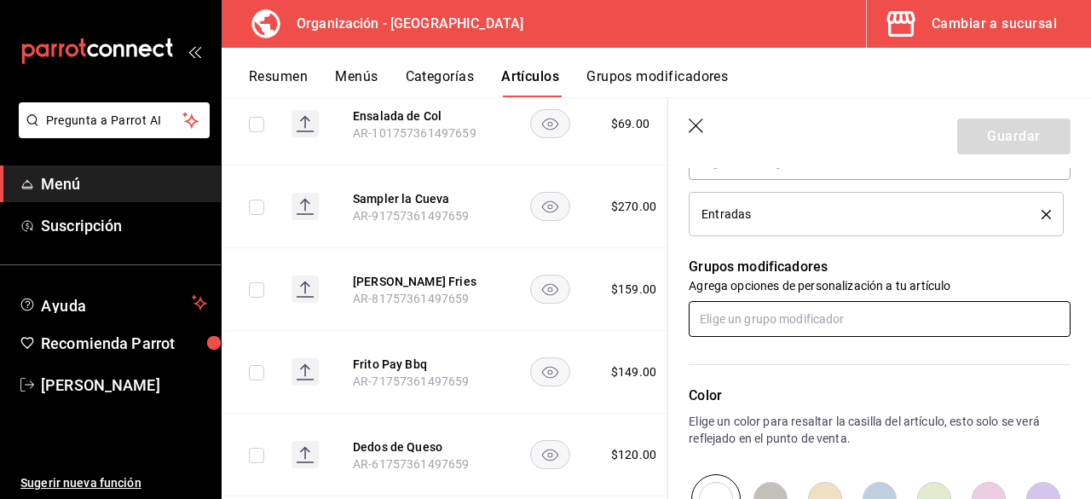
click at [779, 326] on input "text" at bounding box center [880, 319] width 382 height 36
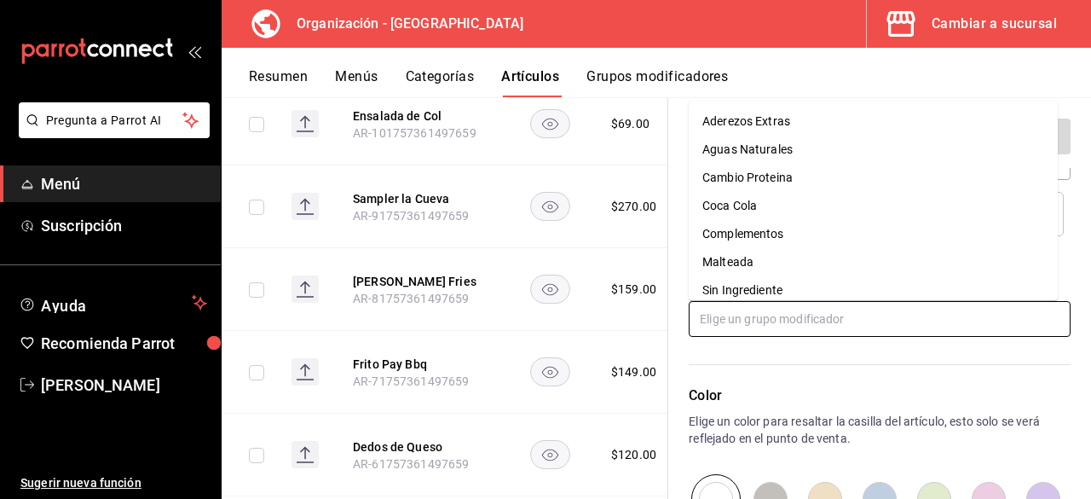
click at [771, 287] on div "Sin Ingrediente" at bounding box center [743, 290] width 80 height 18
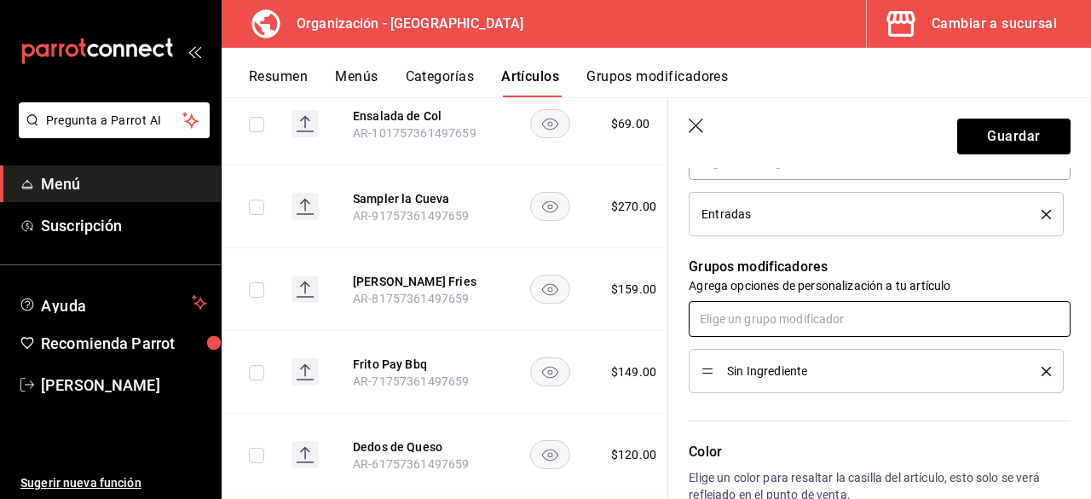
click at [778, 321] on input "text" at bounding box center [880, 319] width 382 height 36
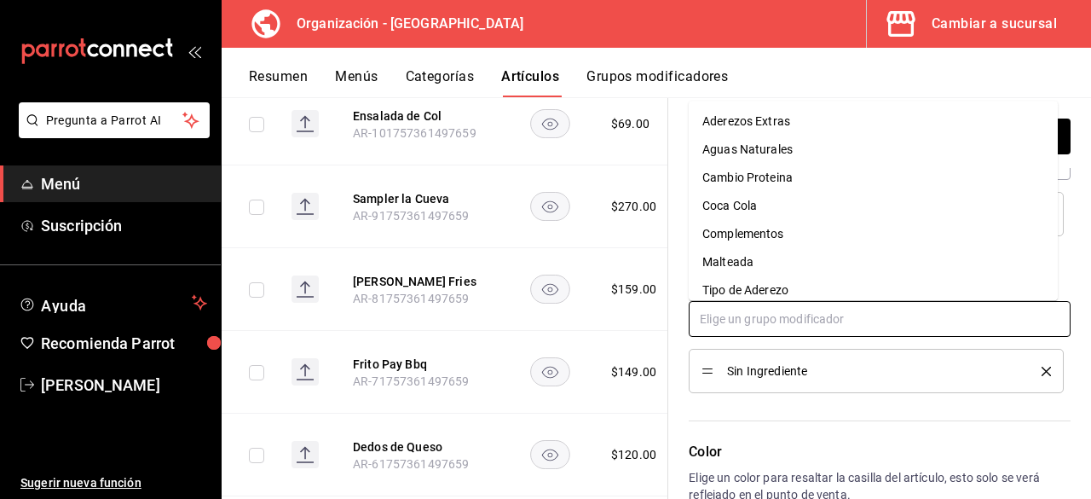
drag, startPoint x: 779, startPoint y: 122, endPoint x: 771, endPoint y: 133, distance: 14.0
click at [779, 122] on div "Aderezos Extras" at bounding box center [747, 122] width 88 height 18
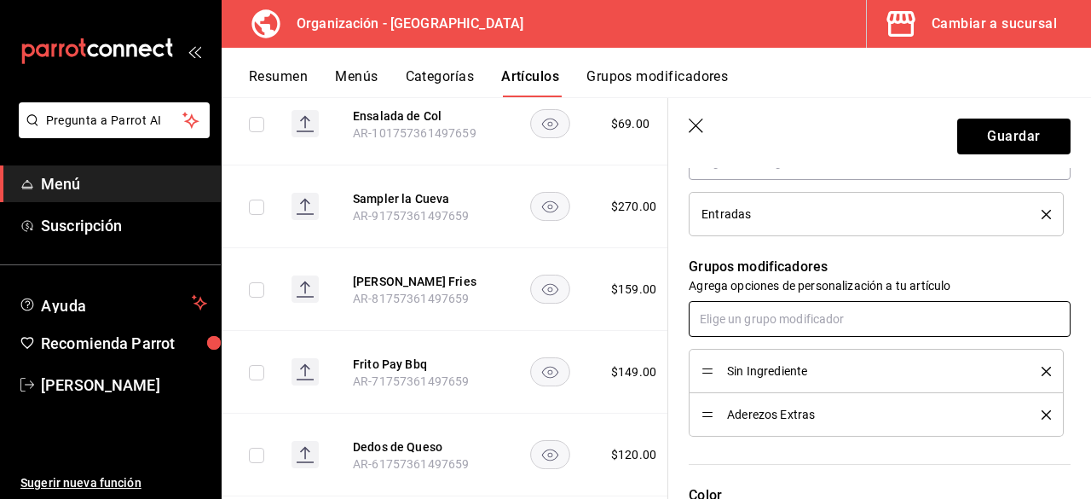
click at [798, 317] on input "text" at bounding box center [880, 319] width 382 height 36
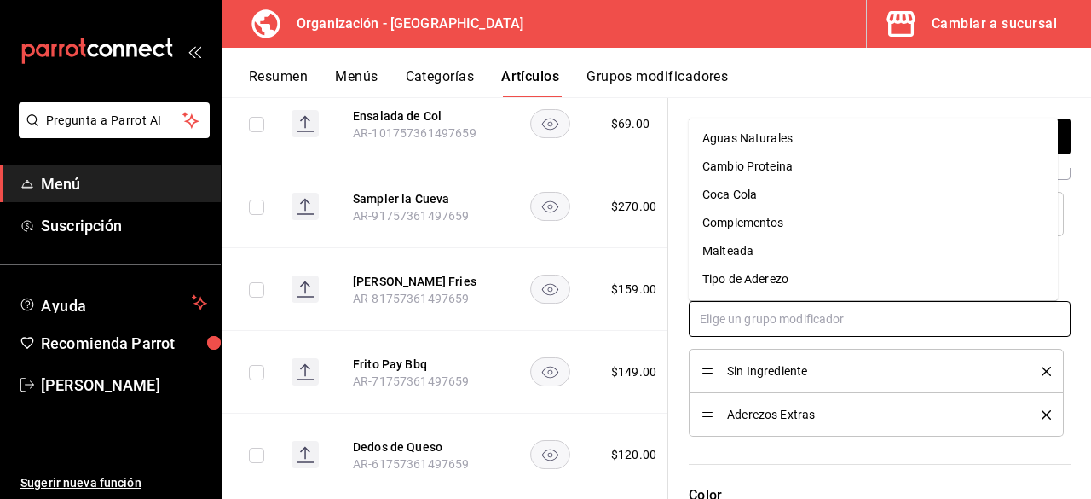
click at [776, 167] on div "Cambio Proteina" at bounding box center [748, 167] width 90 height 18
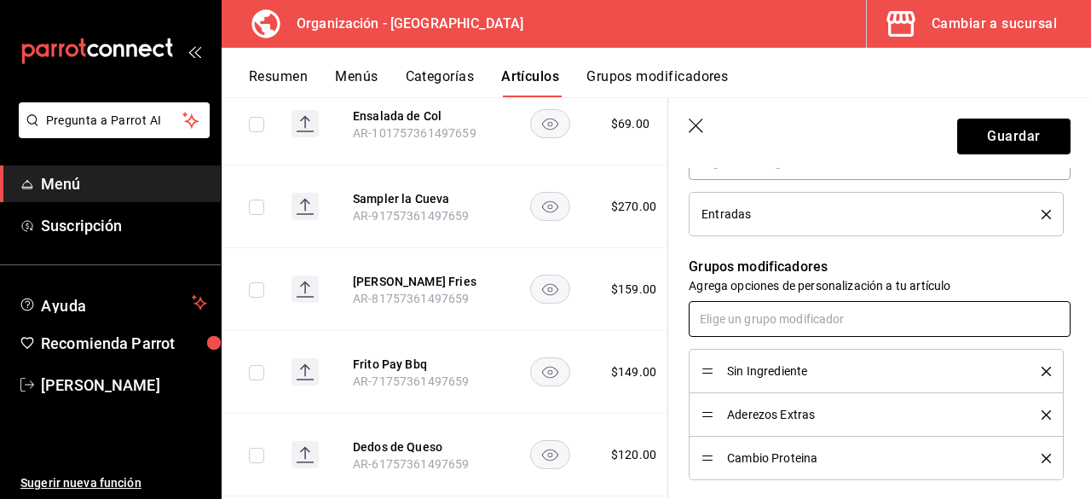
click at [815, 315] on input "text" at bounding box center [880, 319] width 382 height 36
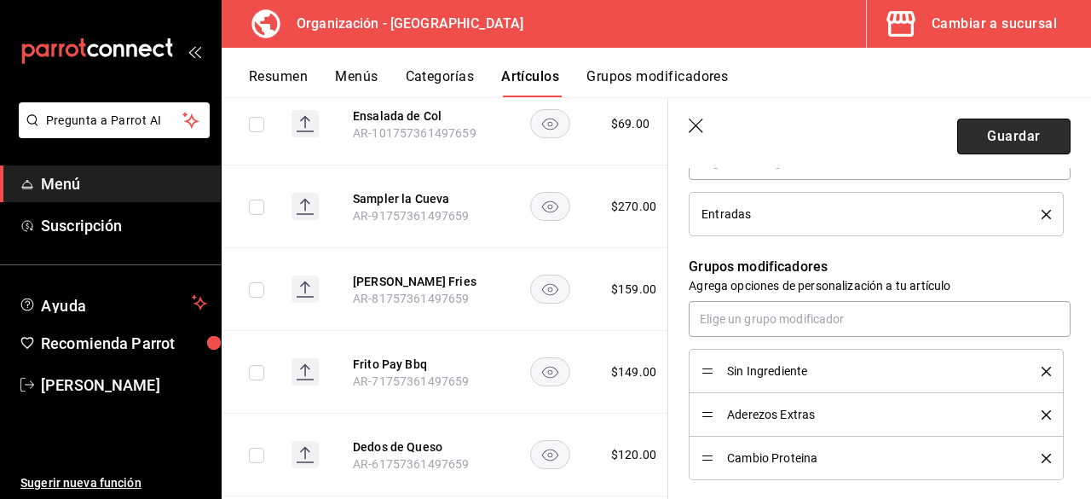
click at [982, 133] on button "Guardar" at bounding box center [1014, 137] width 113 height 36
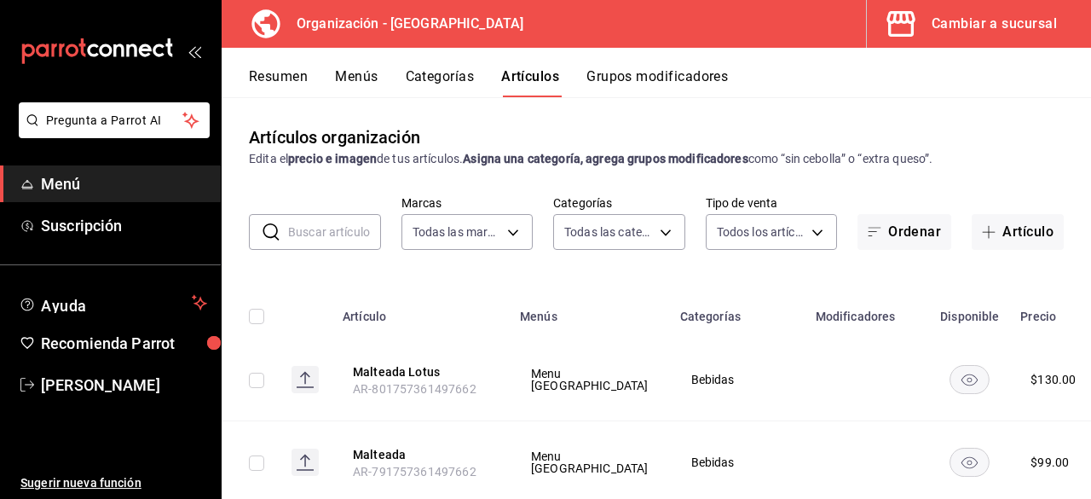
click at [979, 31] on div "Cambiar a sucursal" at bounding box center [994, 24] width 125 height 24
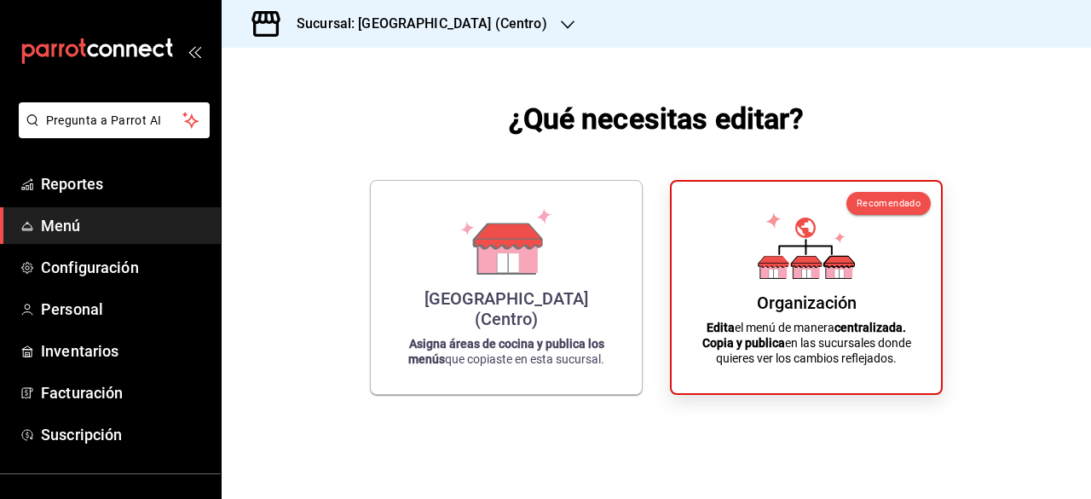
click at [540, 22] on div "Sucursal: [GEOGRAPHIC_DATA] (Centro)" at bounding box center [408, 24] width 346 height 48
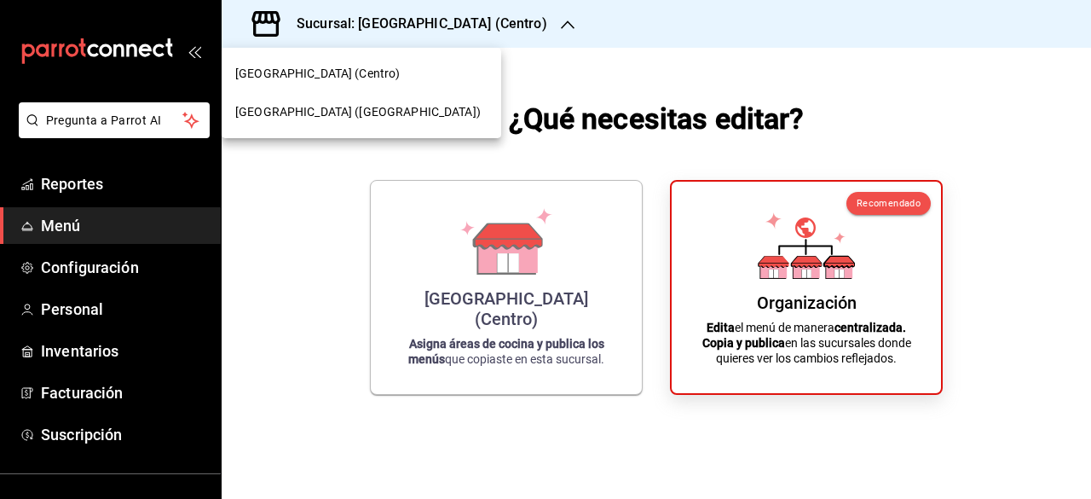
click at [375, 118] on div "[GEOGRAPHIC_DATA] ([GEOGRAPHIC_DATA])" at bounding box center [361, 112] width 252 height 18
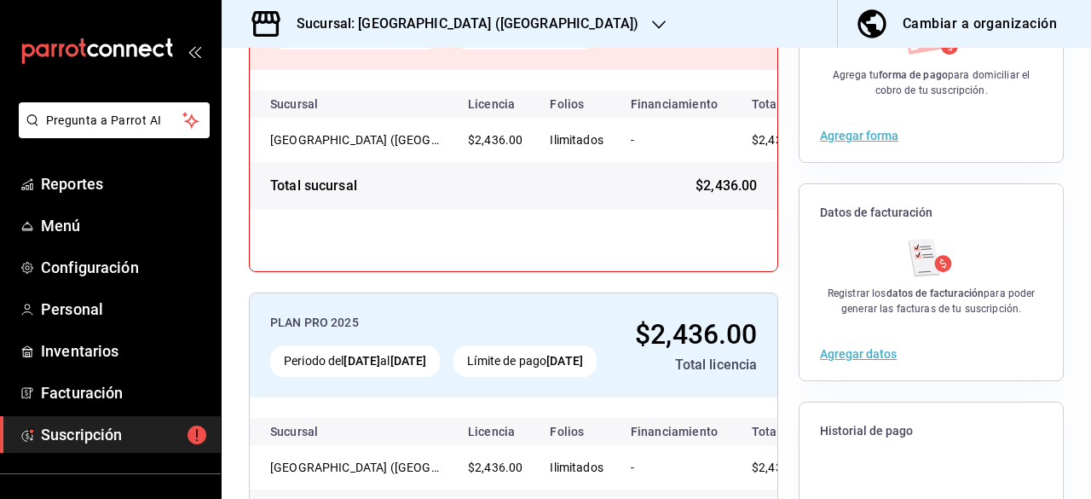
scroll to position [222, 0]
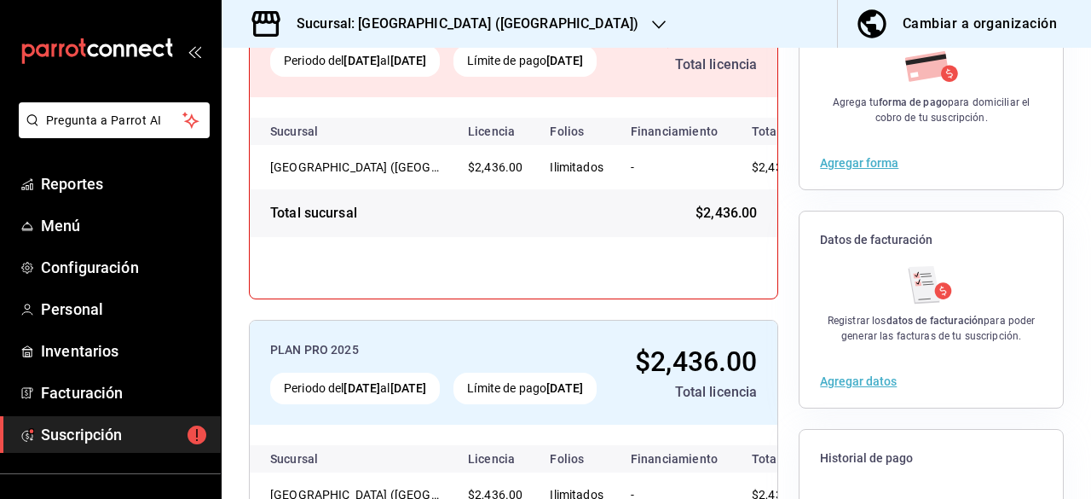
click at [837, 387] on button "Agregar datos" at bounding box center [858, 381] width 77 height 12
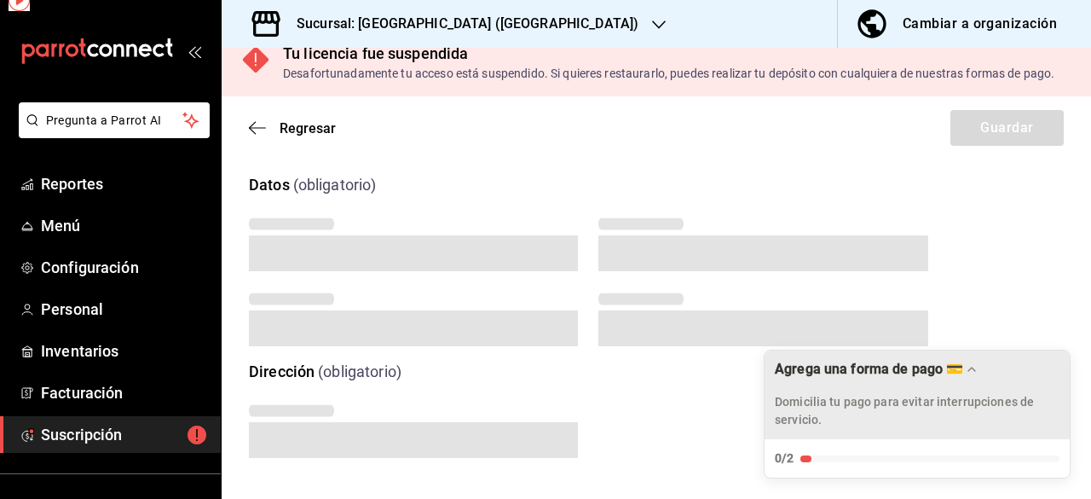
scroll to position [38, 0]
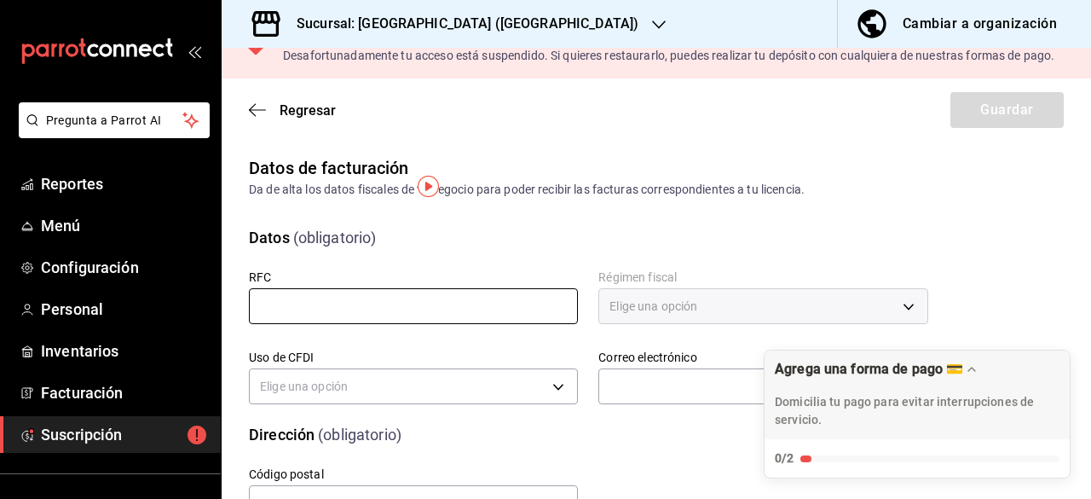
click at [400, 324] on input "text" at bounding box center [413, 306] width 329 height 36
type input "GOLS0508122H7"
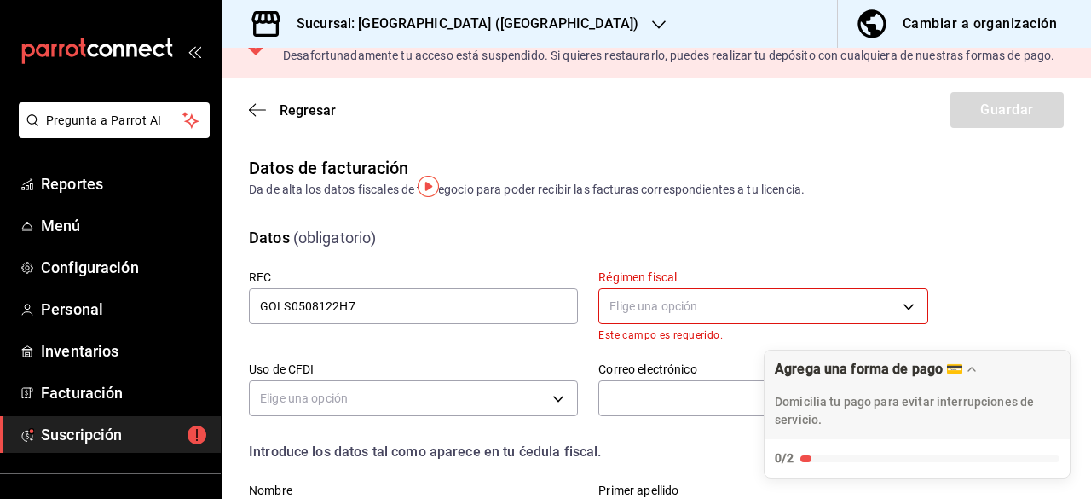
click at [645, 330] on body "Pregunta a Parrot AI Reportes Menú Configuración Personal Inventarios Facturaci…" at bounding box center [545, 249] width 1091 height 499
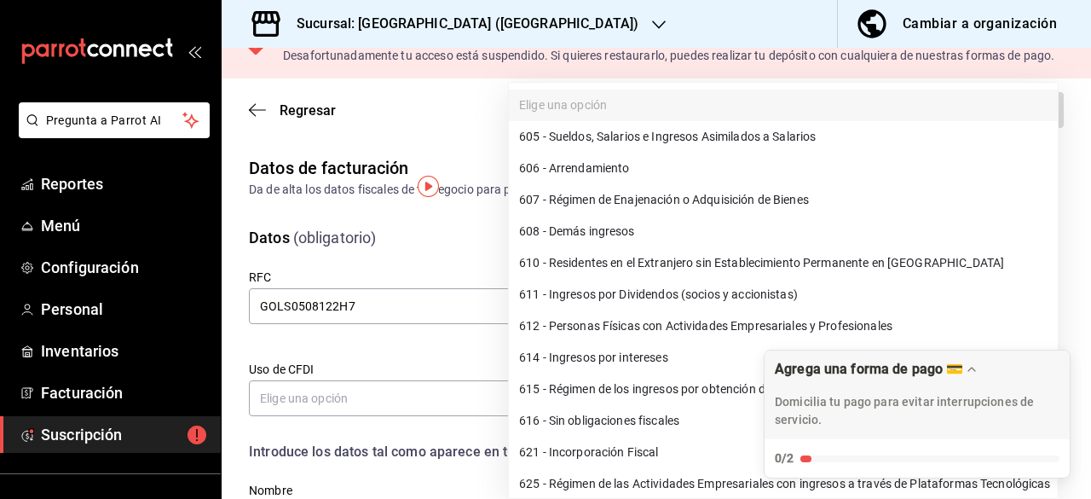
click at [385, 411] on div at bounding box center [545, 249] width 1091 height 499
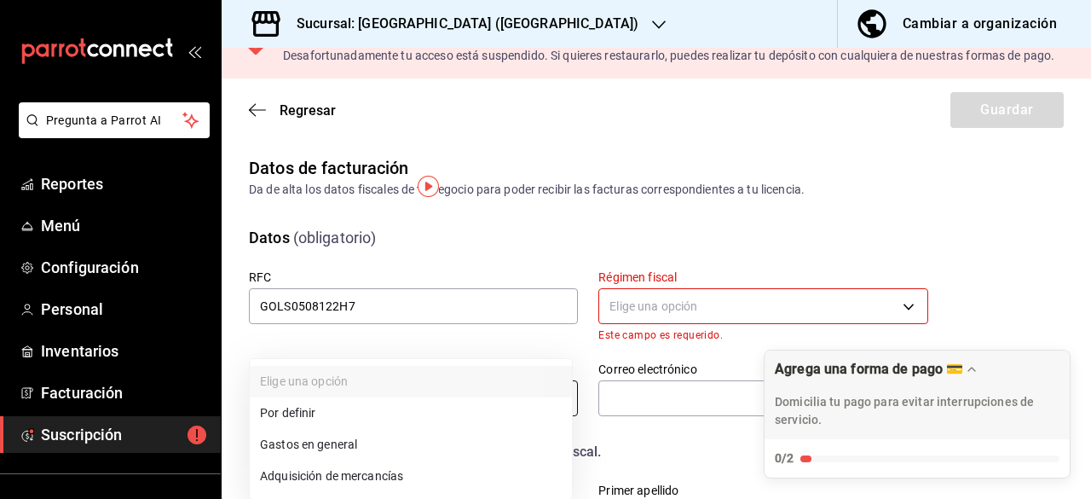
click at [556, 423] on body "Pregunta a Parrot AI Reportes Menú Configuración Personal Inventarios Facturaci…" at bounding box center [545, 249] width 1091 height 499
click at [424, 437] on li "Gastos en general" at bounding box center [411, 445] width 322 height 32
type input "G03"
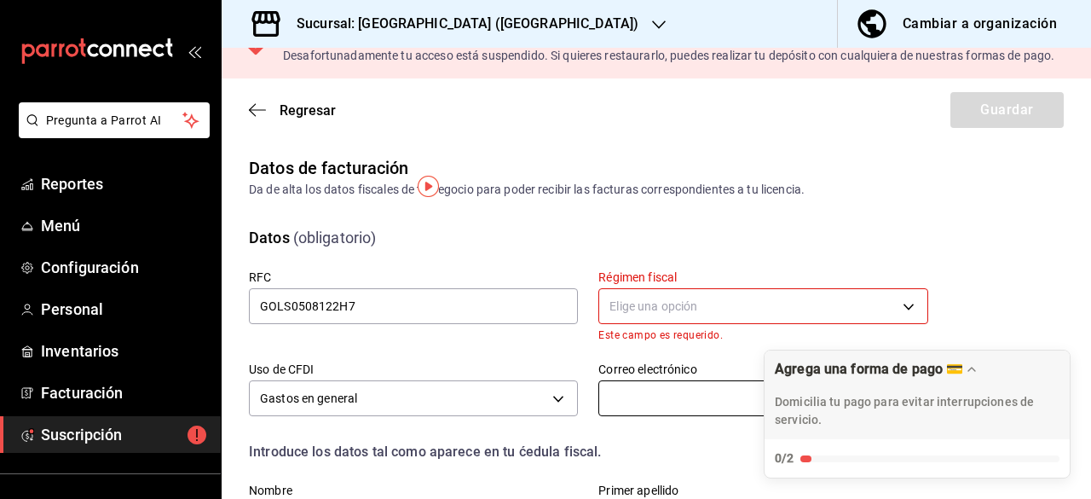
click at [659, 414] on input "text" at bounding box center [763, 398] width 329 height 36
type input "[EMAIL_ADDRESS][DOMAIN_NAME]"
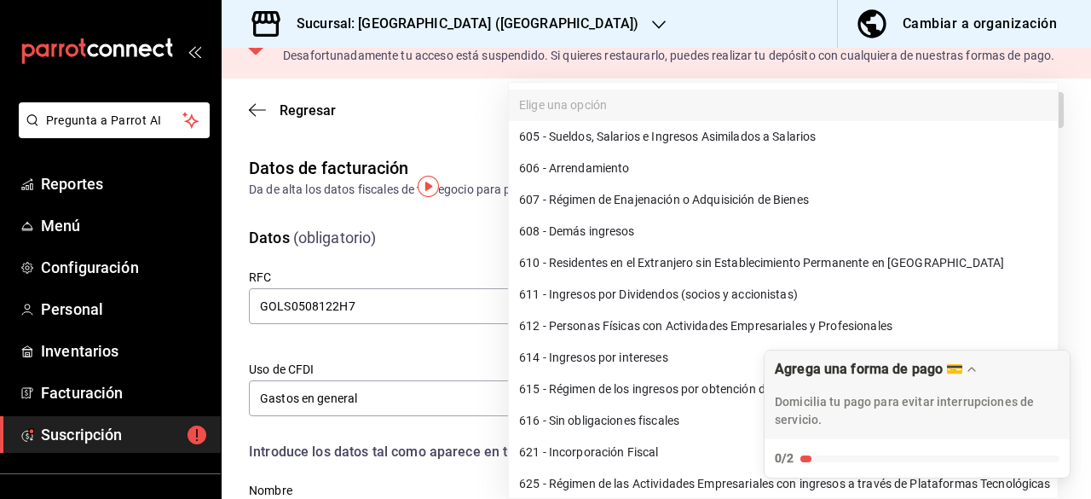
click at [904, 324] on body "Pregunta a Parrot AI Reportes Menú Configuración Personal Inventarios Facturaci…" at bounding box center [545, 249] width 1091 height 499
click at [683, 330] on li "612 - Personas Físicas con Actividades Empresariales y Profesionales" at bounding box center [783, 326] width 549 height 32
type input "612"
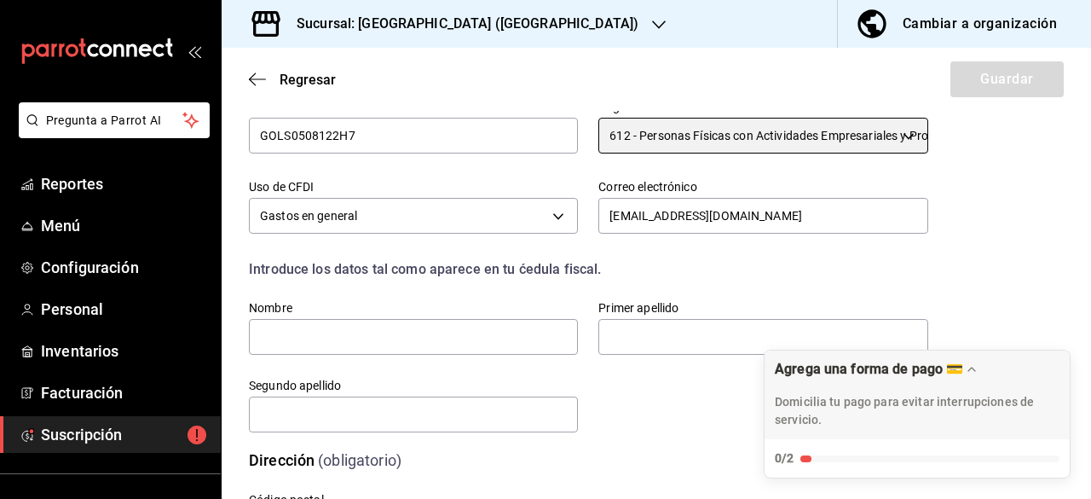
scroll to position [293, 0]
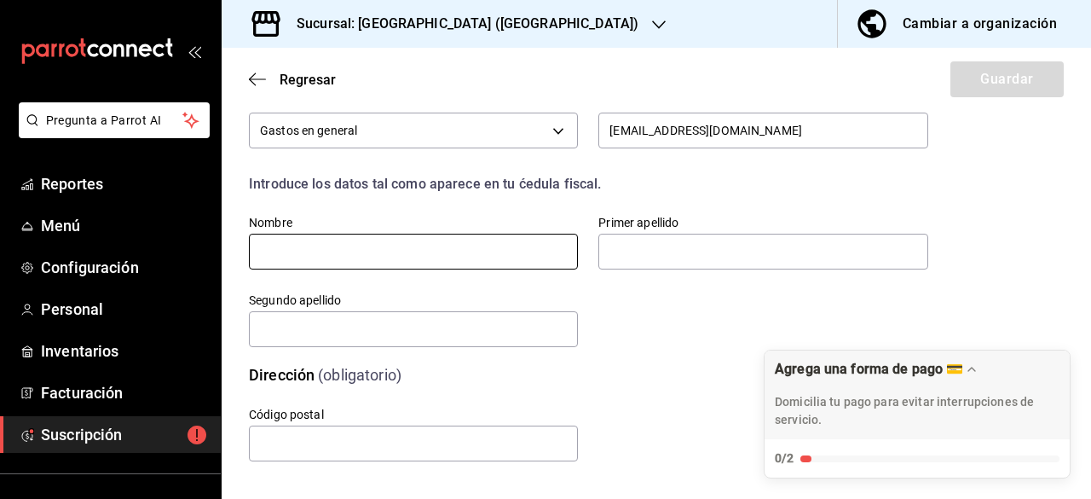
click at [500, 269] on input "text" at bounding box center [413, 252] width 329 height 36
type input "[PERSON_NAME]"
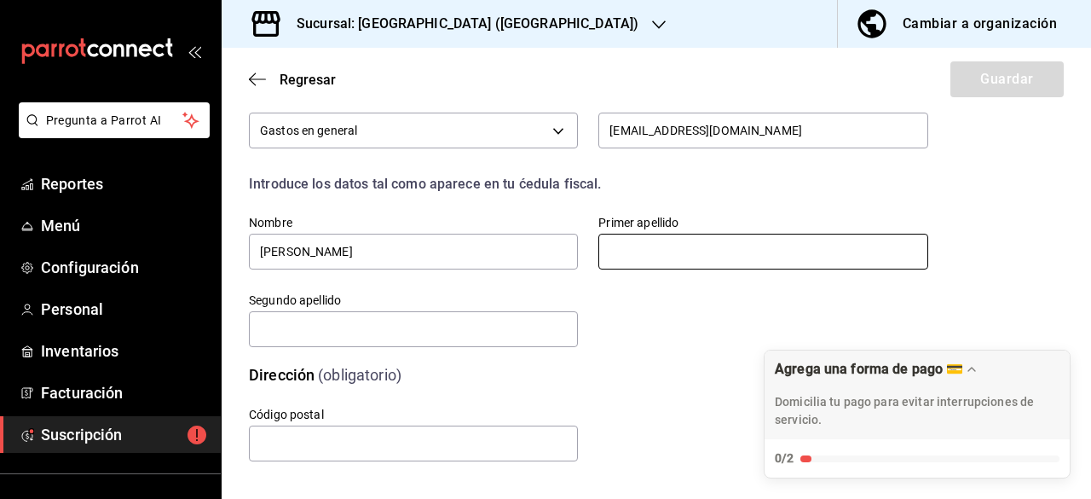
click at [660, 269] on input "text" at bounding box center [763, 252] width 329 height 36
type input "[PERSON_NAME]"
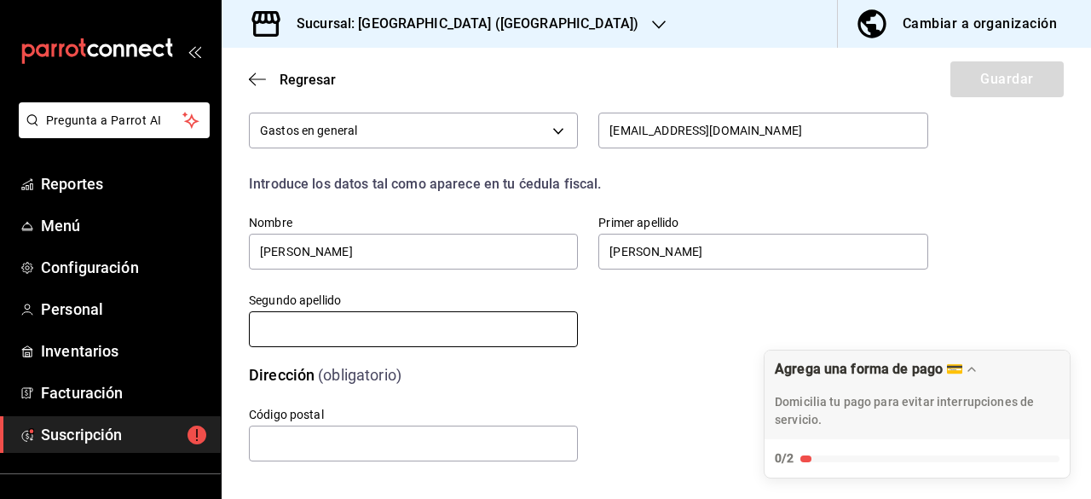
click at [522, 344] on input "text" at bounding box center [413, 329] width 329 height 36
type input "LLANAS"
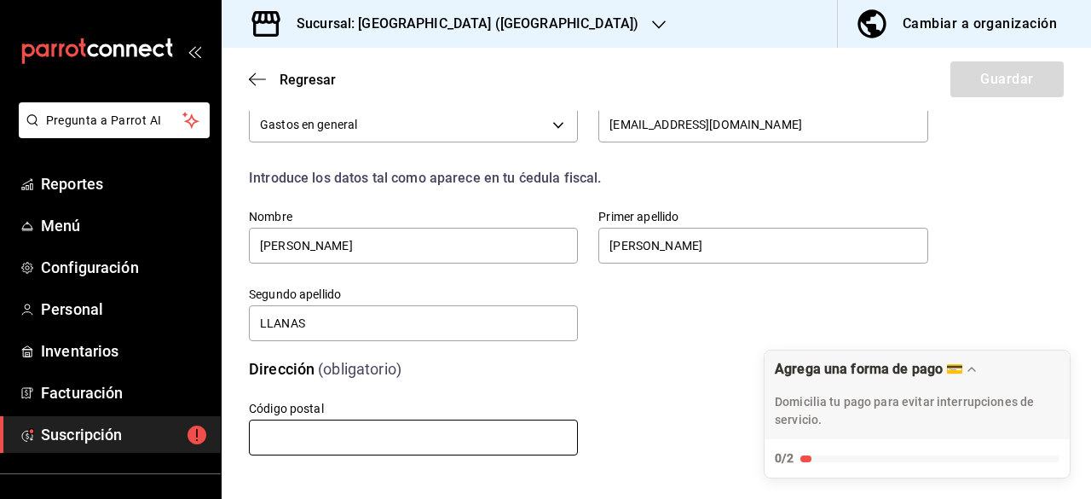
click at [454, 434] on input "text" at bounding box center [413, 437] width 329 height 36
type input "87370"
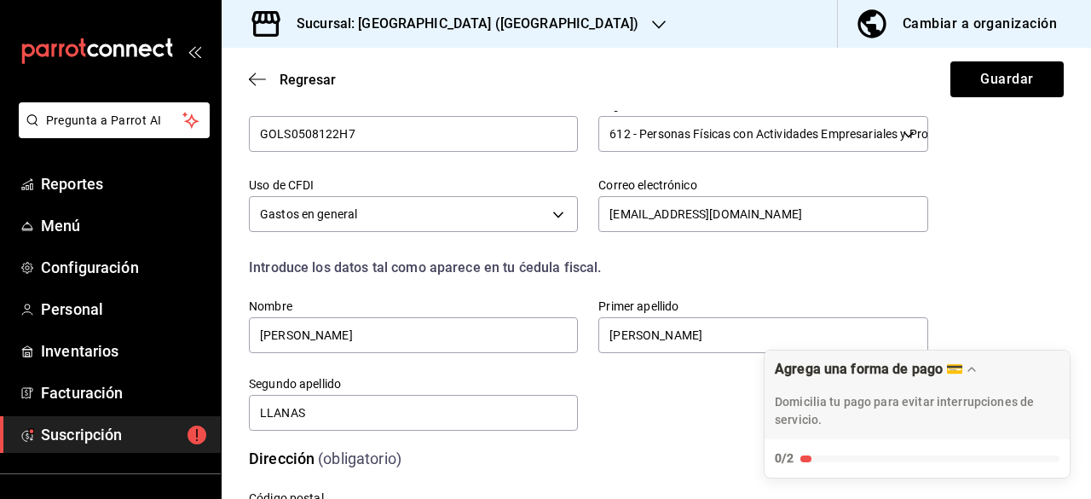
scroll to position [61, 0]
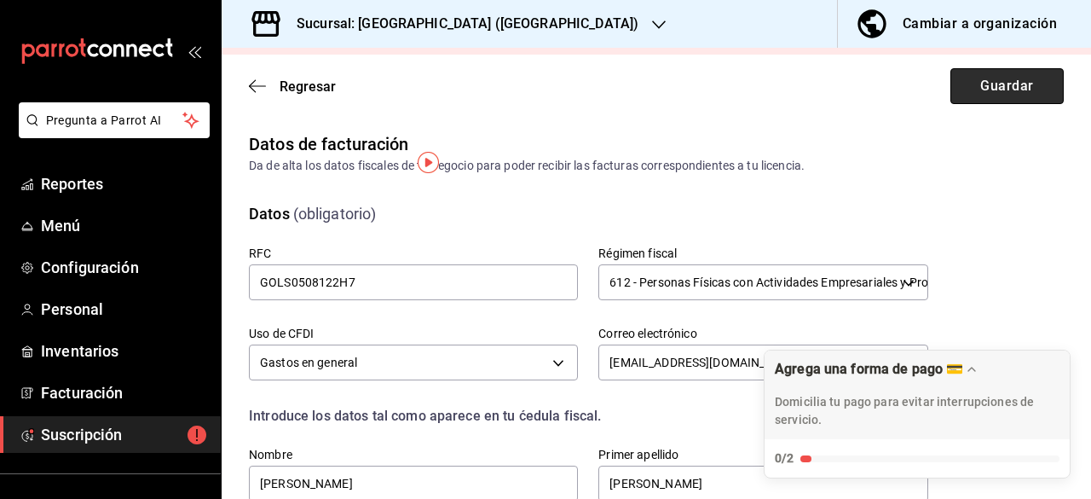
click at [996, 101] on button "Guardar" at bounding box center [1007, 86] width 113 height 36
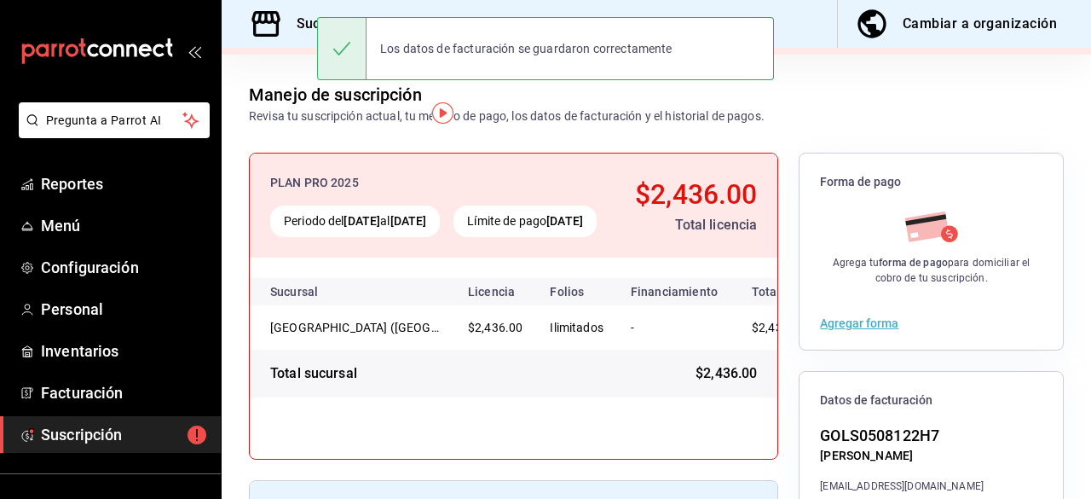
click at [870, 329] on button "Agregar forma" at bounding box center [859, 323] width 78 height 12
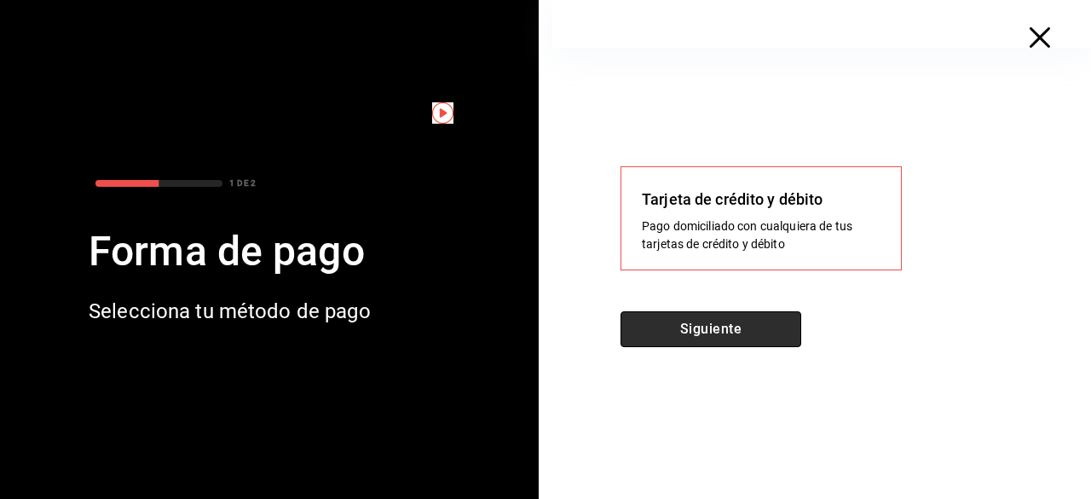
click at [690, 333] on button "Siguiente" at bounding box center [711, 329] width 181 height 36
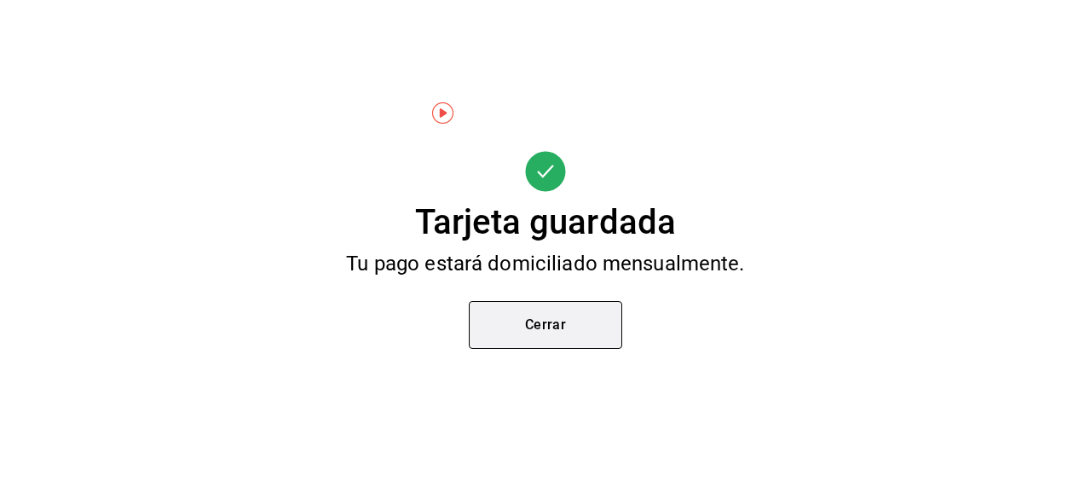
click at [554, 330] on button "Cerrar" at bounding box center [545, 325] width 153 height 48
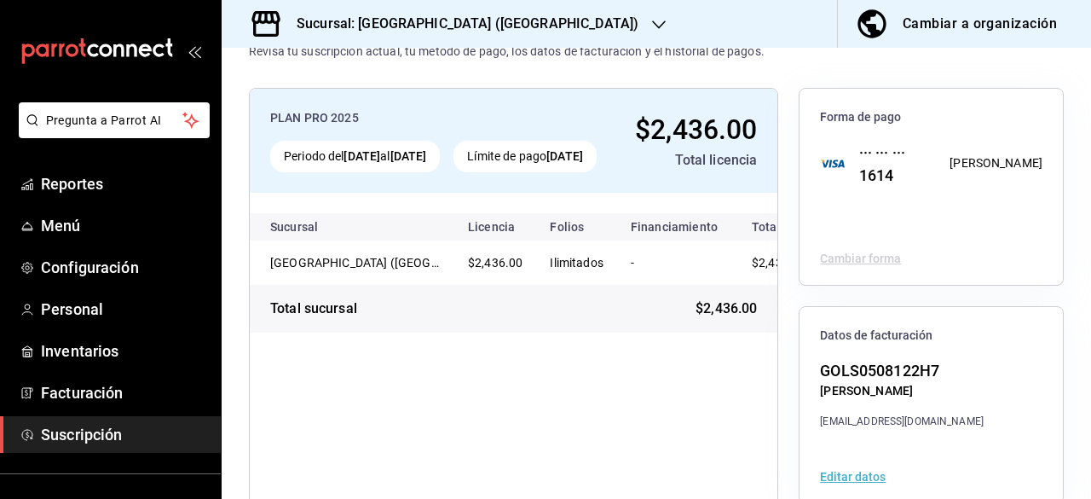
scroll to position [85, 0]
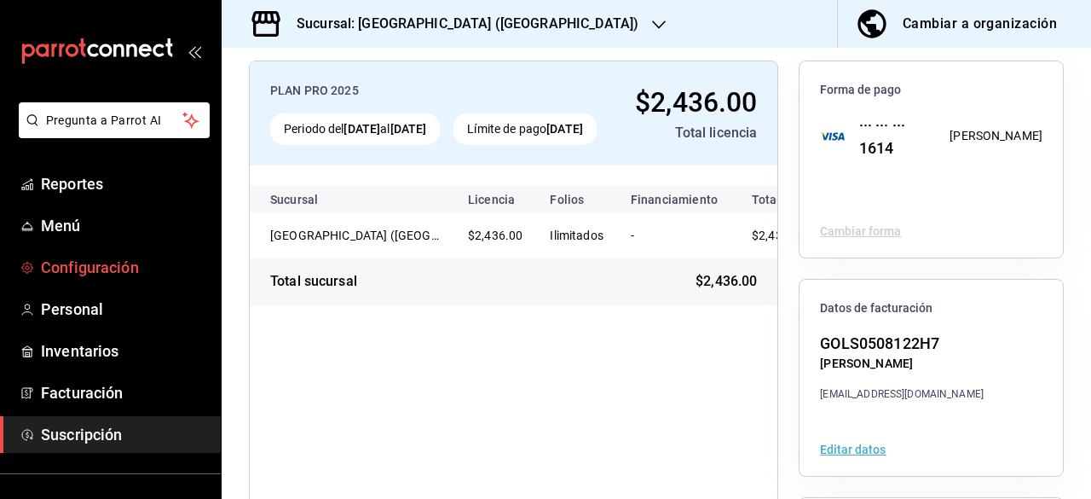
click at [120, 264] on span "Configuración" at bounding box center [124, 267] width 166 height 23
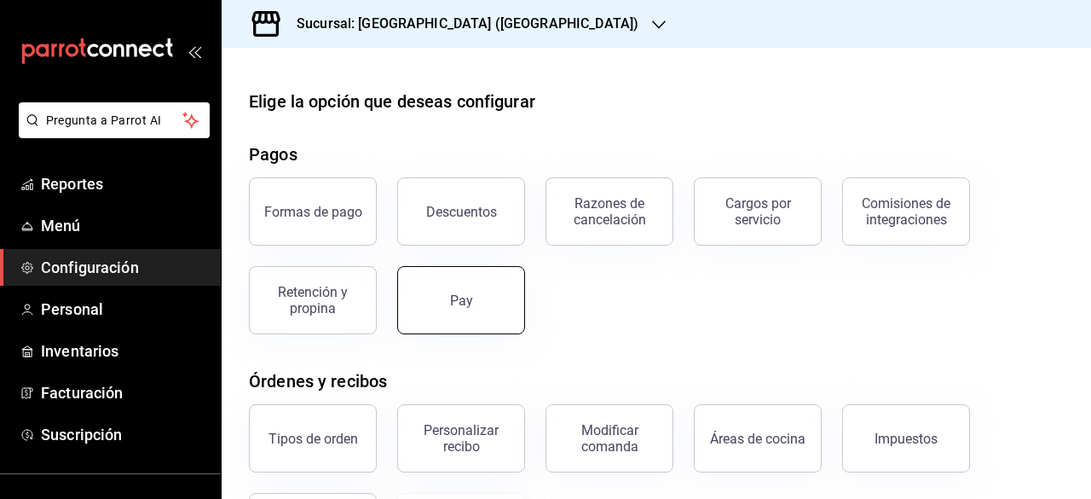
click at [459, 298] on div "Pay" at bounding box center [461, 300] width 23 height 16
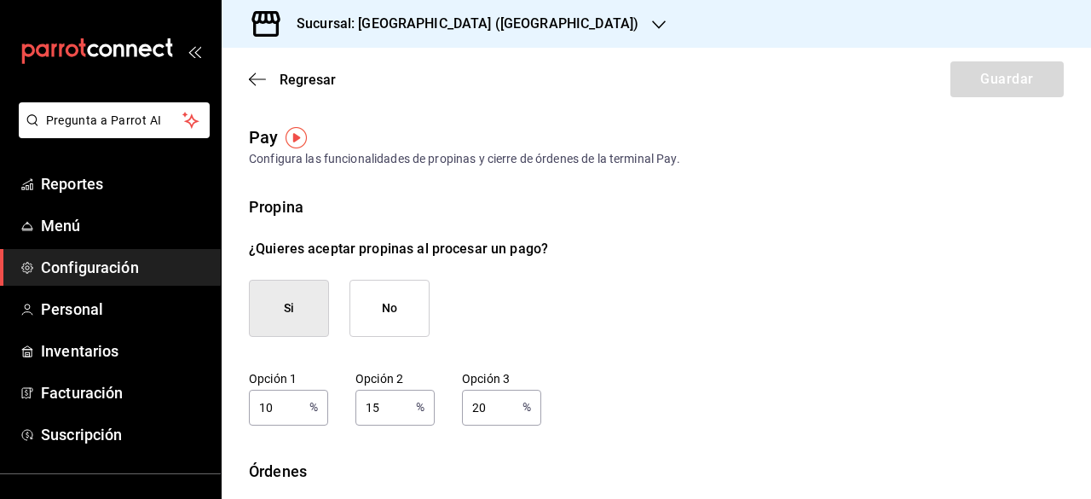
click at [89, 269] on span "Configuración" at bounding box center [124, 267] width 166 height 23
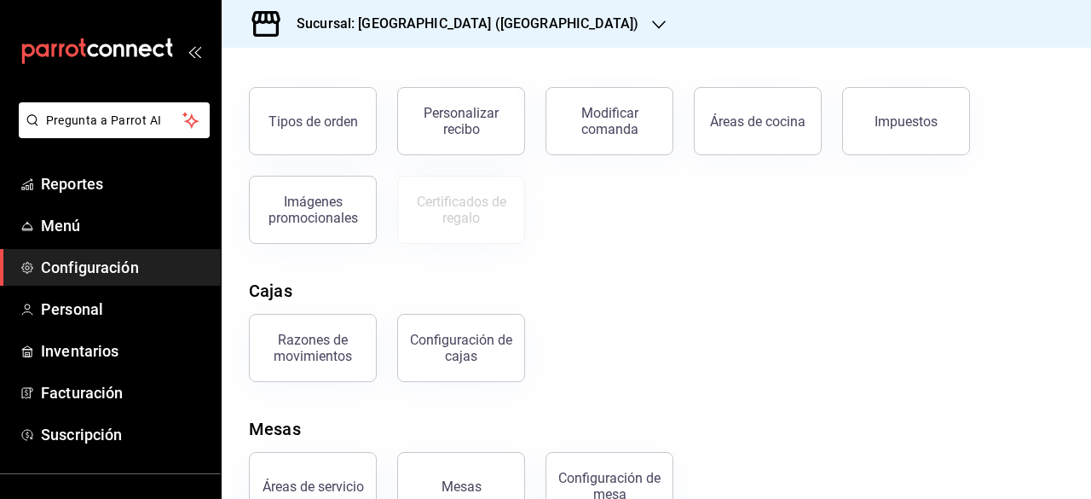
scroll to position [341, 0]
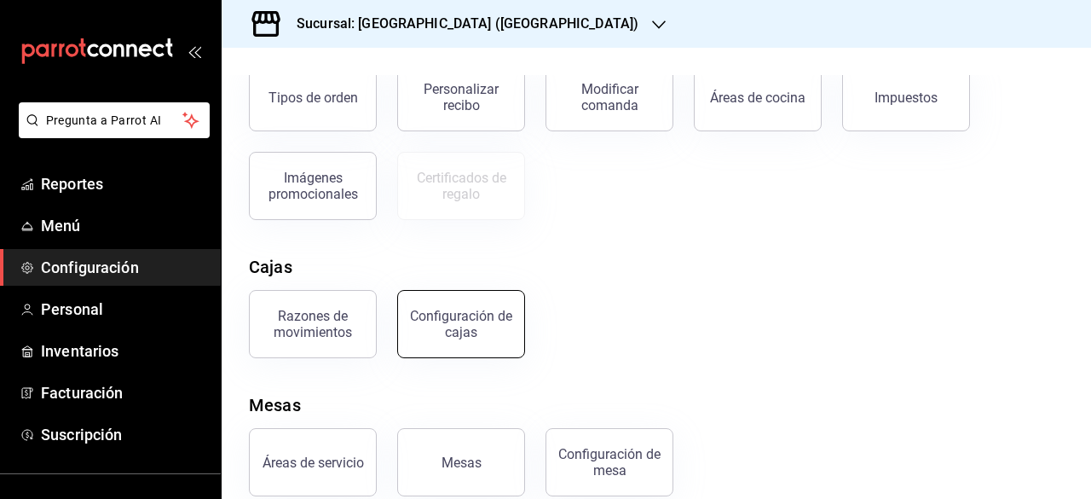
click at [486, 315] on div "Configuración de cajas" at bounding box center [461, 324] width 106 height 32
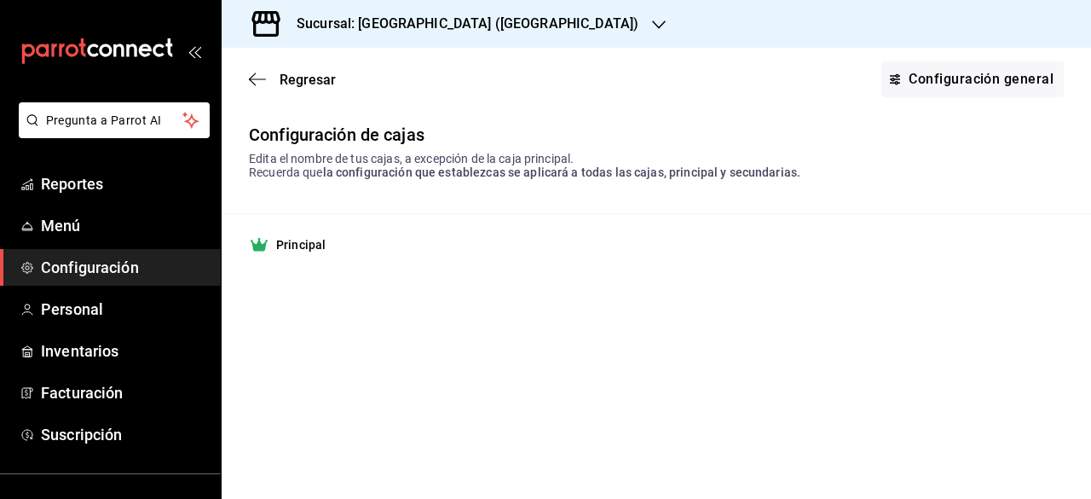
click at [161, 261] on span "Configuración" at bounding box center [124, 267] width 166 height 23
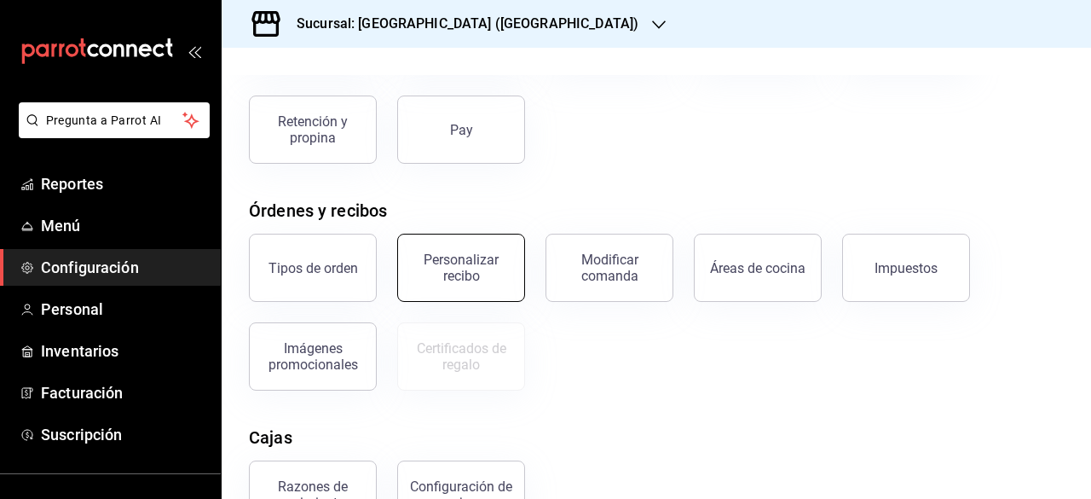
scroll to position [341, 0]
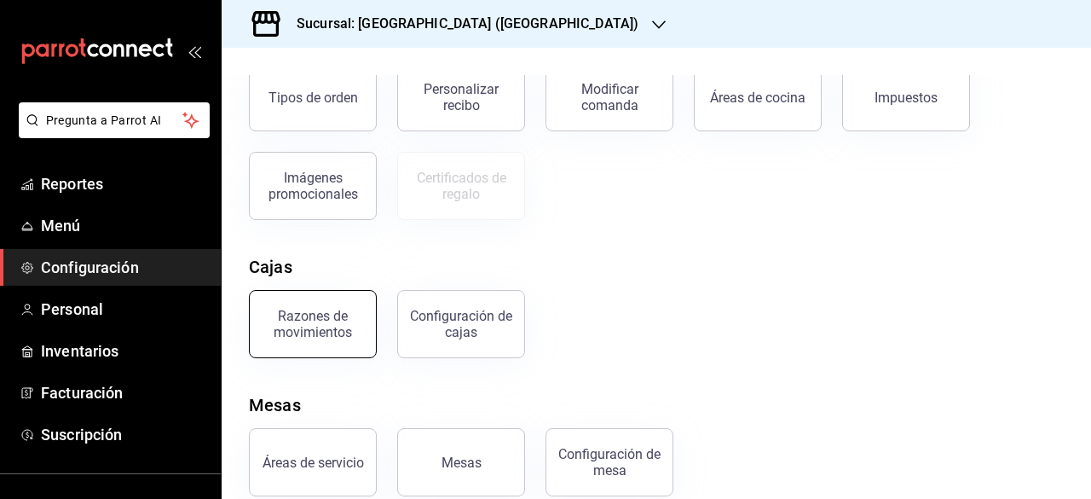
click at [333, 318] on div "Razones de movimientos" at bounding box center [313, 324] width 106 height 32
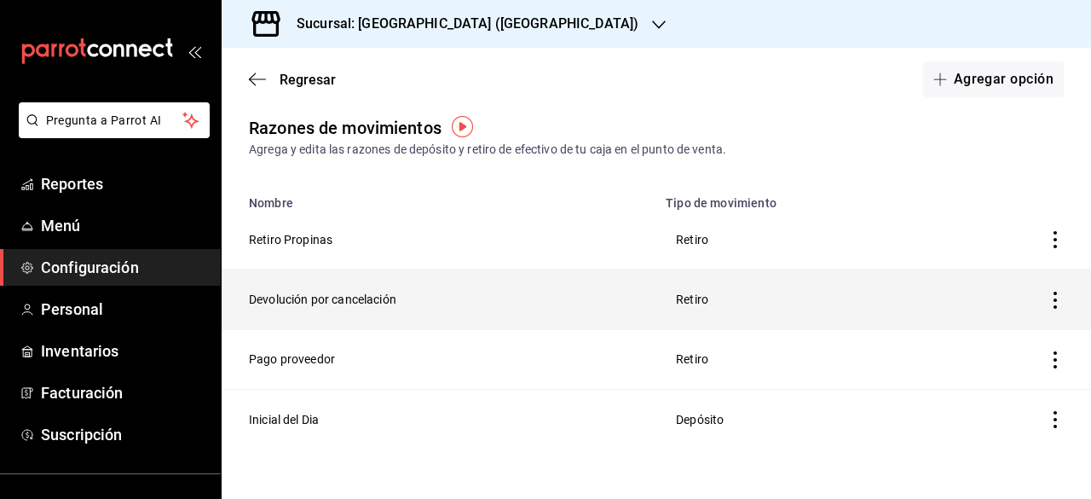
scroll to position [12, 0]
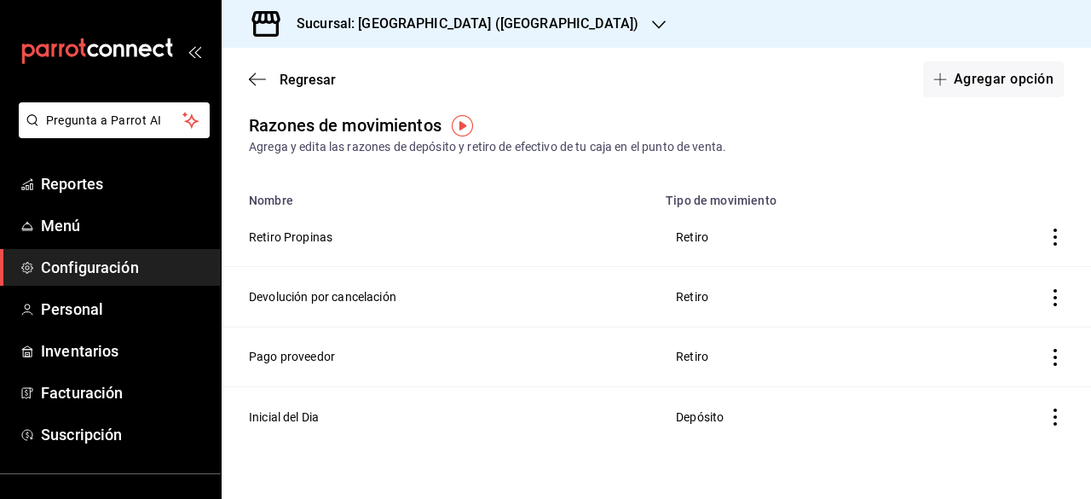
click at [90, 271] on span "Configuración" at bounding box center [124, 267] width 166 height 23
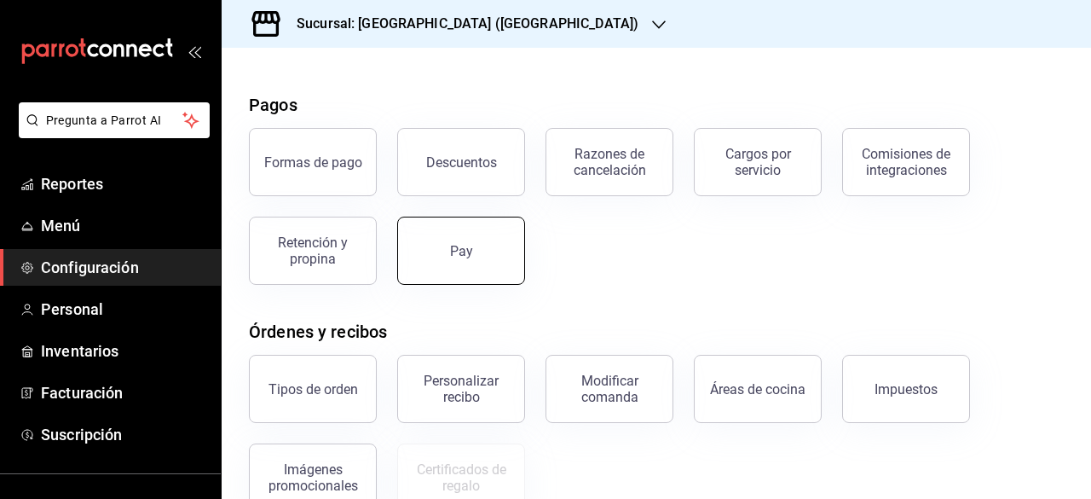
scroll to position [24, 0]
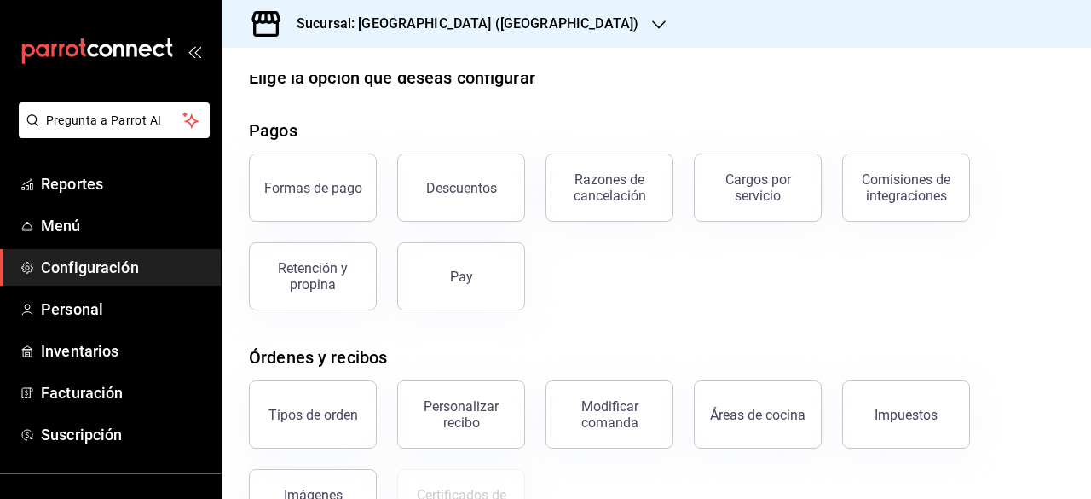
drag, startPoint x: 299, startPoint y: 189, endPoint x: 291, endPoint y: 190, distance: 8.6
click at [297, 190] on div "Formas de pago" at bounding box center [313, 188] width 98 height 16
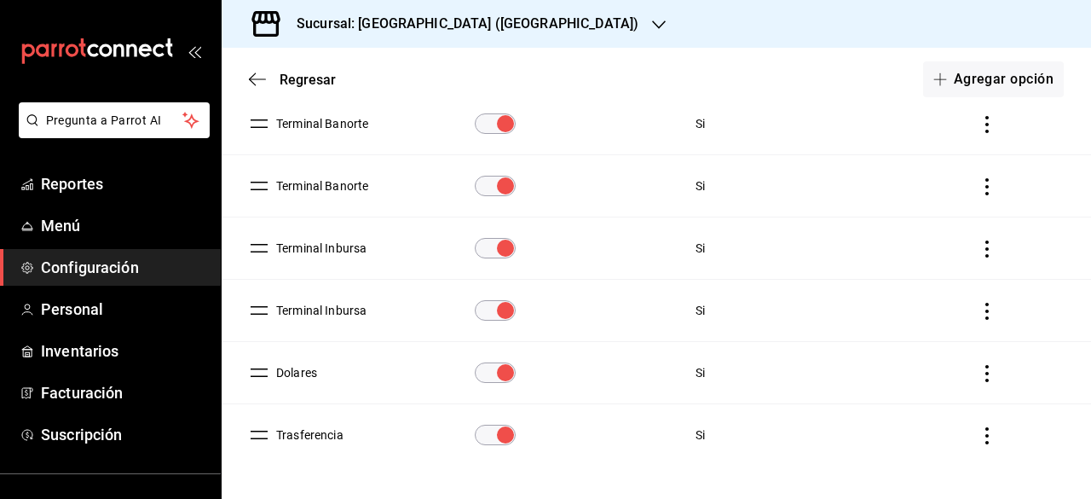
scroll to position [341, 0]
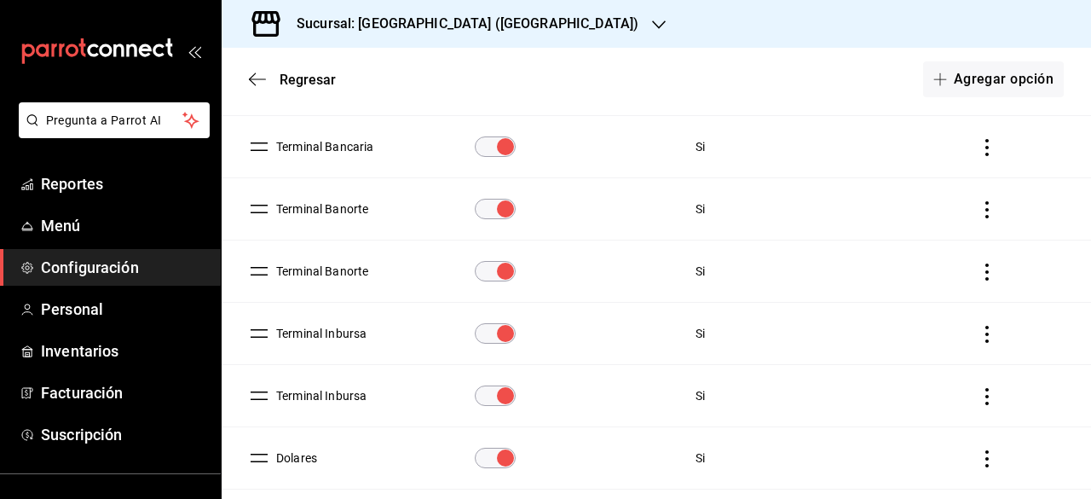
click at [986, 208] on icon "actions" at bounding box center [987, 209] width 3 height 17
click at [897, 273] on div at bounding box center [545, 249] width 1091 height 499
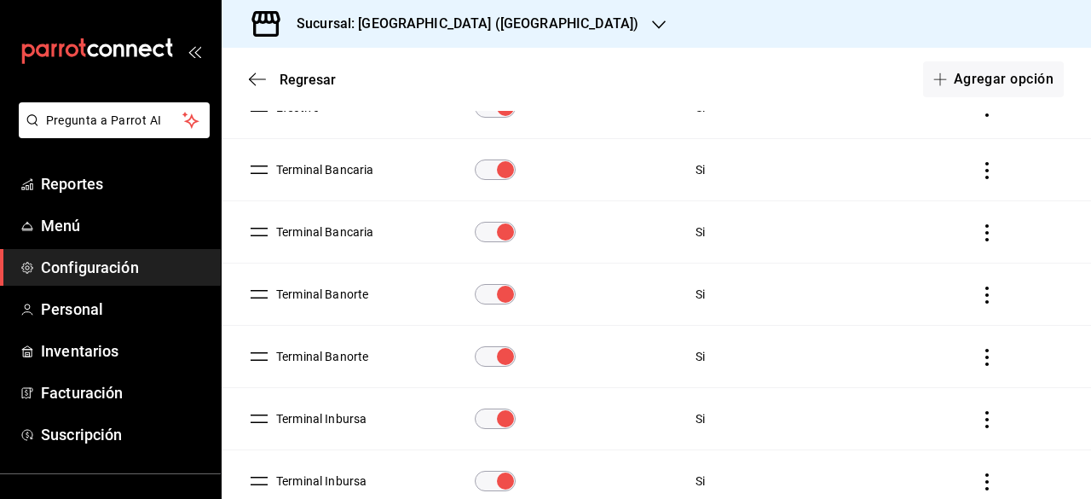
click at [338, 293] on button "Terminal Banorte" at bounding box center [318, 294] width 99 height 17
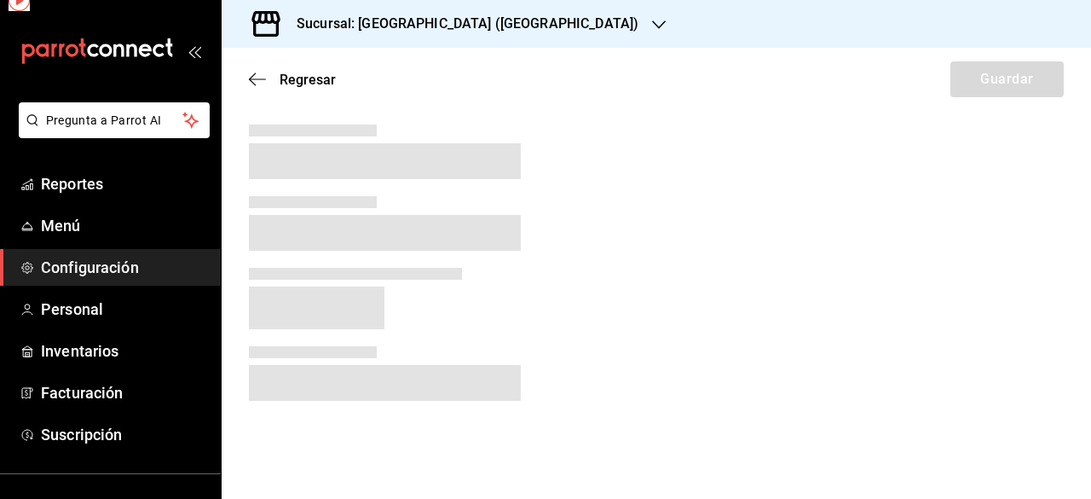
click at [338, 293] on span at bounding box center [317, 307] width 136 height 43
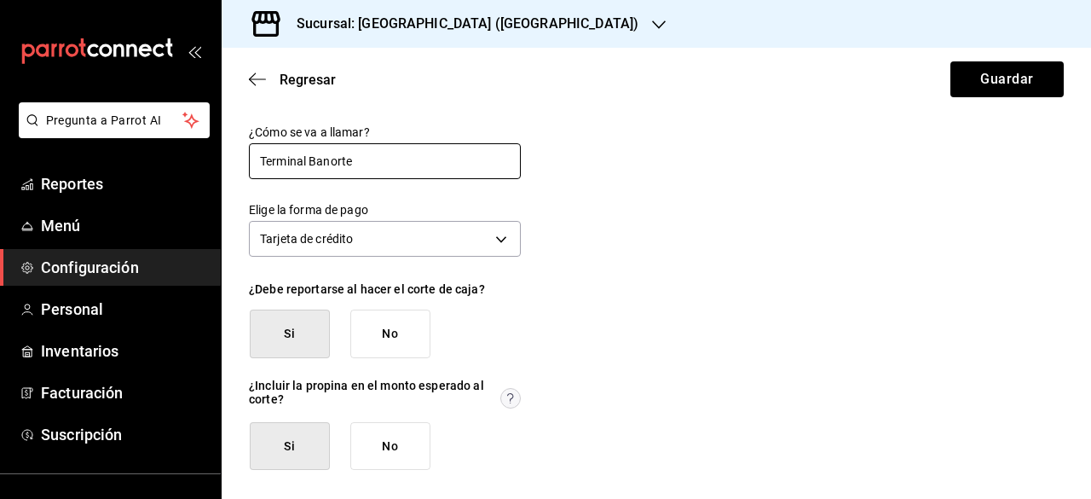
click at [402, 157] on input "Terminal Banorte" at bounding box center [385, 161] width 272 height 36
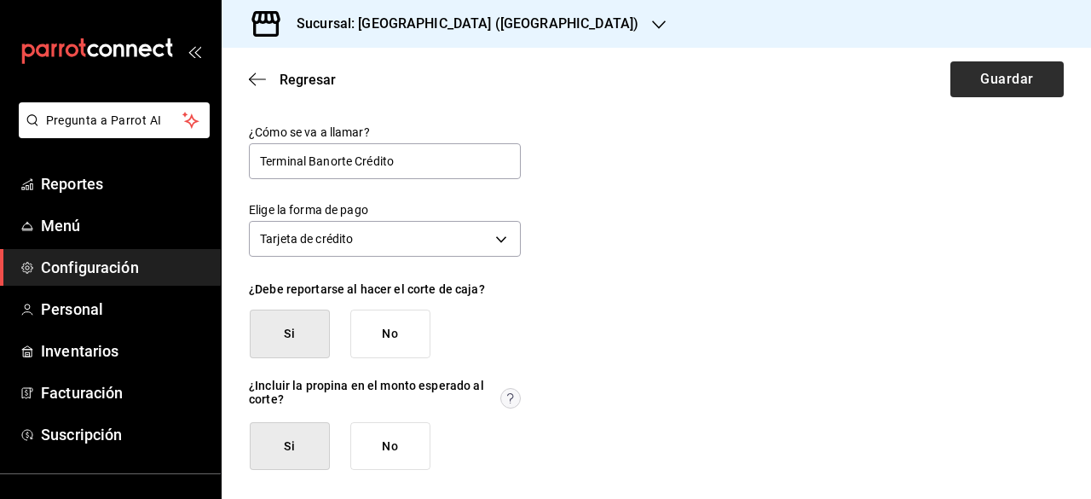
type input "Terminal Banorte Crédito"
click at [962, 85] on button "Guardar" at bounding box center [1007, 79] width 113 height 36
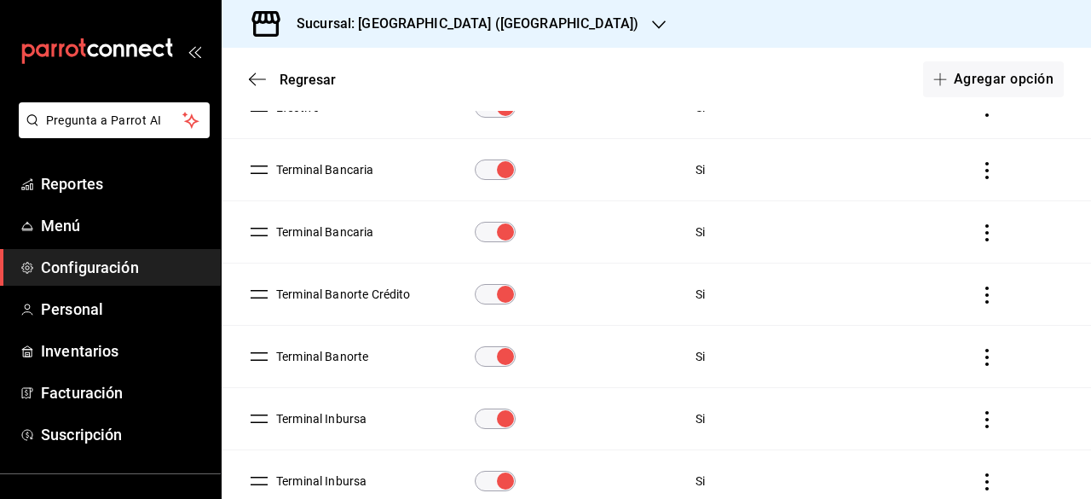
scroll to position [341, 0]
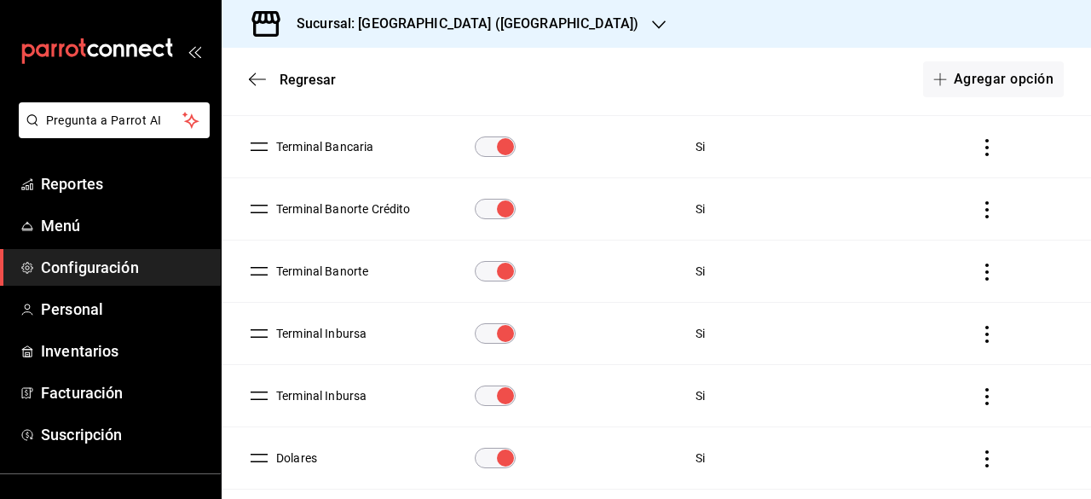
click at [981, 269] on icon "actions" at bounding box center [987, 271] width 17 height 17
click at [981, 269] on li "Duplicar" at bounding box center [912, 247] width 143 height 48
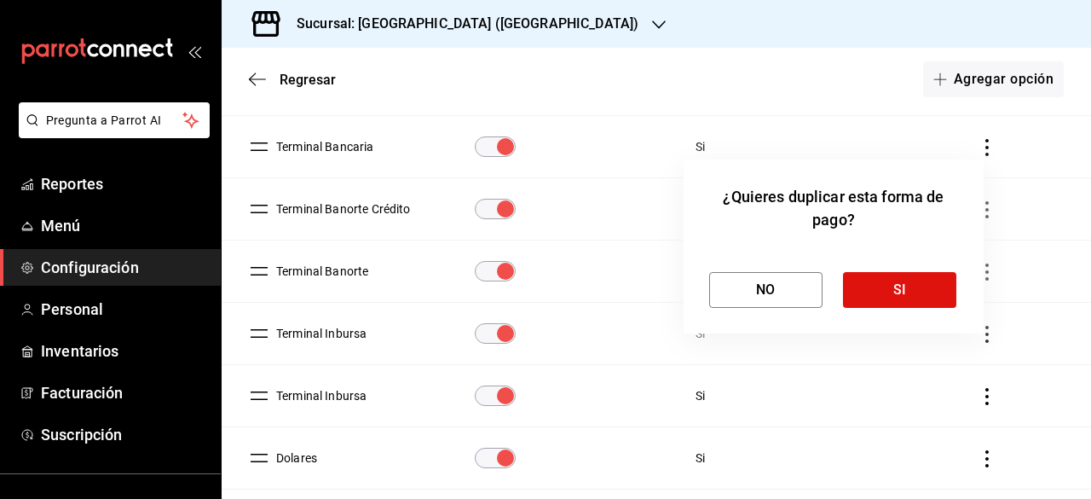
click at [373, 269] on div at bounding box center [545, 249] width 1091 height 499
click at [375, 274] on div at bounding box center [545, 249] width 1091 height 499
drag, startPoint x: 375, startPoint y: 274, endPoint x: 445, endPoint y: 277, distance: 70.0
click at [375, 274] on div at bounding box center [545, 249] width 1091 height 499
click at [750, 292] on button "NO" at bounding box center [765, 290] width 113 height 36
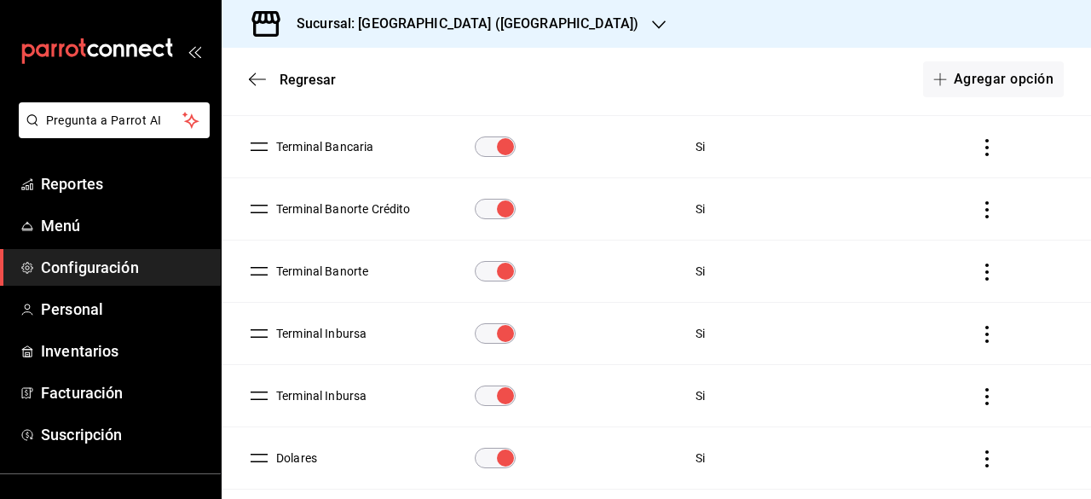
click at [368, 272] on button "Terminal Banorte" at bounding box center [318, 271] width 99 height 17
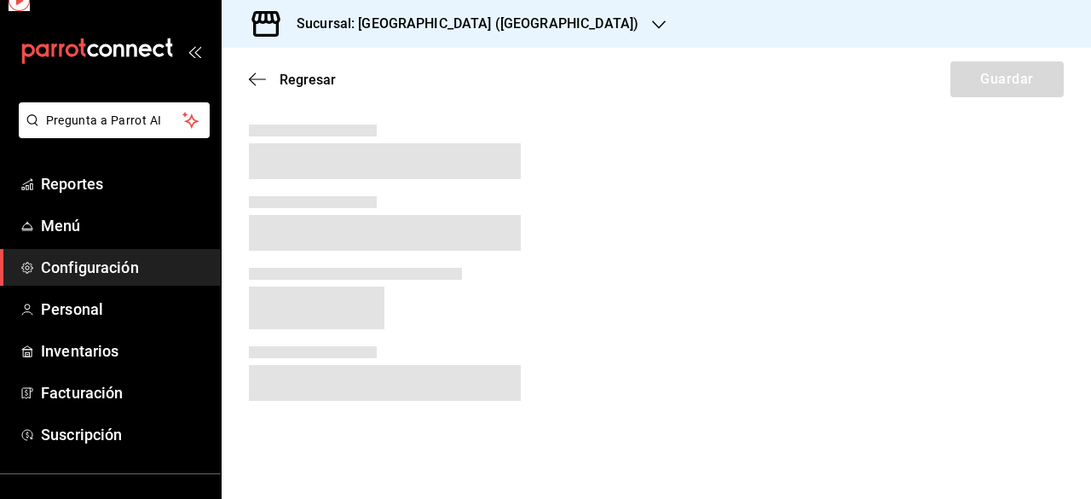
click at [368, 272] on span at bounding box center [355, 274] width 213 height 12
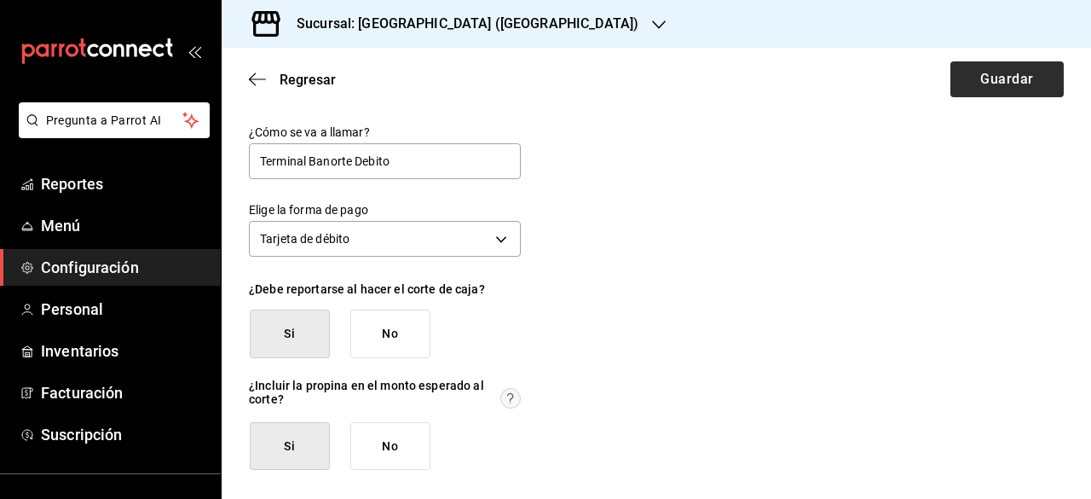
type input "Terminal Banorte Debito"
click at [1010, 80] on button "Guardar" at bounding box center [1007, 79] width 113 height 36
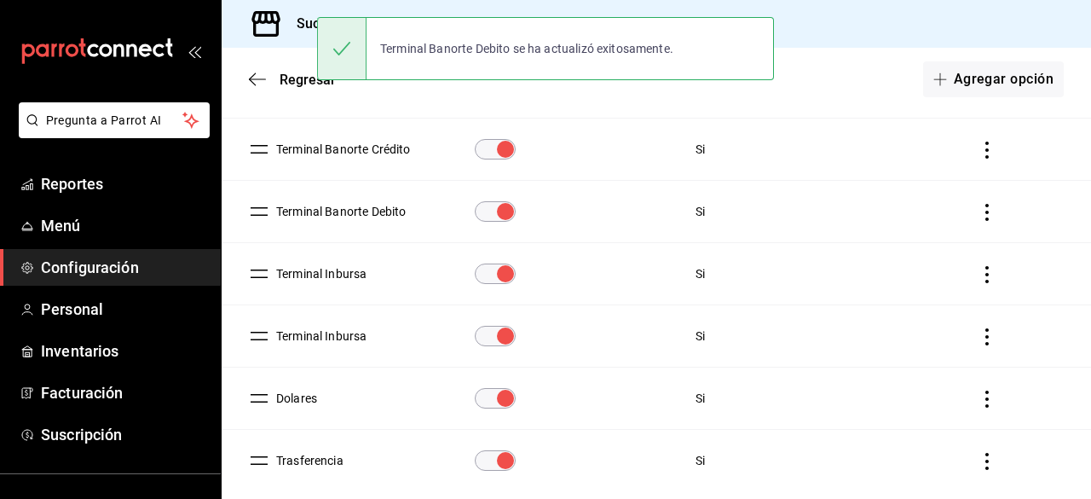
scroll to position [426, 0]
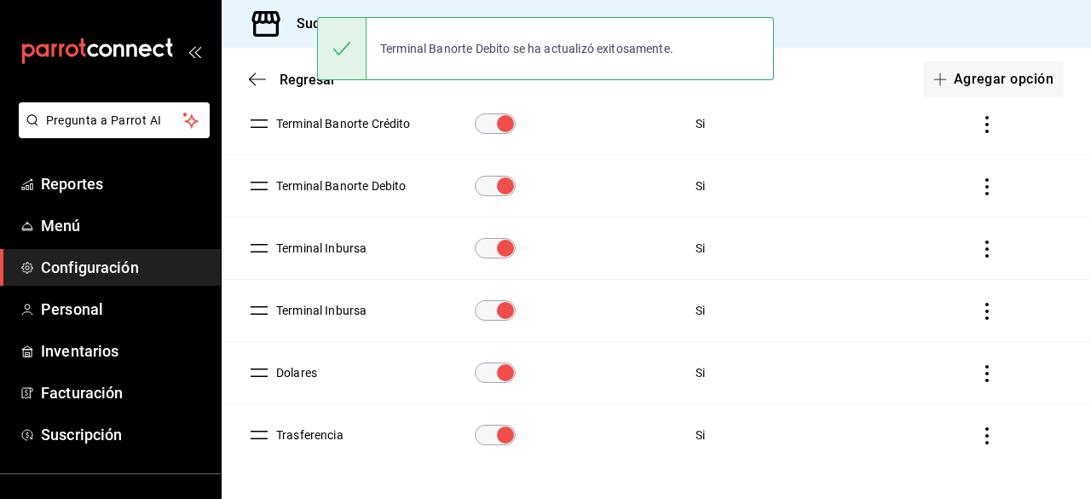
click at [426, 241] on td "Terminal Inbursa" at bounding box center [338, 248] width 233 height 62
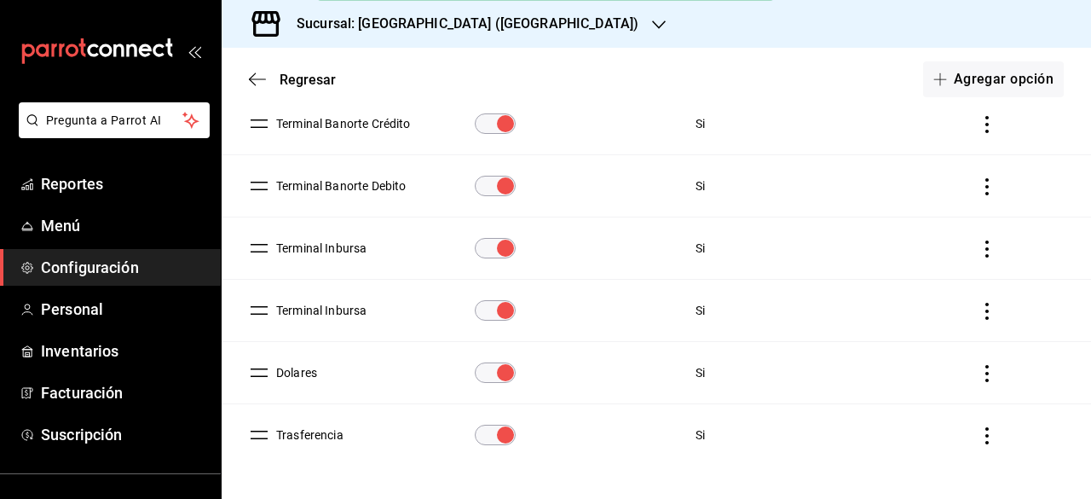
click at [426, 241] on td "Terminal Inbursa" at bounding box center [338, 248] width 233 height 62
click at [310, 253] on button "Terminal Inbursa" at bounding box center [317, 248] width 97 height 17
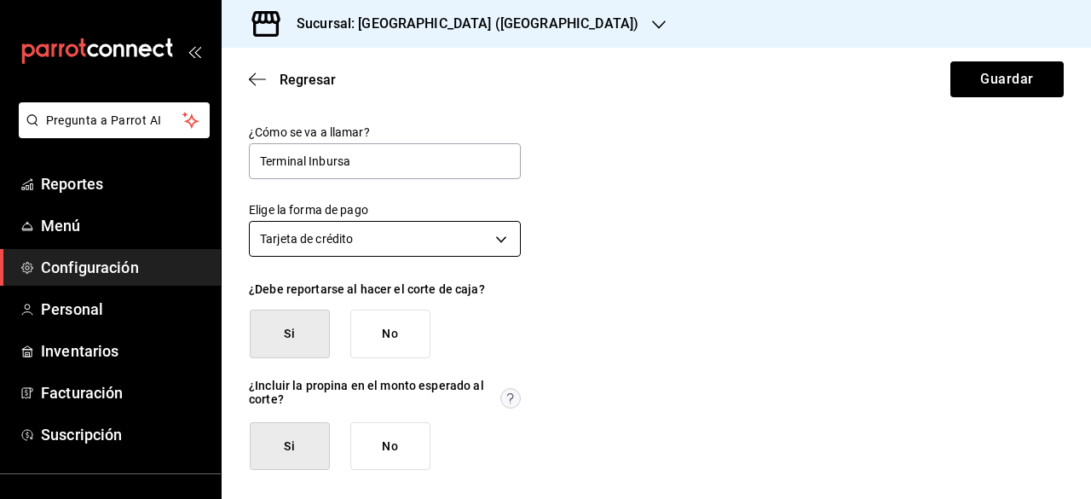
click at [402, 237] on body "Pregunta a Parrot AI Reportes Menú Configuración Personal Inventarios Facturaci…" at bounding box center [545, 249] width 1091 height 499
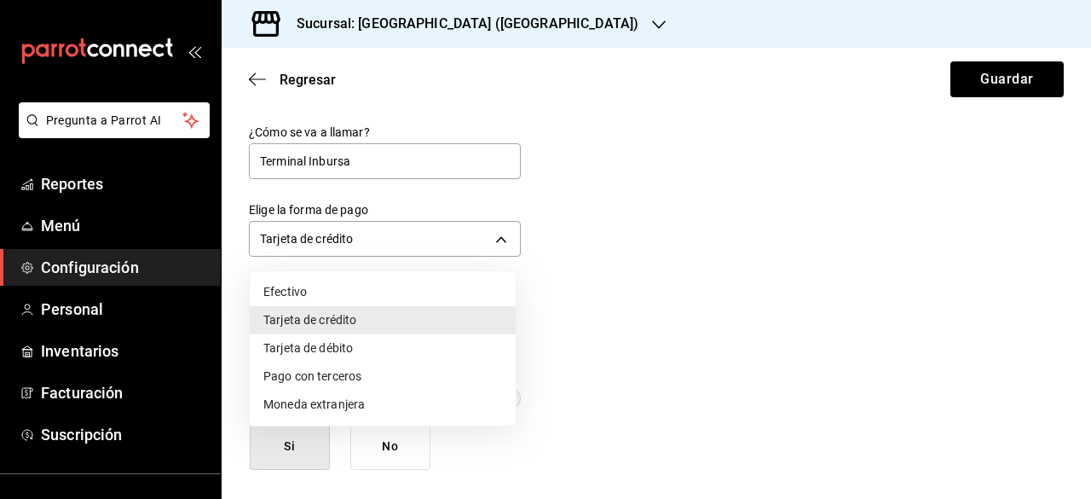
click at [402, 236] on div at bounding box center [545, 249] width 1091 height 499
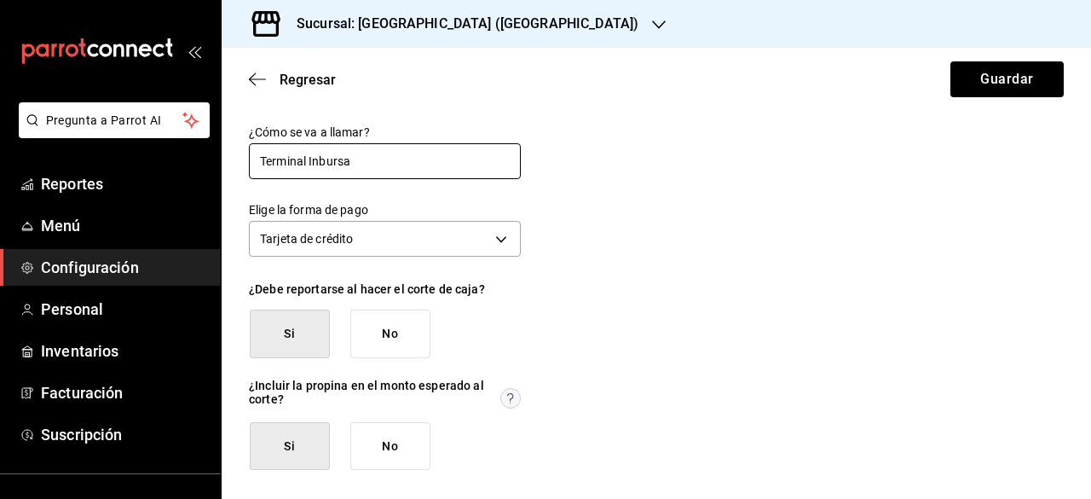
click at [414, 161] on input "Terminal Inbursa" at bounding box center [385, 161] width 272 height 36
type input "Terminal Inbursa Crédito"
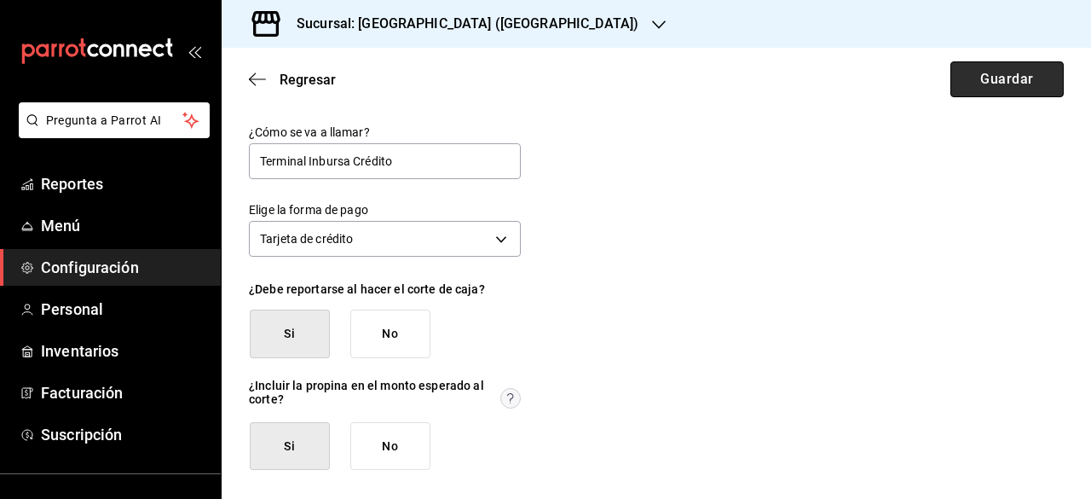
click at [992, 90] on button "Guardar" at bounding box center [1007, 79] width 113 height 36
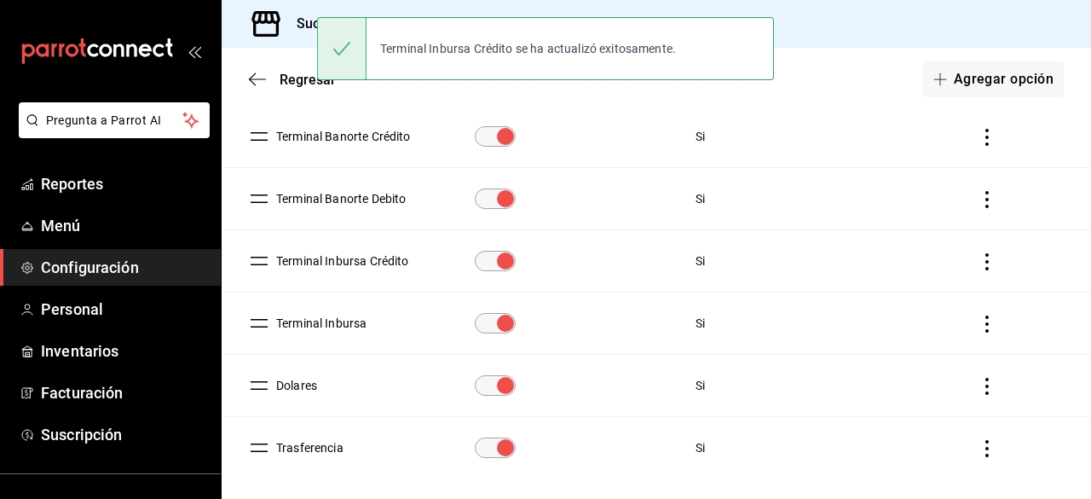
scroll to position [426, 0]
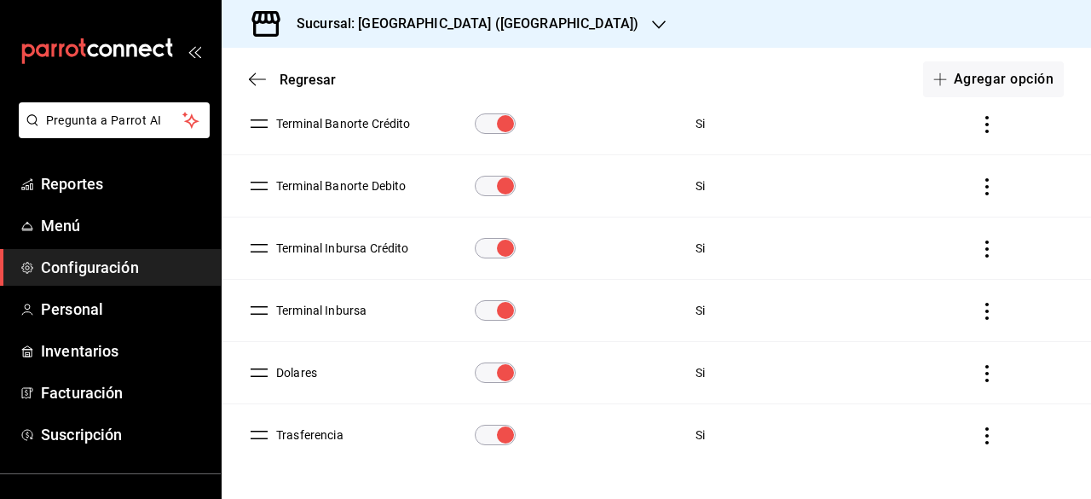
click at [377, 309] on td "Terminal Inbursa" at bounding box center [338, 311] width 233 height 62
click at [364, 313] on button "Terminal Inbursa" at bounding box center [317, 310] width 97 height 17
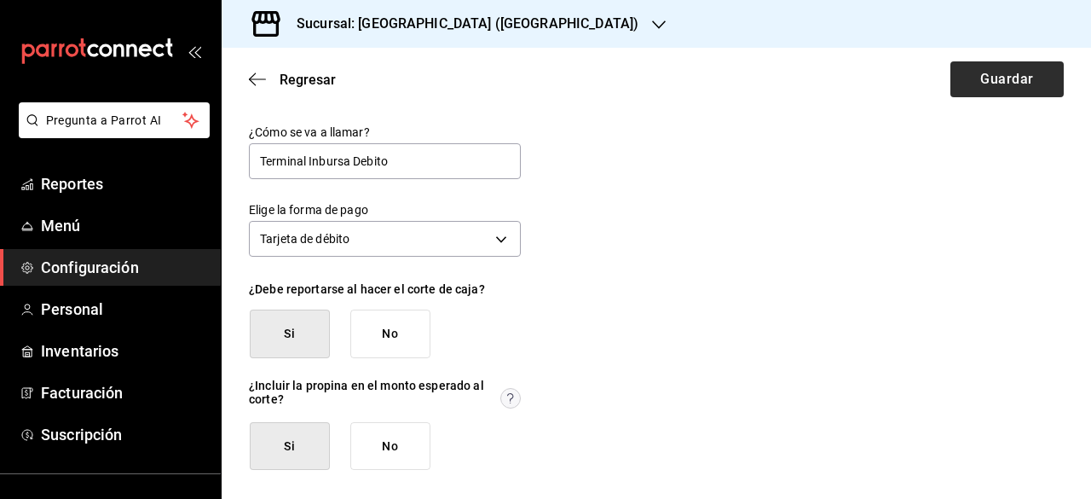
type input "Terminal Inbursa Debito"
click at [968, 85] on button "Guardar" at bounding box center [1007, 79] width 113 height 36
